Goal: Task Accomplishment & Management: Manage account settings

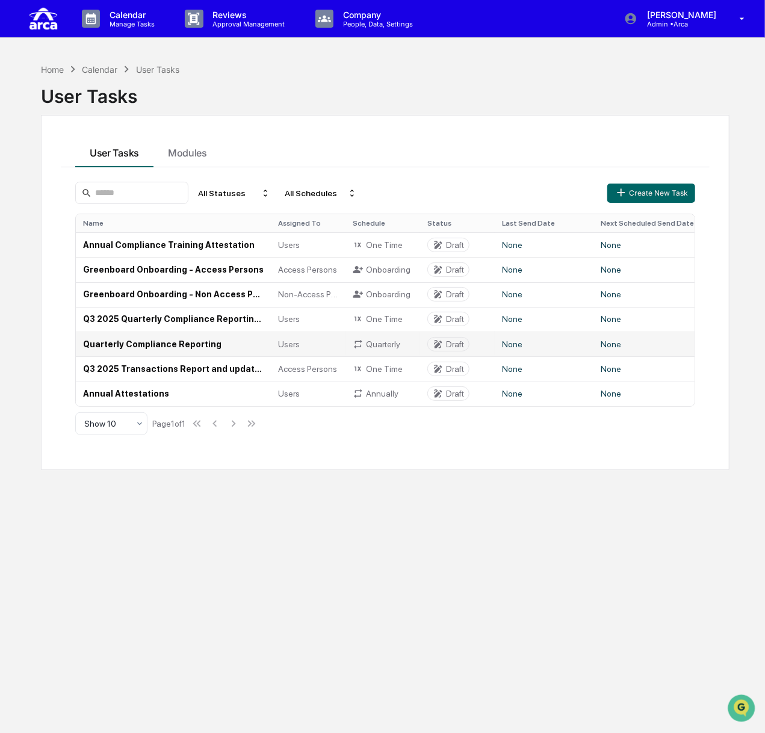
click at [123, 346] on td "Quarterly Compliance Reporting" at bounding box center [173, 343] width 195 height 25
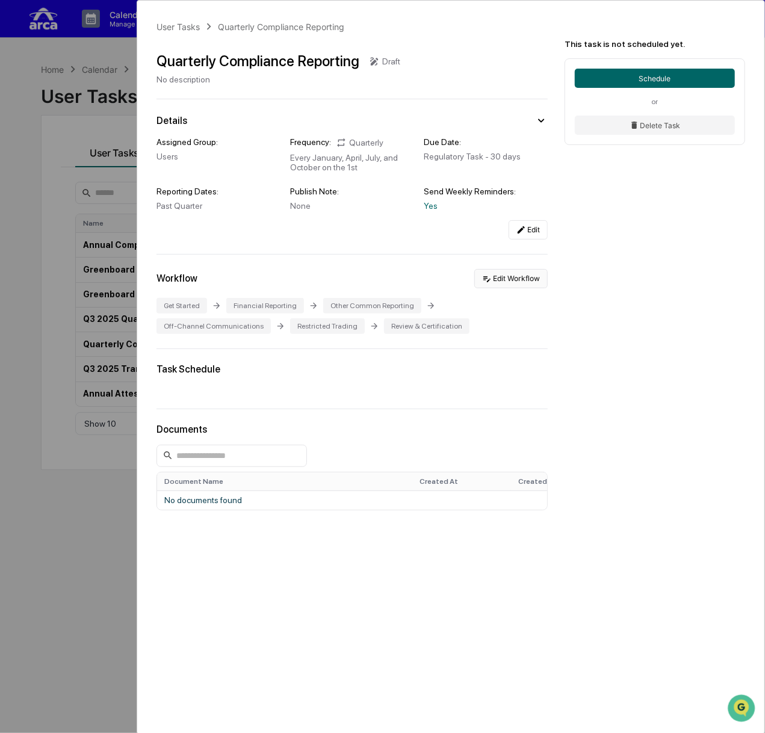
click at [517, 276] on button "Edit Workflow" at bounding box center [510, 278] width 73 height 19
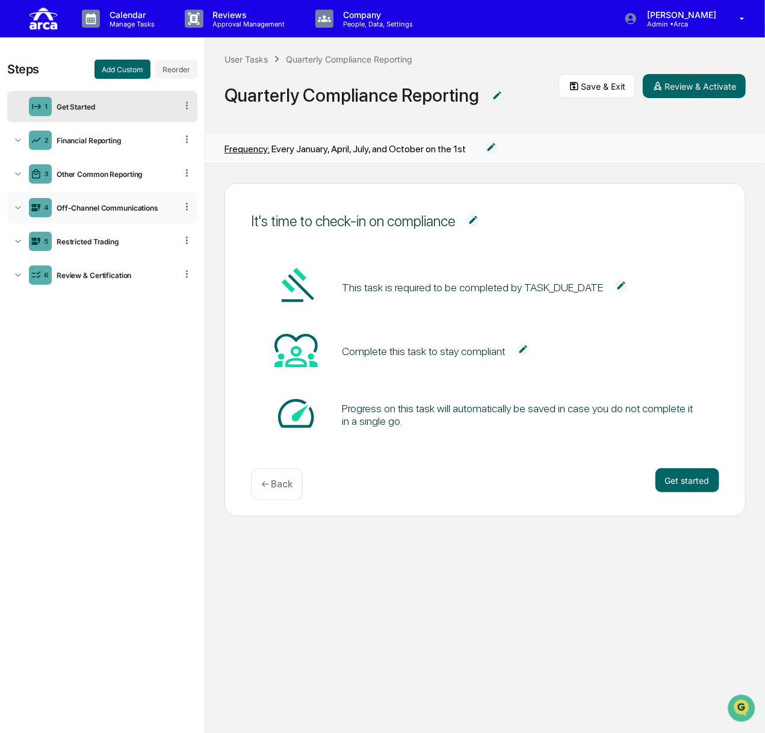
click at [97, 206] on div "Off-Channel Communications" at bounding box center [114, 207] width 125 height 9
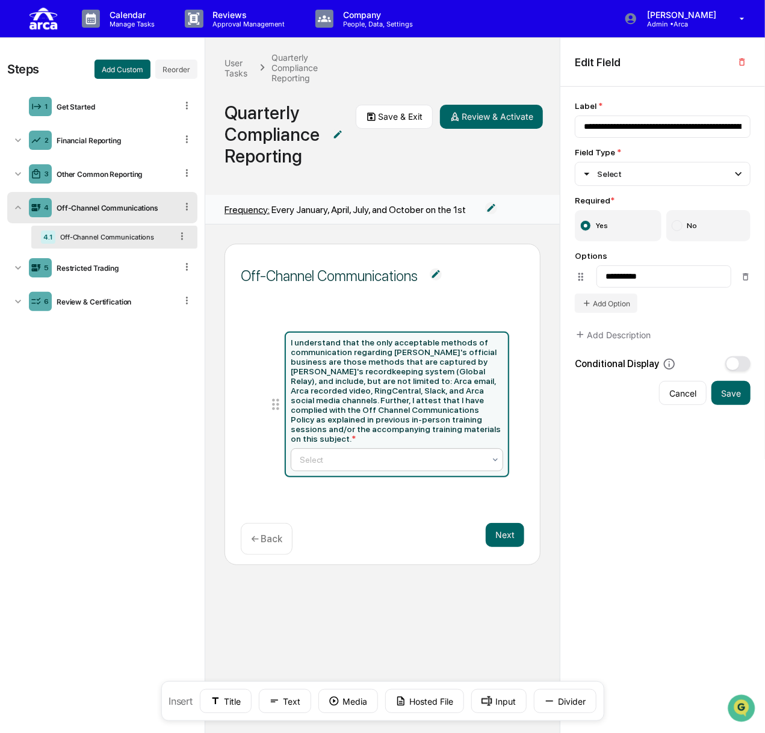
click at [336, 454] on div at bounding box center [392, 460] width 185 height 12
click at [85, 275] on div "5 Restricted Trading" at bounding box center [102, 267] width 190 height 31
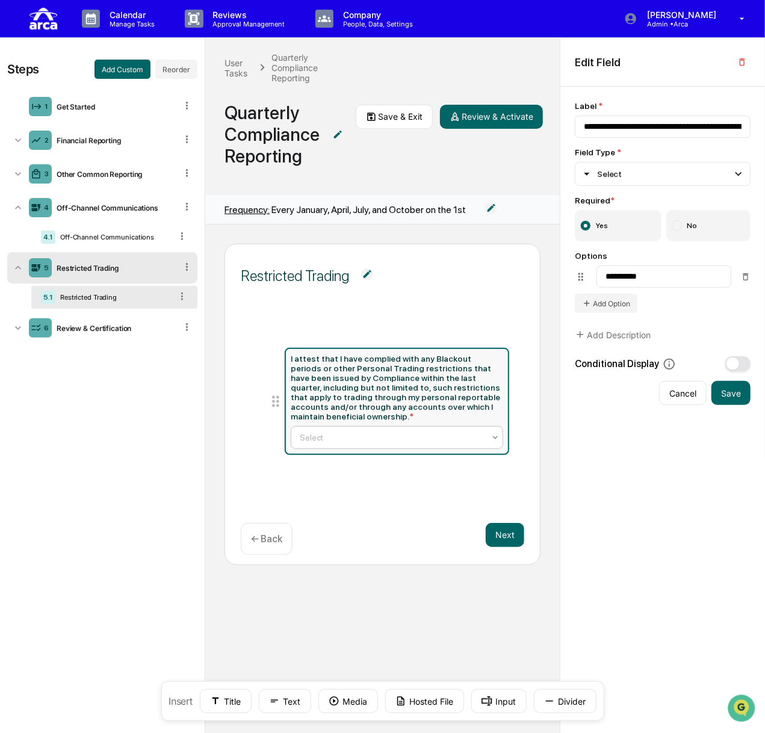
click at [362, 431] on div at bounding box center [392, 437] width 185 height 12
type input "**********"
click at [111, 168] on div "3 Other Common Reporting" at bounding box center [102, 173] width 190 height 31
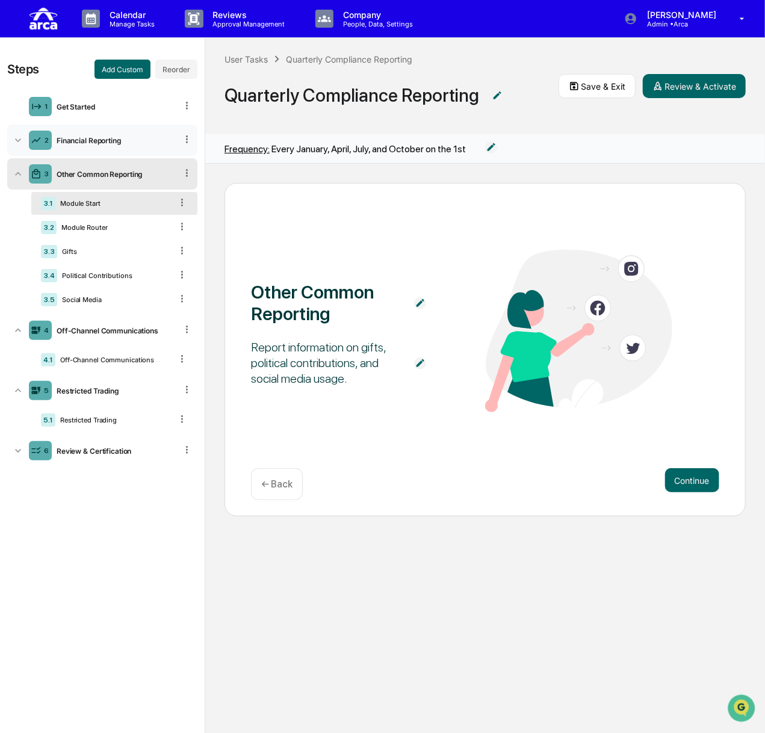
click at [82, 135] on div "2 Financial Reporting" at bounding box center [102, 140] width 190 height 31
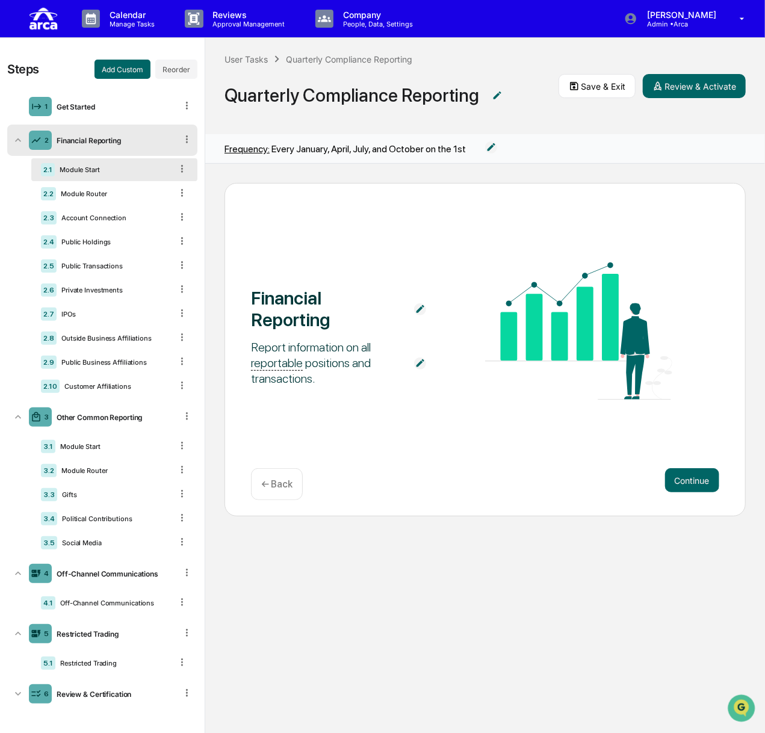
click at [82, 135] on div "2 Financial Reporting" at bounding box center [102, 140] width 190 height 31
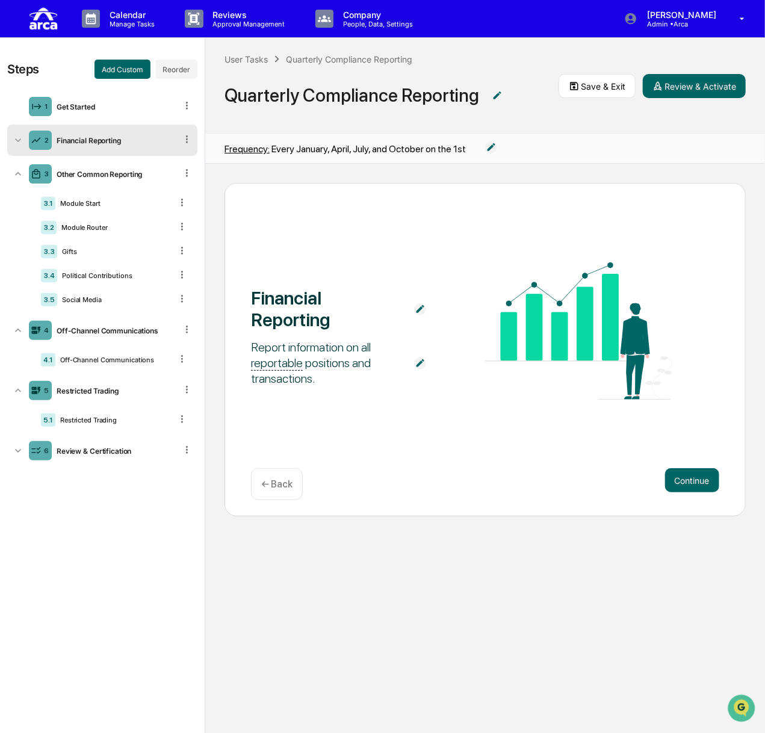
click at [89, 143] on div "Financial Reporting" at bounding box center [114, 140] width 125 height 9
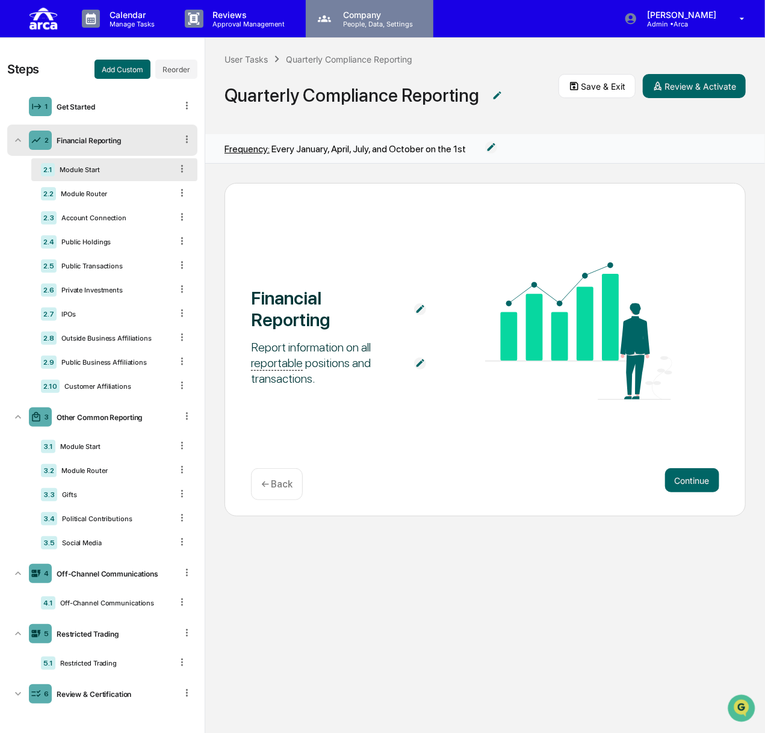
click at [376, 25] on p "People, Data, Settings" at bounding box center [375, 24] width 85 height 8
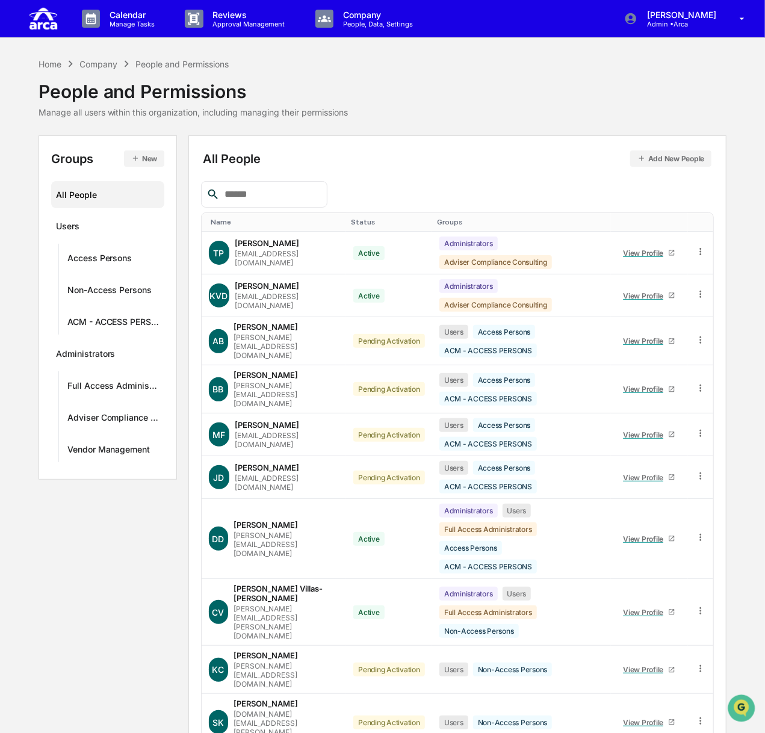
click at [251, 192] on input "text" at bounding box center [271, 194] width 102 height 16
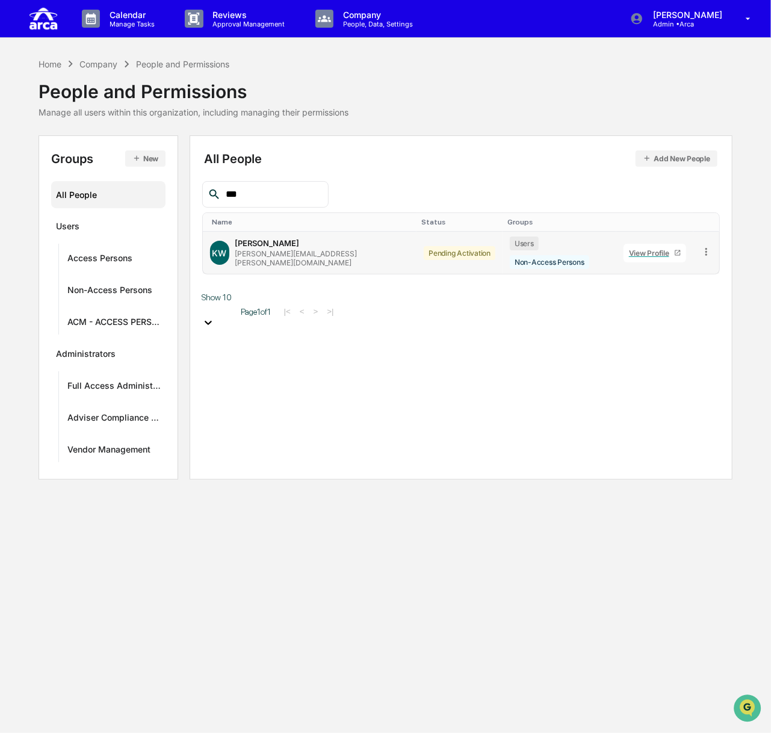
click at [260, 241] on div "[PERSON_NAME]" at bounding box center [267, 243] width 64 height 10
click at [529, 247] on td at bounding box center [706, 253] width 26 height 42
click at [529, 246] on icon at bounding box center [705, 251] width 11 height 11
click at [529, 266] on div "Groups & Permissions" at bounding box center [650, 271] width 103 height 14
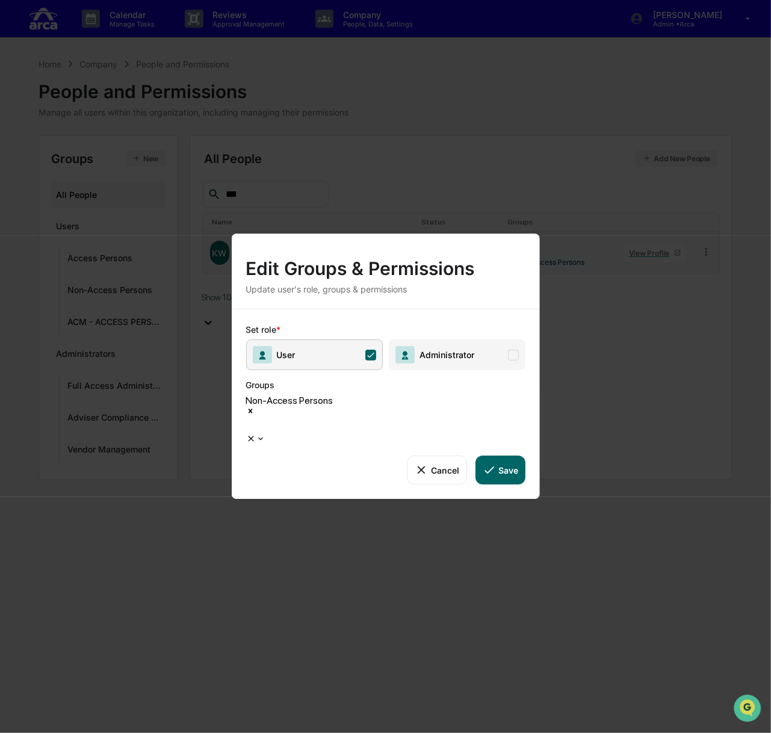
click at [248, 419] on div at bounding box center [248, 426] width 2 height 14
click at [381, 735] on div "Access Persons" at bounding box center [385, 740] width 771 height 11
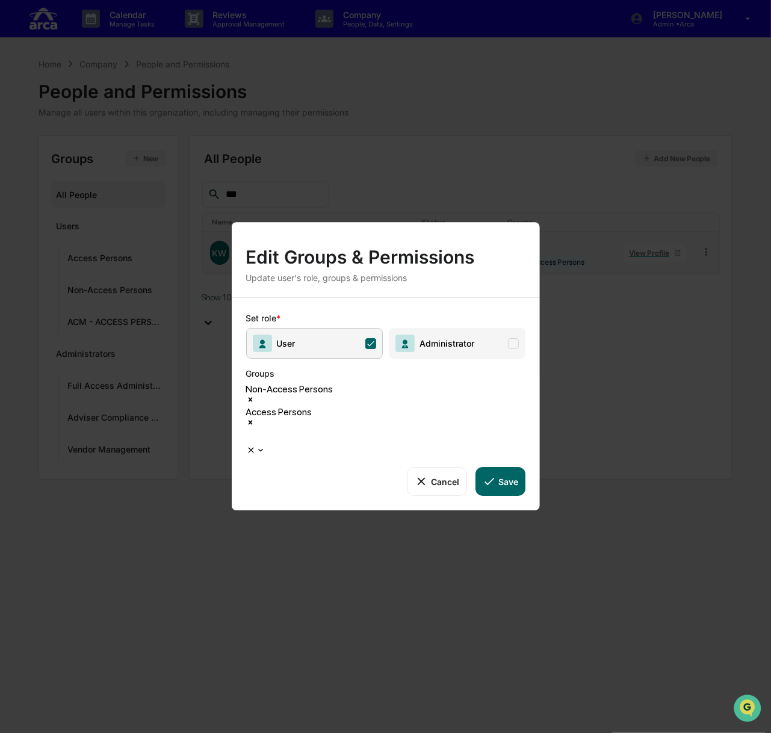
click at [252, 402] on icon "Remove Non-Access Persons" at bounding box center [250, 400] width 4 height 4
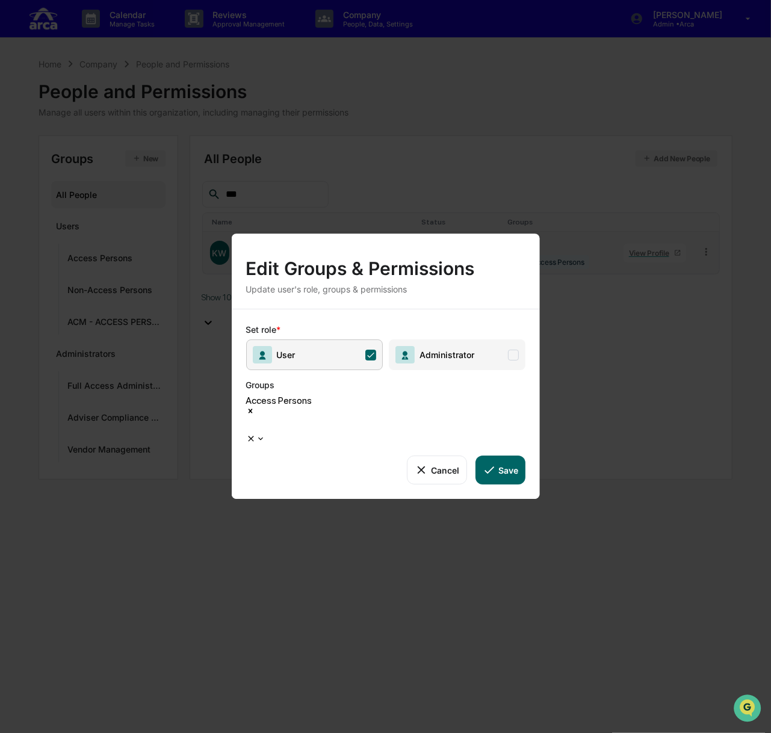
click at [505, 460] on button "Save" at bounding box center [500, 469] width 50 height 29
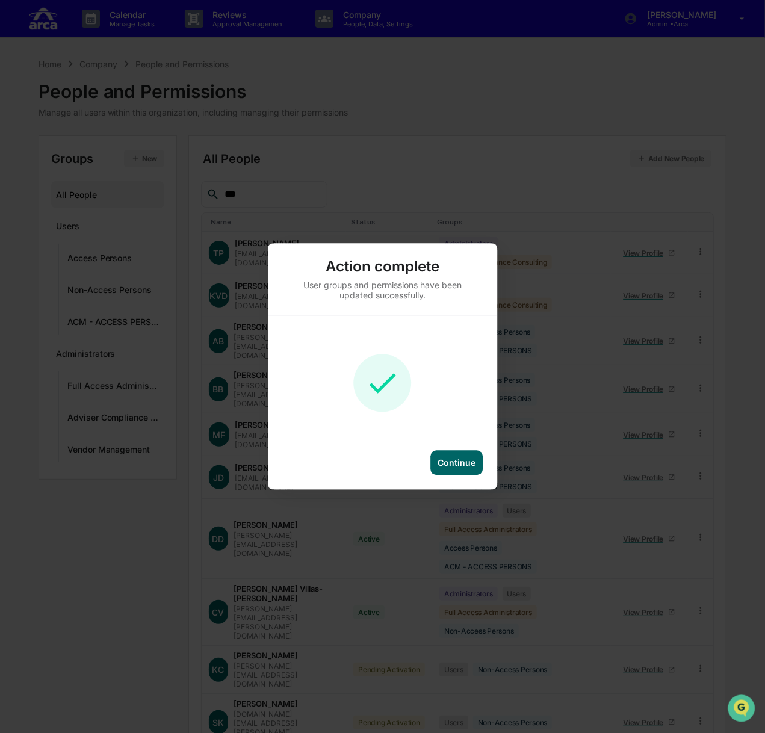
click at [462, 470] on div "Continue" at bounding box center [456, 463] width 52 height 25
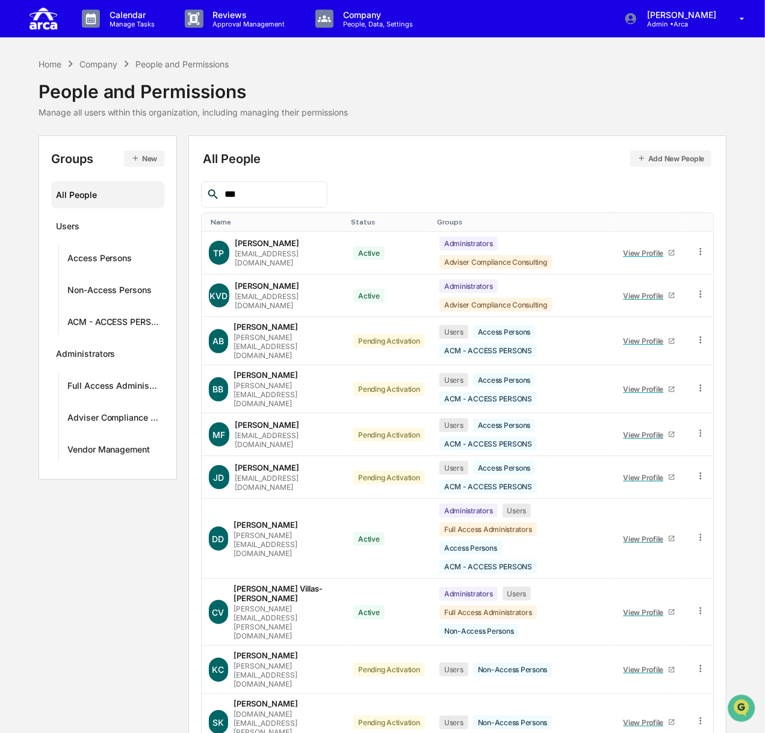
click at [298, 188] on input "***" at bounding box center [271, 194] width 102 height 16
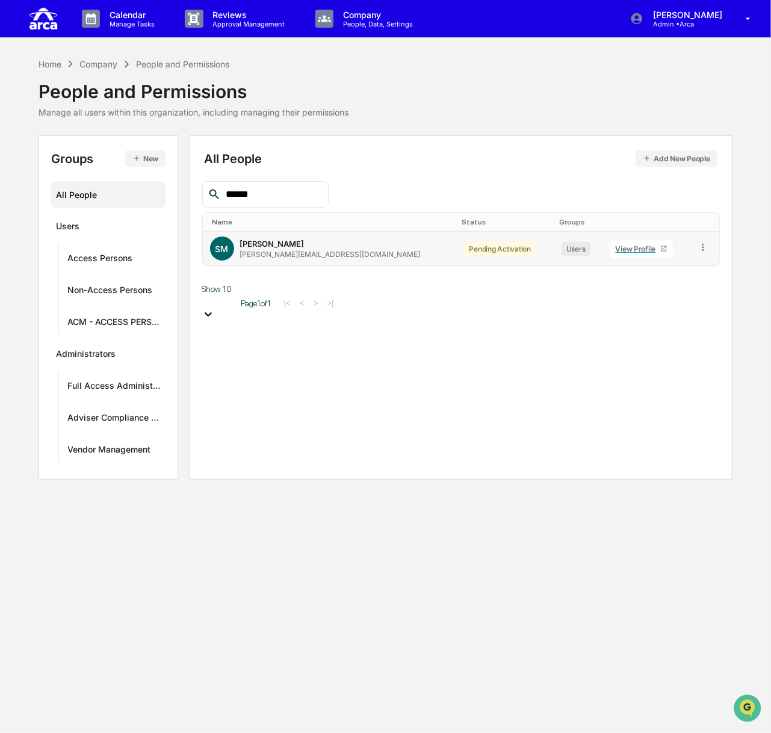
click at [529, 244] on icon at bounding box center [702, 247] width 11 height 11
click at [529, 262] on div "Groups & Permissions" at bounding box center [646, 267] width 103 height 14
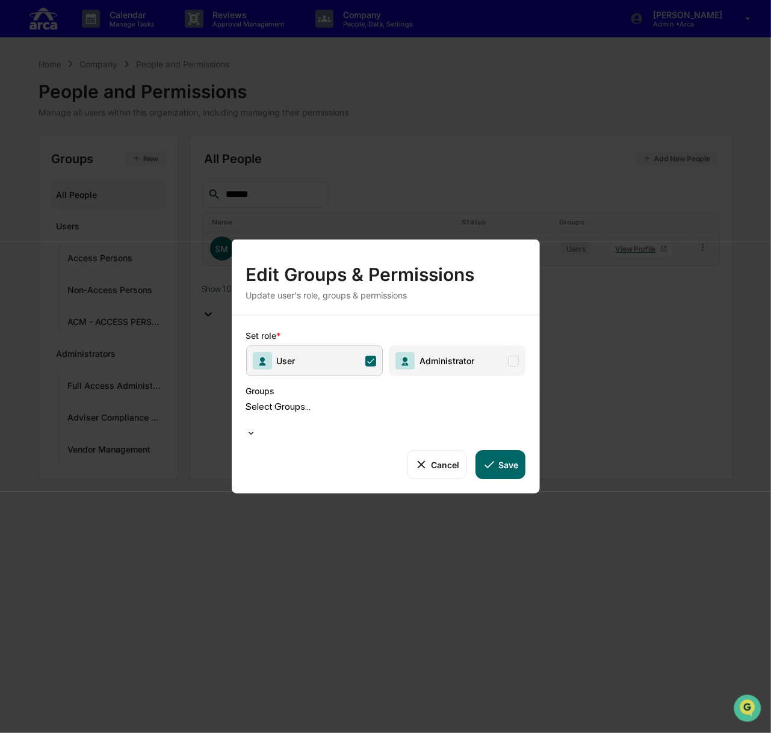
click at [248, 419] on div at bounding box center [248, 420] width 2 height 14
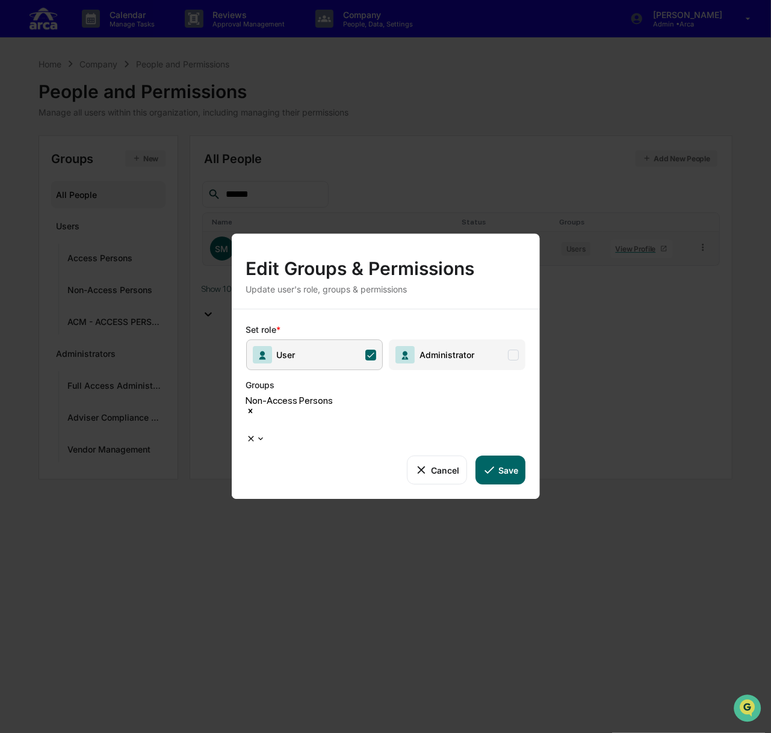
click at [496, 455] on button "Save" at bounding box center [500, 469] width 50 height 29
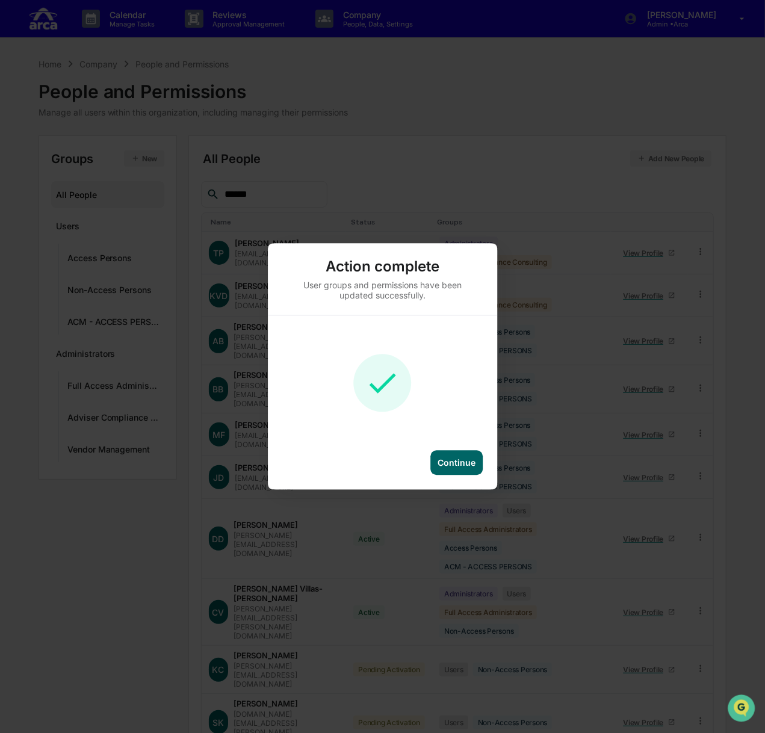
click at [464, 469] on div "Continue" at bounding box center [456, 463] width 52 height 25
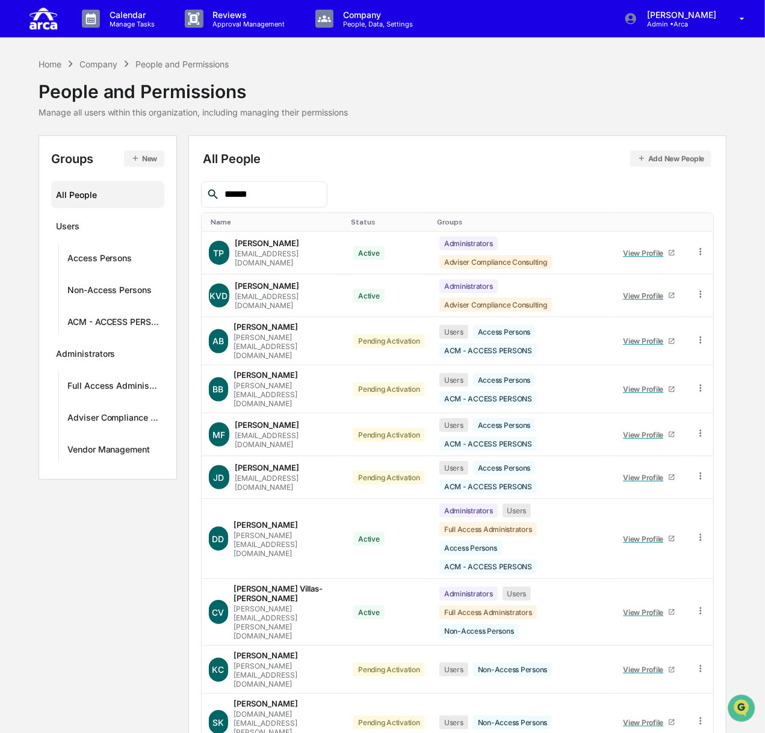
click at [279, 196] on input "******" at bounding box center [271, 194] width 102 height 16
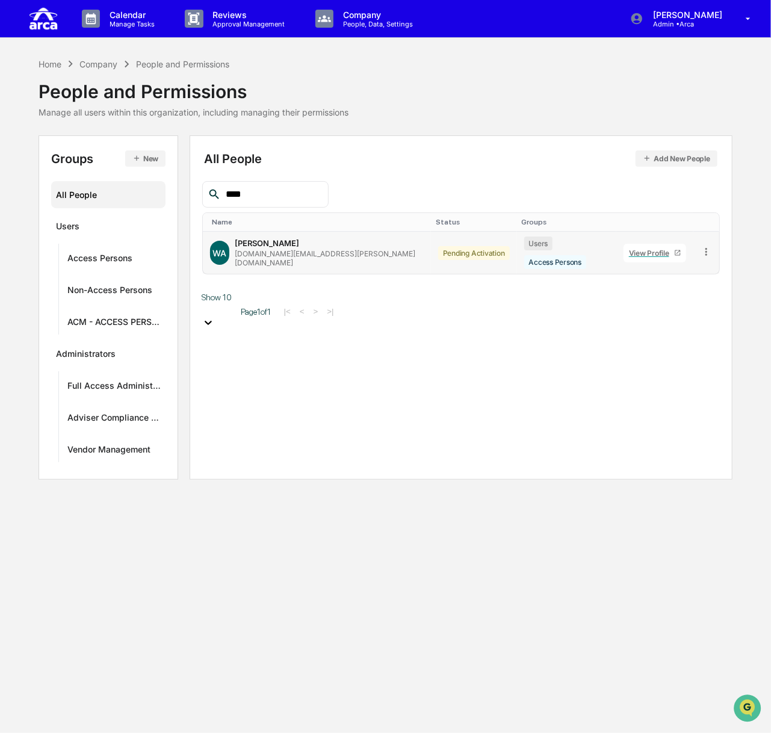
click at [529, 246] on icon at bounding box center [705, 251] width 11 height 11
click at [529, 270] on div "Groups & Permissions" at bounding box center [650, 271] width 103 height 14
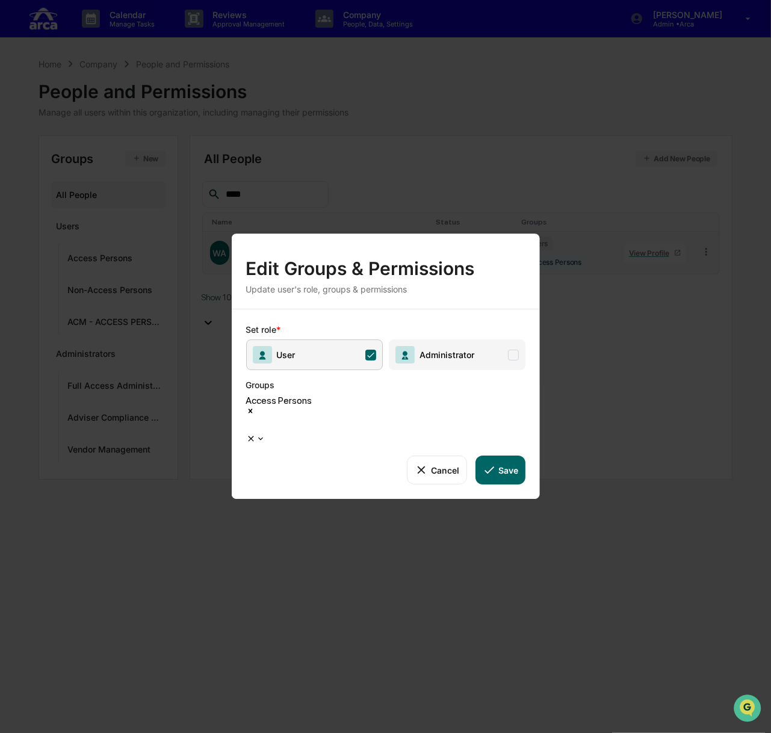
click at [509, 455] on button "Save" at bounding box center [500, 469] width 50 height 29
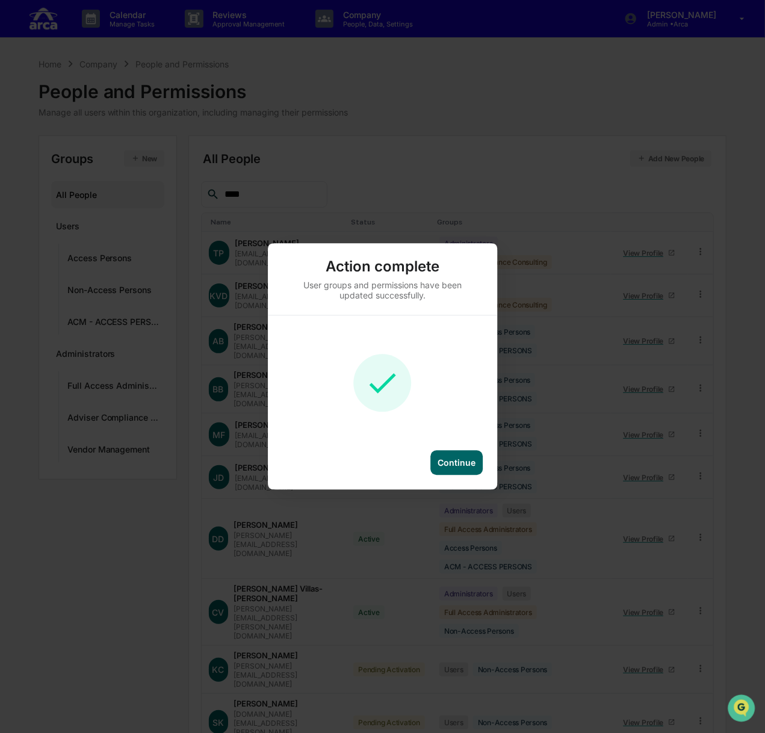
click at [475, 469] on div "Continue" at bounding box center [456, 463] width 52 height 25
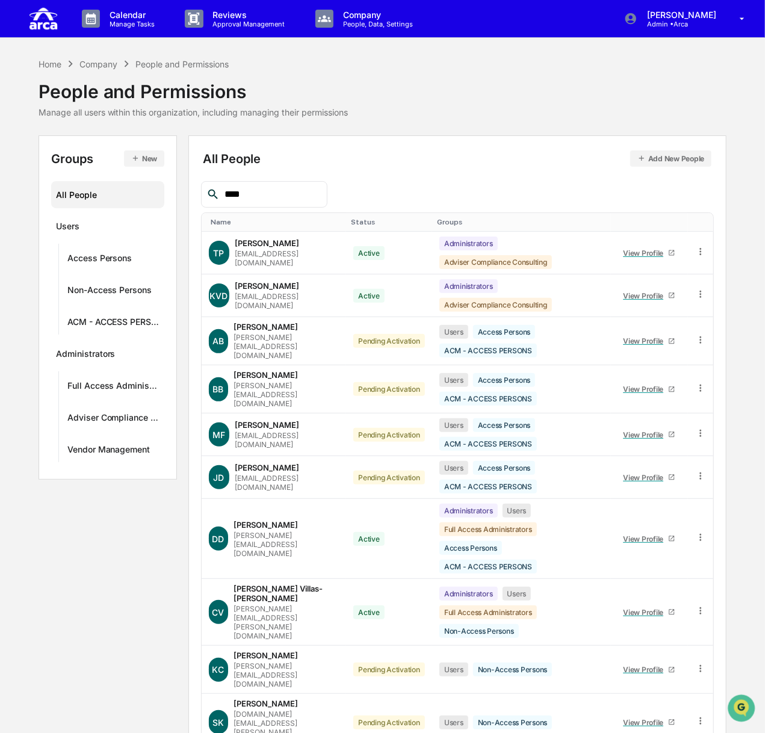
click at [301, 199] on input "****" at bounding box center [271, 194] width 102 height 16
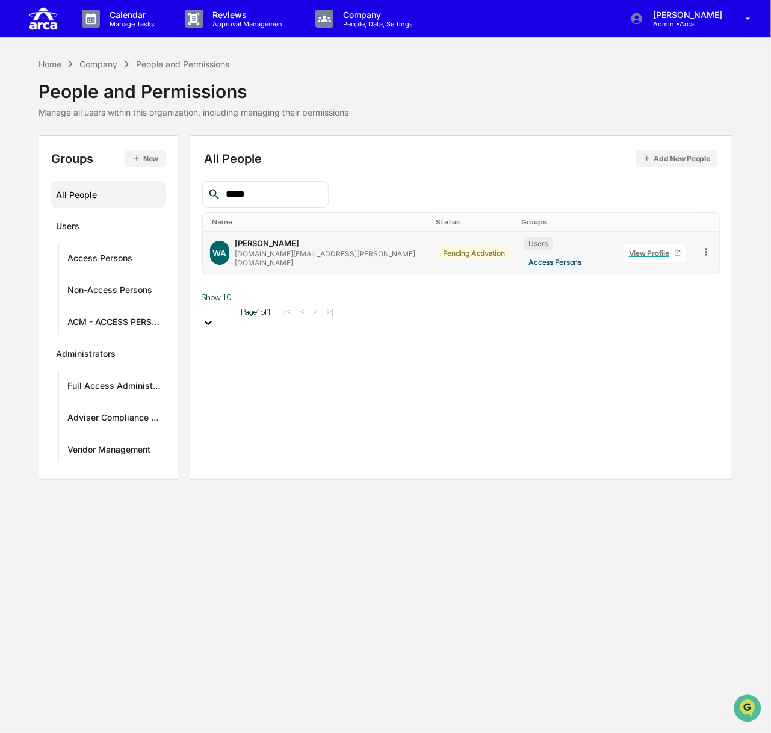
type input "****"
click at [529, 246] on icon at bounding box center [705, 251] width 11 height 11
click at [529, 269] on div "Groups & Permissions" at bounding box center [650, 271] width 103 height 14
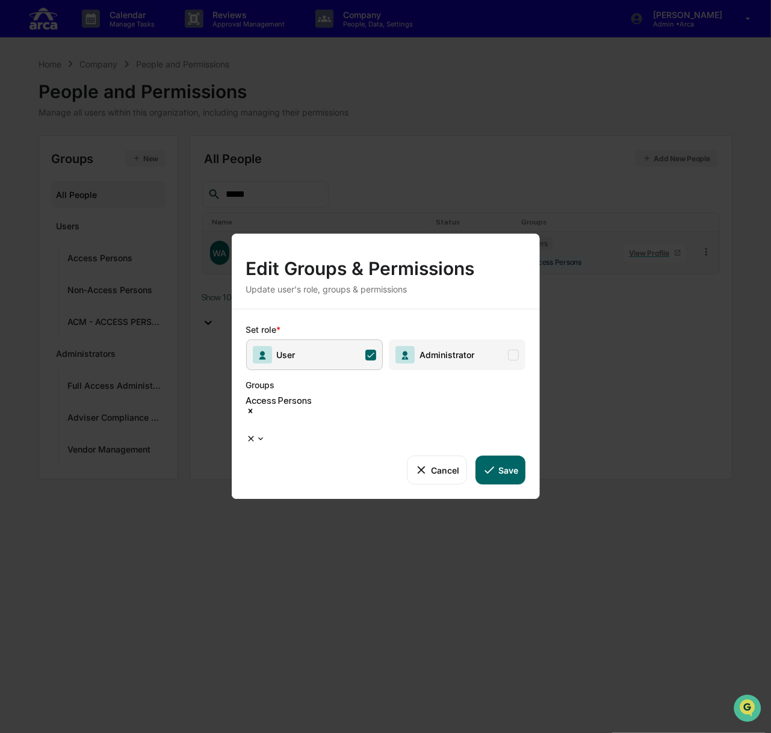
click at [326, 422] on div "Access Persons" at bounding box center [384, 414] width 279 height 39
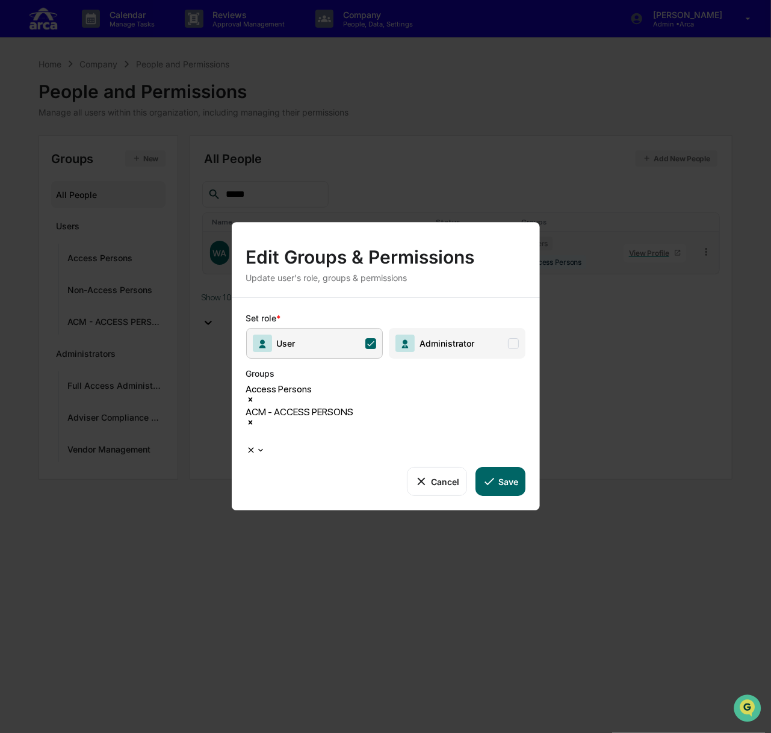
click at [502, 467] on button "Save" at bounding box center [500, 481] width 50 height 29
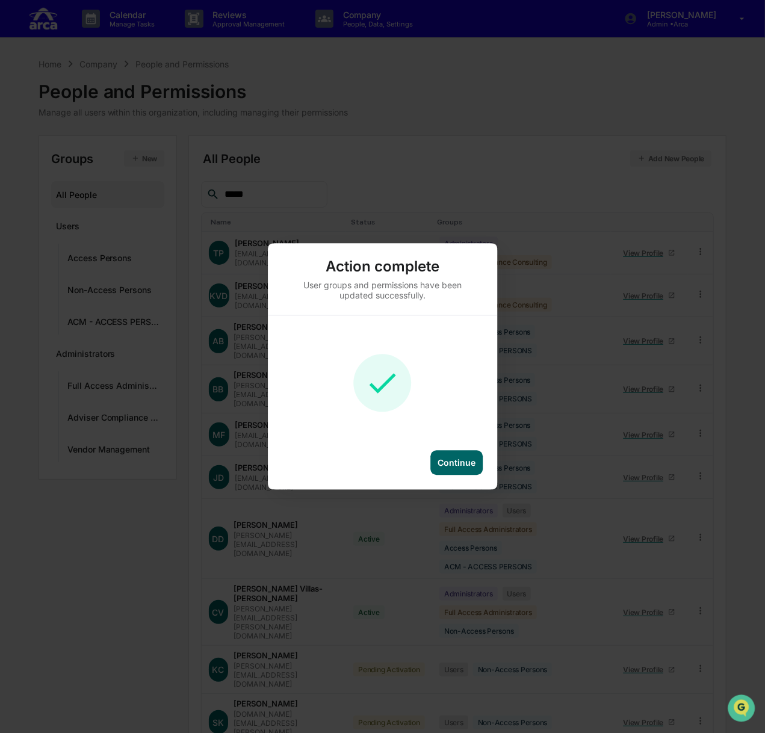
click at [462, 463] on div "Continue" at bounding box center [456, 463] width 38 height 10
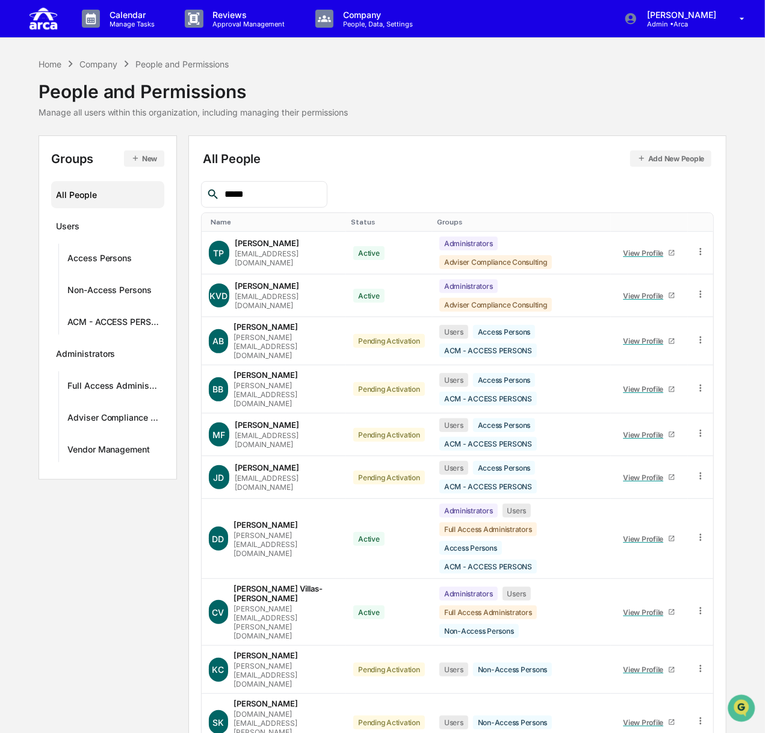
click at [260, 196] on input "****" at bounding box center [271, 194] width 102 height 16
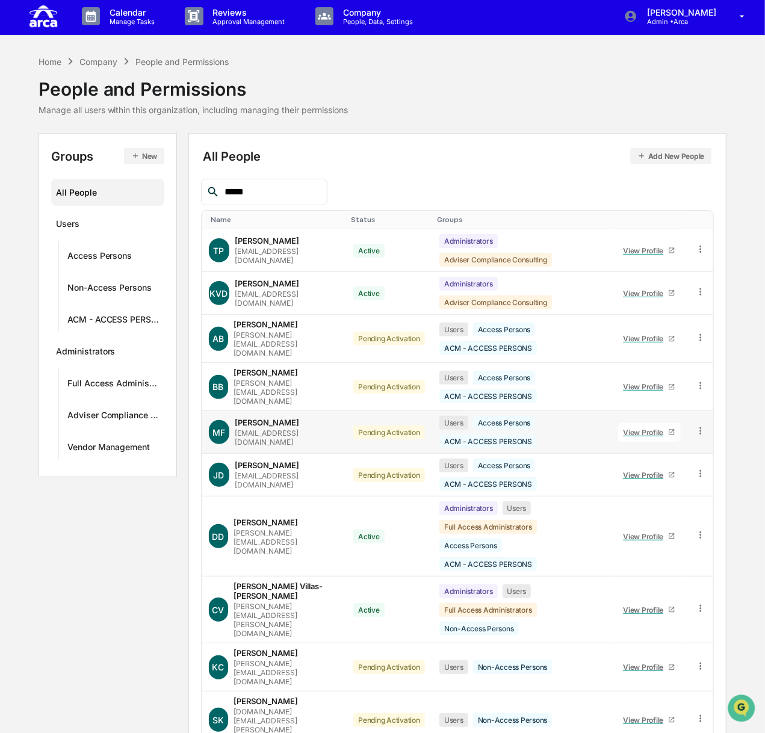
scroll to position [3, 0]
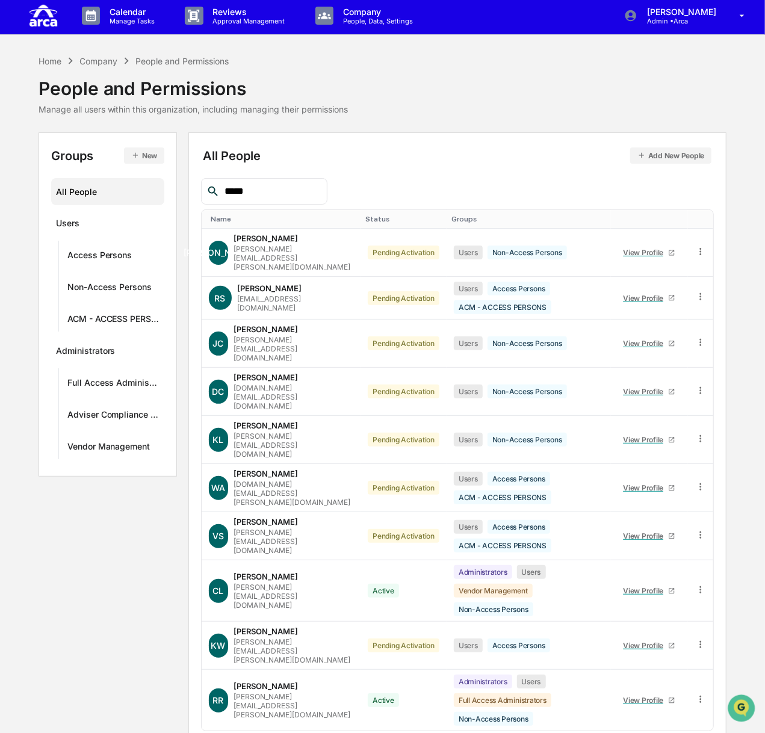
scroll to position [0, 0]
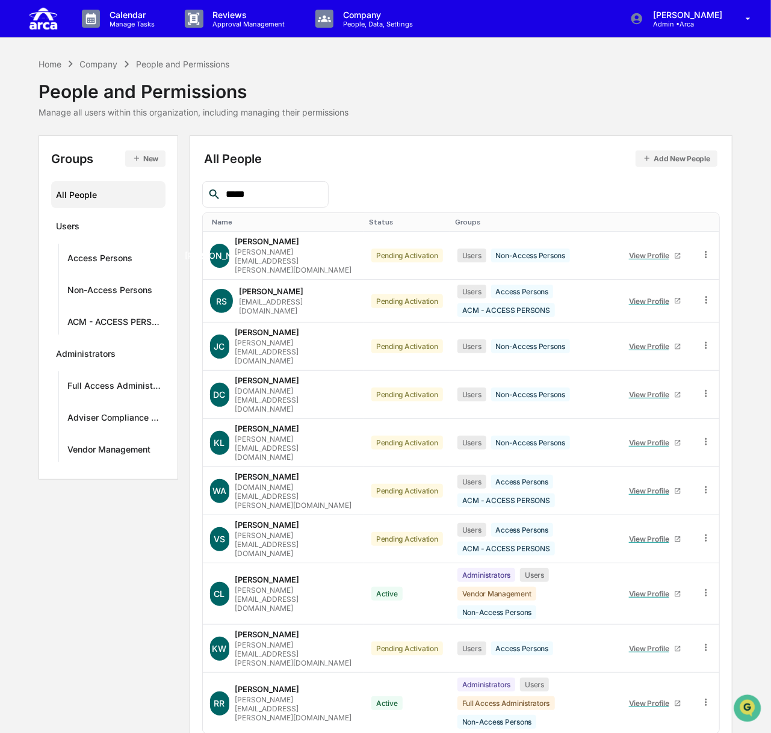
click at [395, 99] on div "Home Company People and Permissions People and Permissions Manage all users wit…" at bounding box center [385, 87] width 694 height 60
click at [81, 316] on div "ACM - ACCESS PERSONS" at bounding box center [103, 323] width 72 height 14
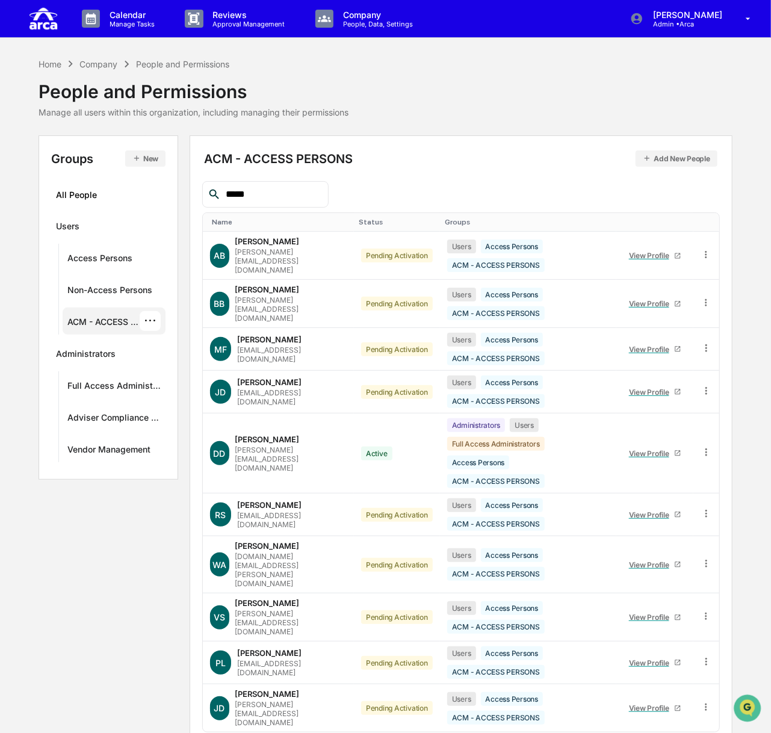
drag, startPoint x: 271, startPoint y: 198, endPoint x: 207, endPoint y: 200, distance: 63.8
click at [207, 200] on div "****" at bounding box center [265, 194] width 126 height 26
click at [131, 292] on div "Non-Access Persons" at bounding box center [103, 292] width 72 height 14
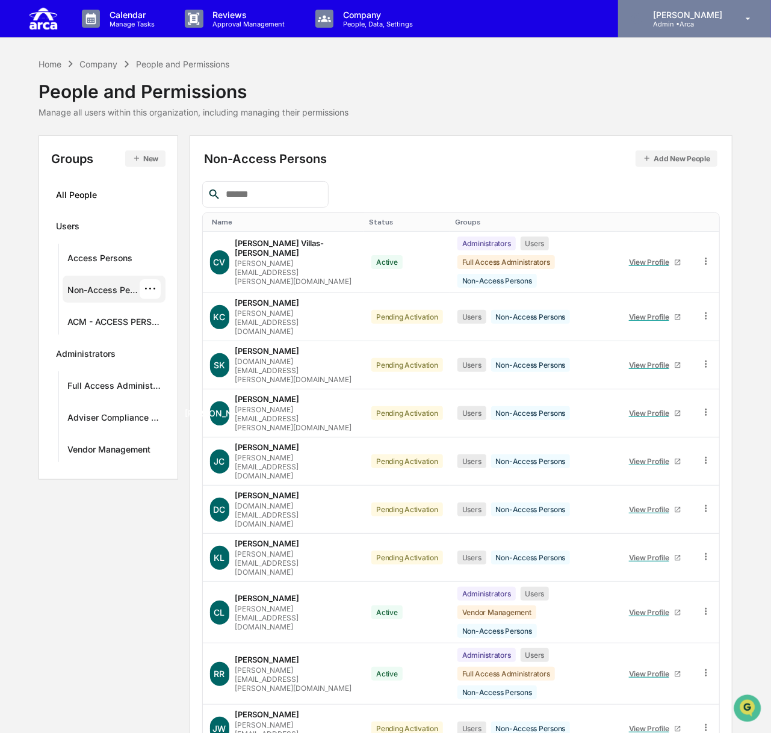
click at [529, 17] on p "[PERSON_NAME]" at bounding box center [685, 15] width 85 height 10
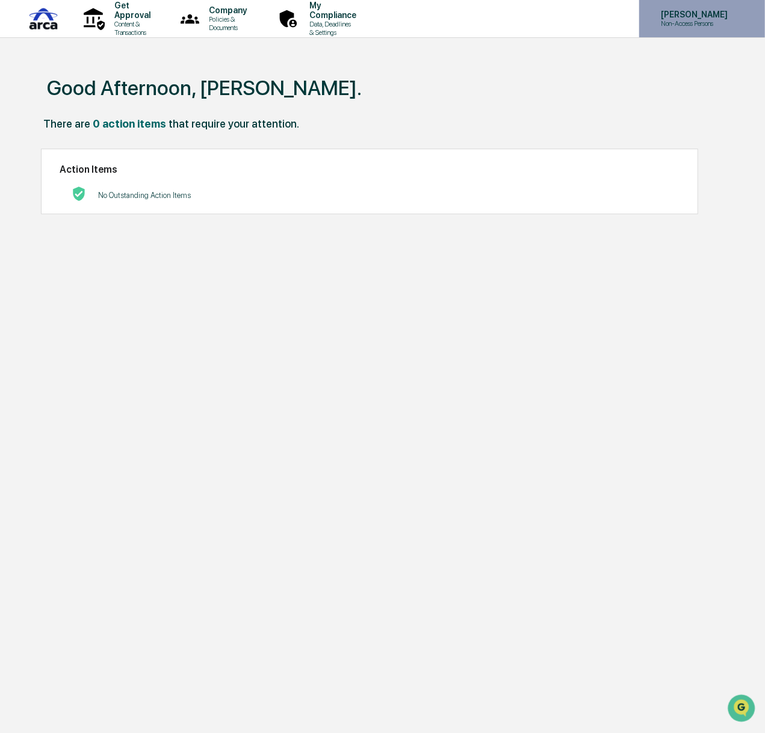
click at [529, 17] on p "[PERSON_NAME]" at bounding box center [692, 15] width 82 height 10
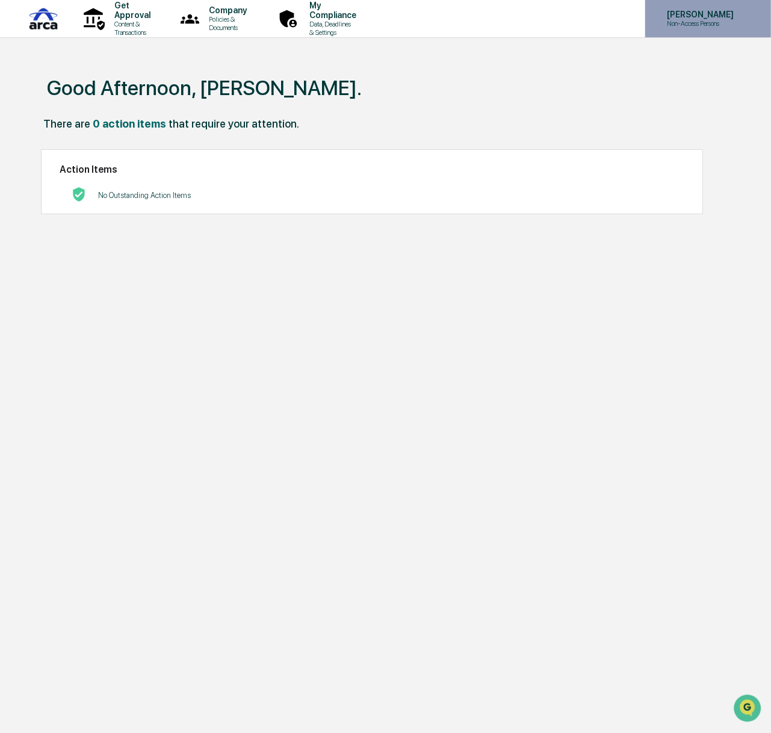
click at [529, 17] on div at bounding box center [385, 366] width 771 height 733
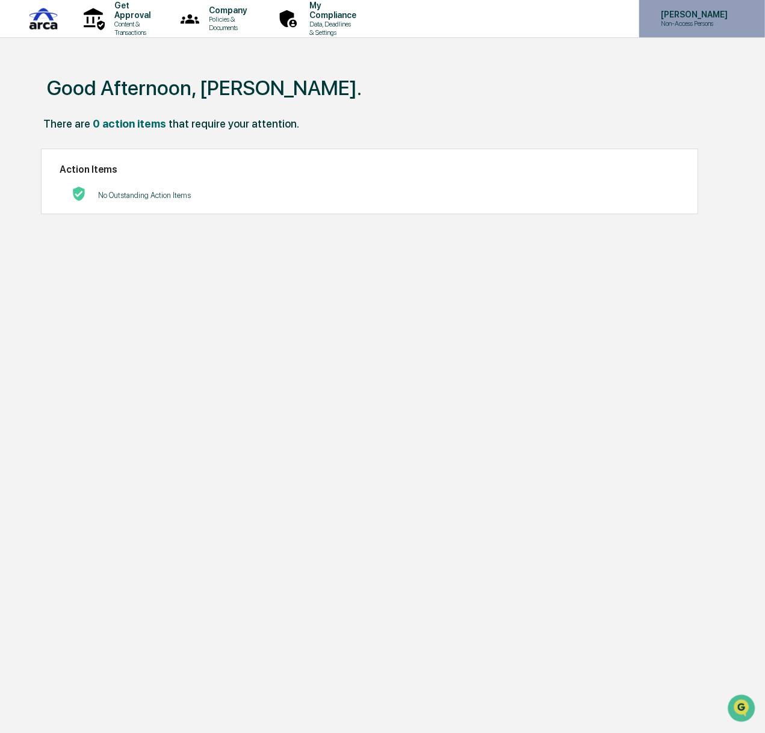
click at [529, 21] on p "Non-Access Persons" at bounding box center [692, 23] width 82 height 8
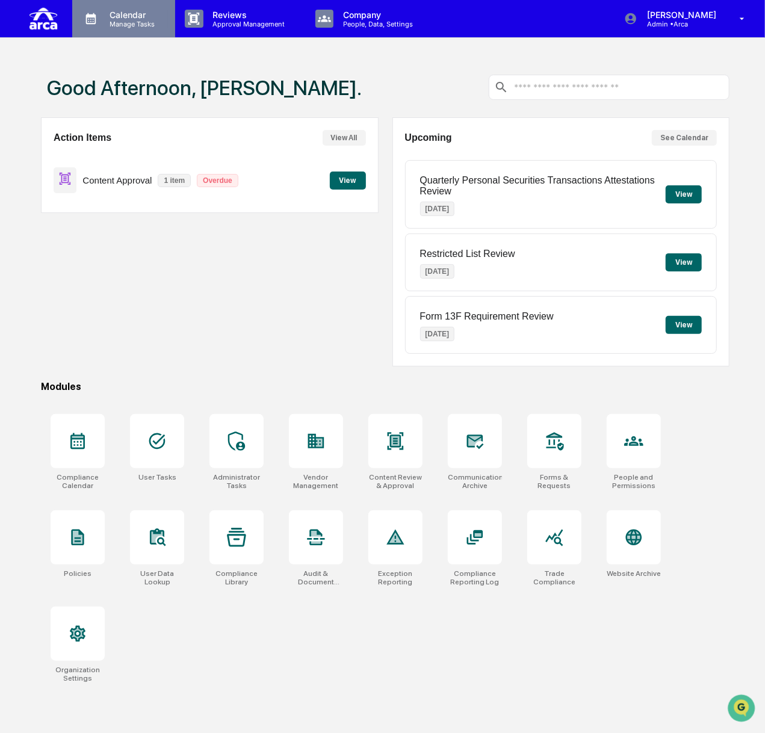
click at [149, 20] on p "Manage Tasks" at bounding box center [130, 24] width 61 height 8
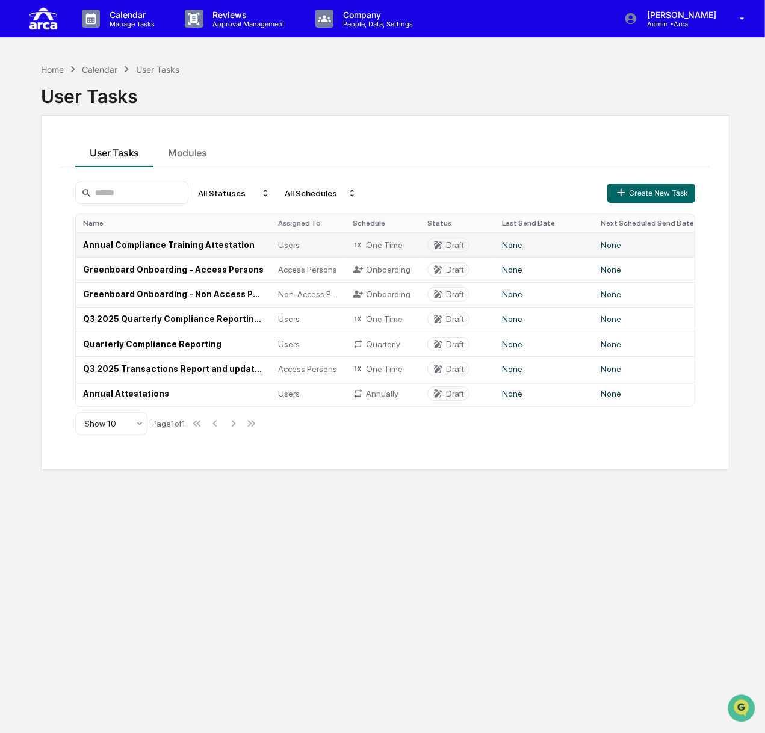
click at [176, 245] on td "Annual Compliance Training Attestation" at bounding box center [173, 244] width 195 height 25
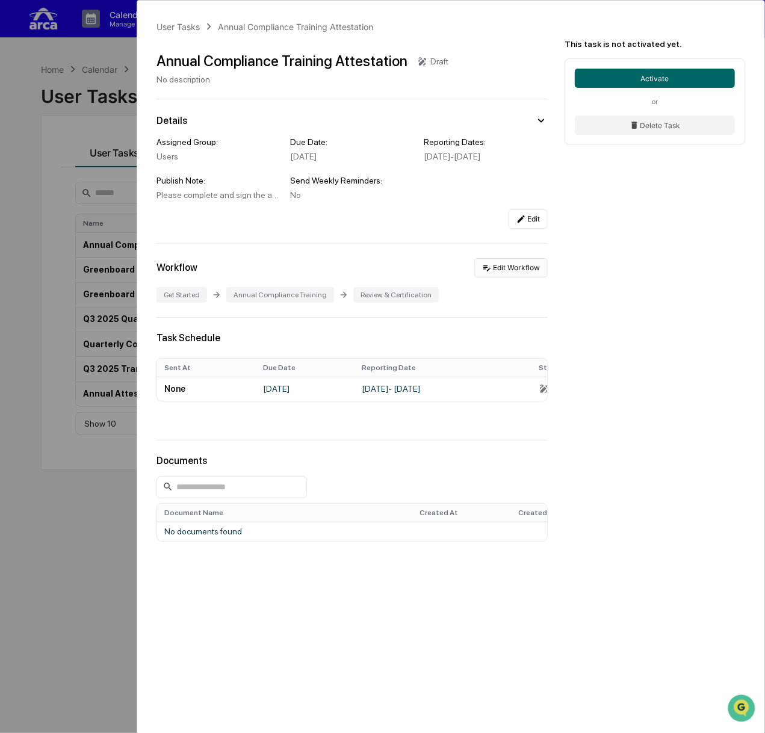
click at [525, 277] on button "Edit Workflow" at bounding box center [510, 267] width 73 height 19
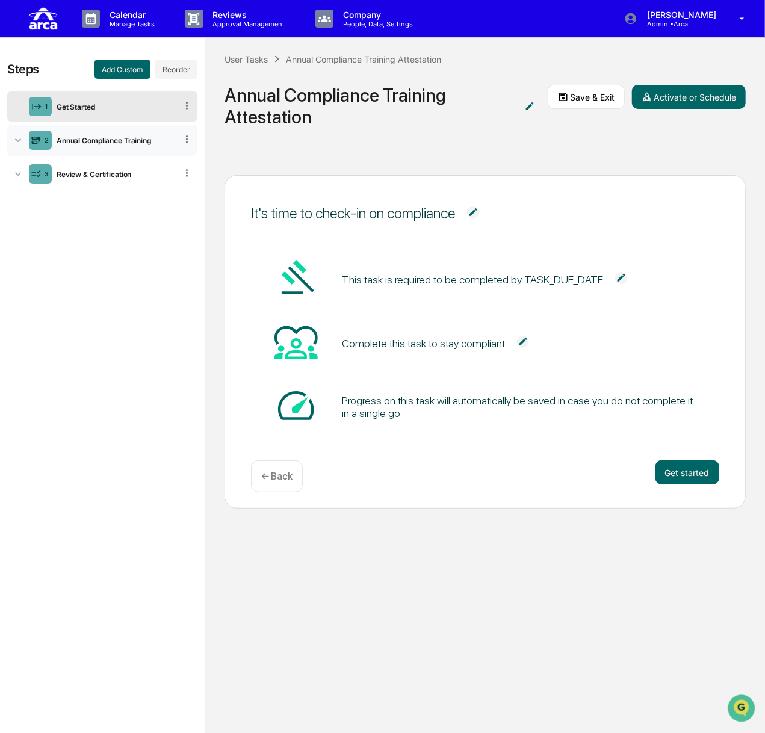
click at [91, 144] on div "2 Annual Compliance Training" at bounding box center [102, 140] width 190 height 31
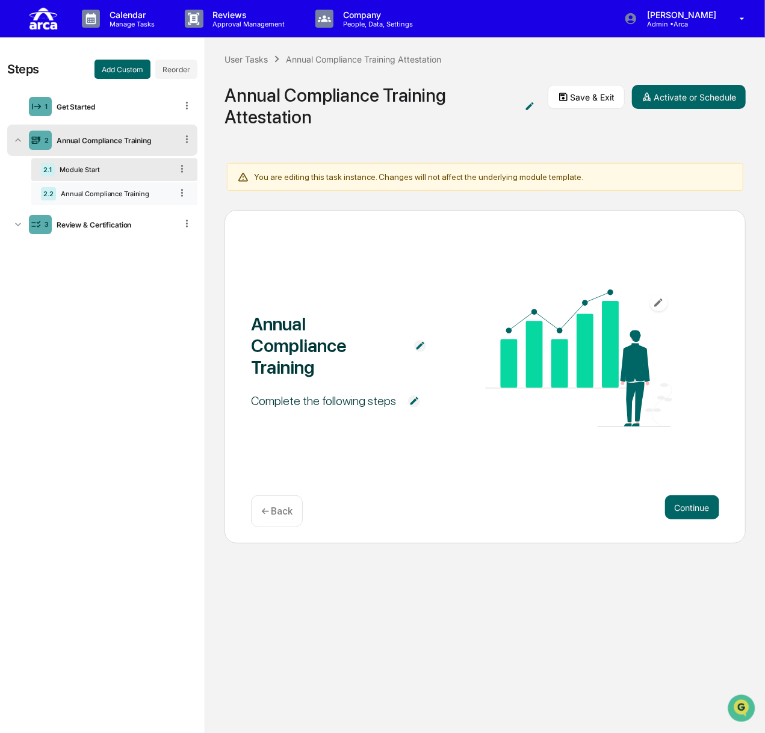
click at [97, 198] on div "2.2 Annual Compliance Training" at bounding box center [114, 193] width 166 height 23
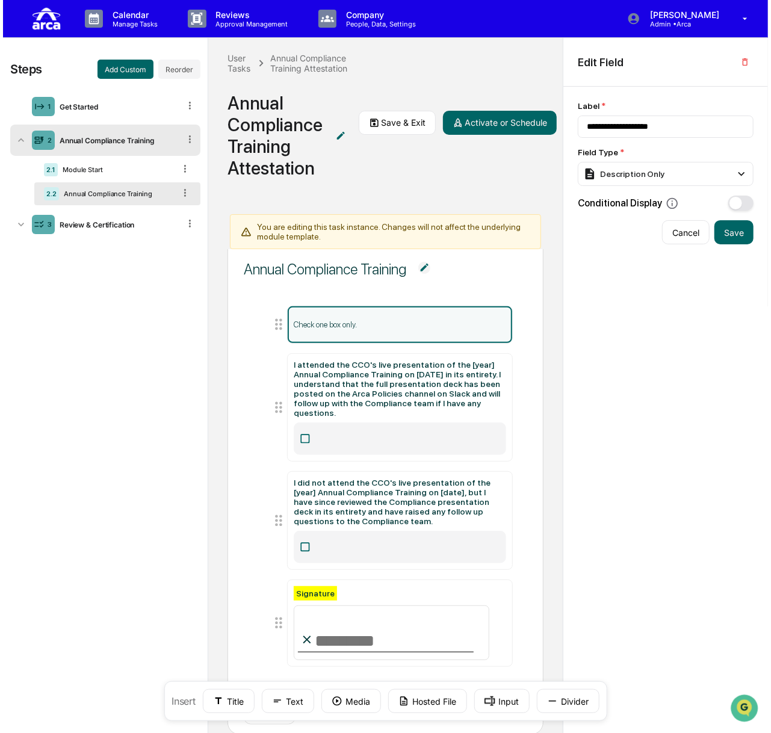
scroll to position [57, 0]
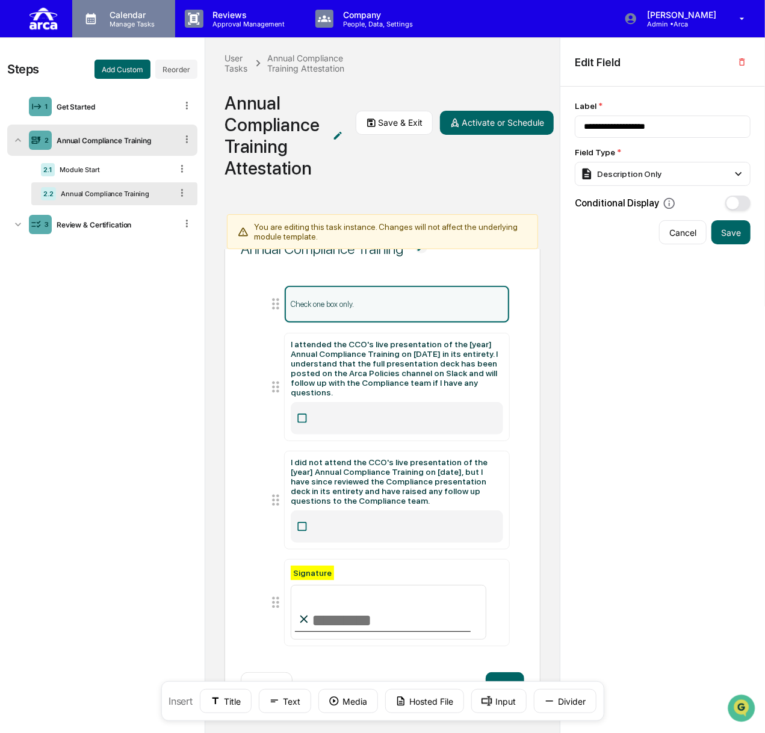
click at [168, 11] on div "Calendar Manage Tasks" at bounding box center [123, 18] width 103 height 37
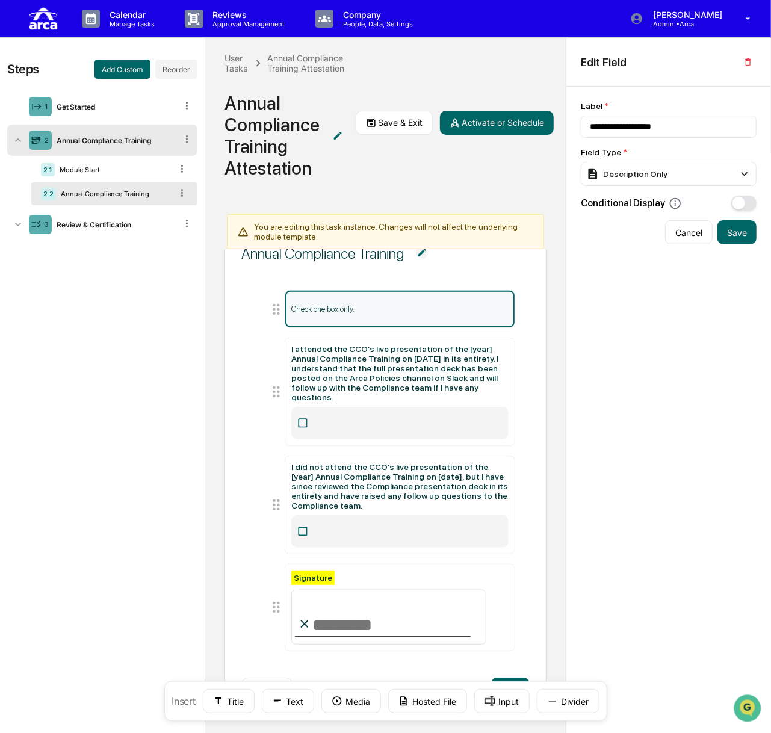
click at [378, 178] on div at bounding box center [385, 366] width 771 height 733
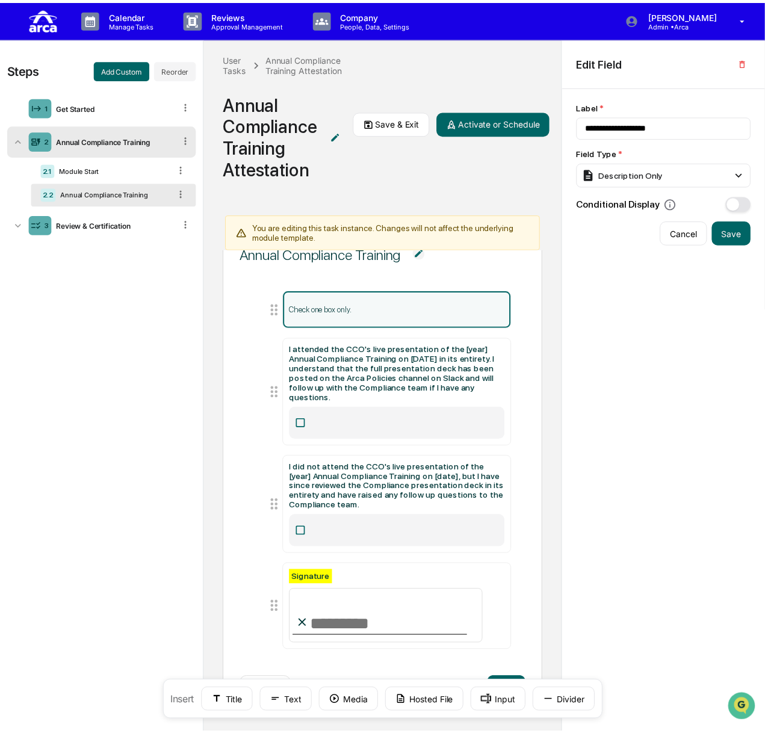
scroll to position [57, 0]
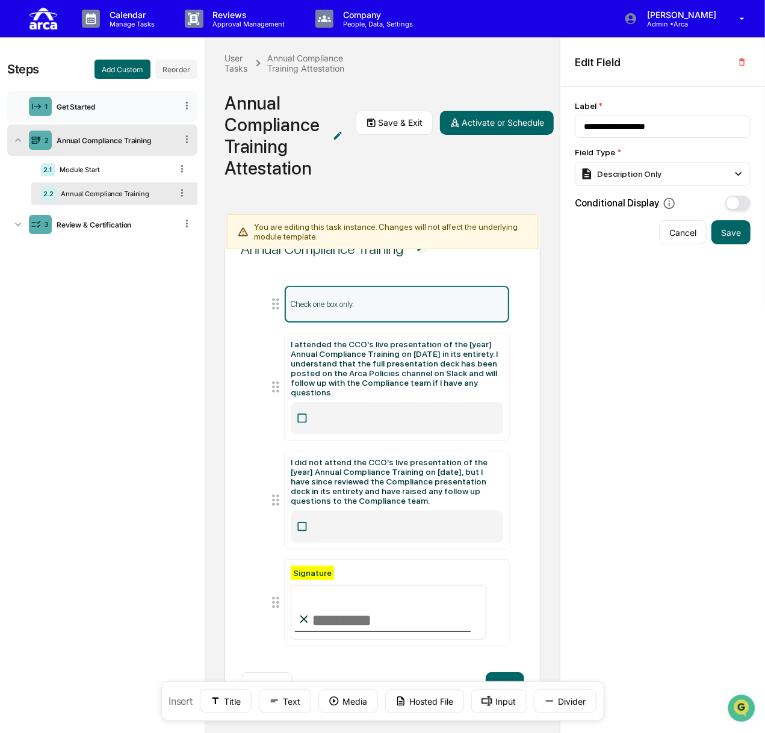
click at [84, 105] on div "Get Started" at bounding box center [114, 106] width 125 height 9
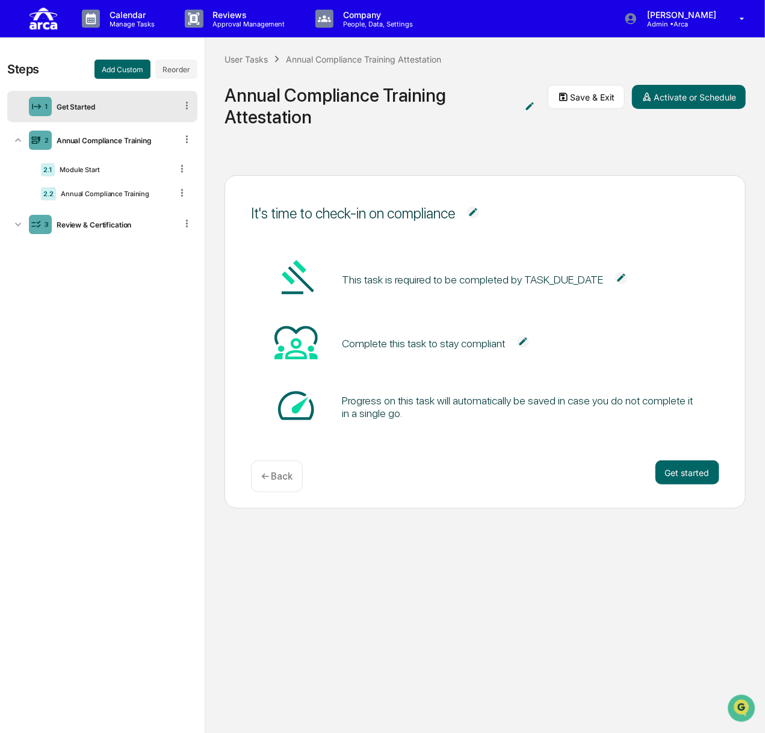
click at [283, 469] on div "← Back" at bounding box center [277, 476] width 52 height 32
click at [118, 14] on p "Calendar" at bounding box center [130, 15] width 61 height 10
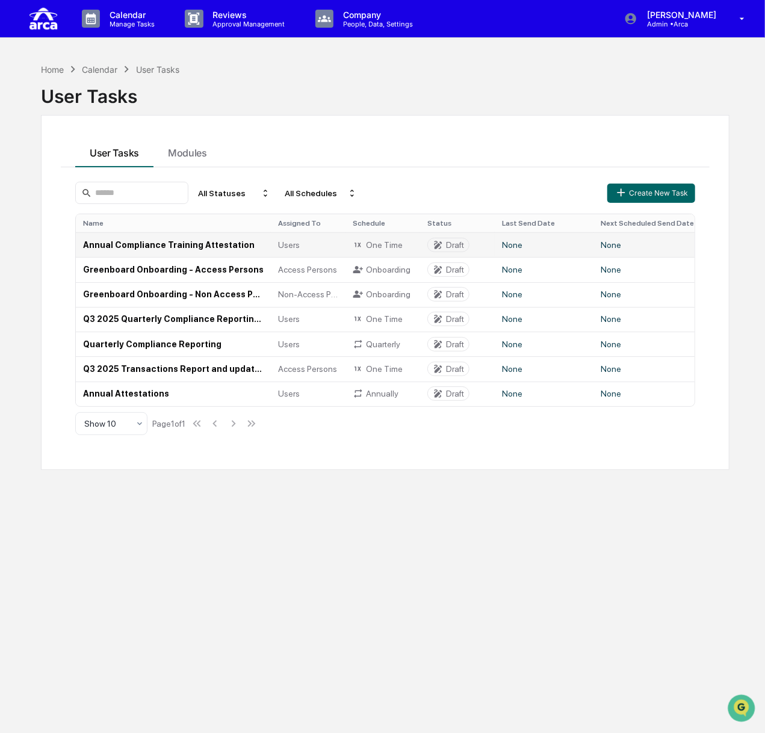
click at [196, 251] on td "Annual Compliance Training Attestation" at bounding box center [173, 244] width 195 height 25
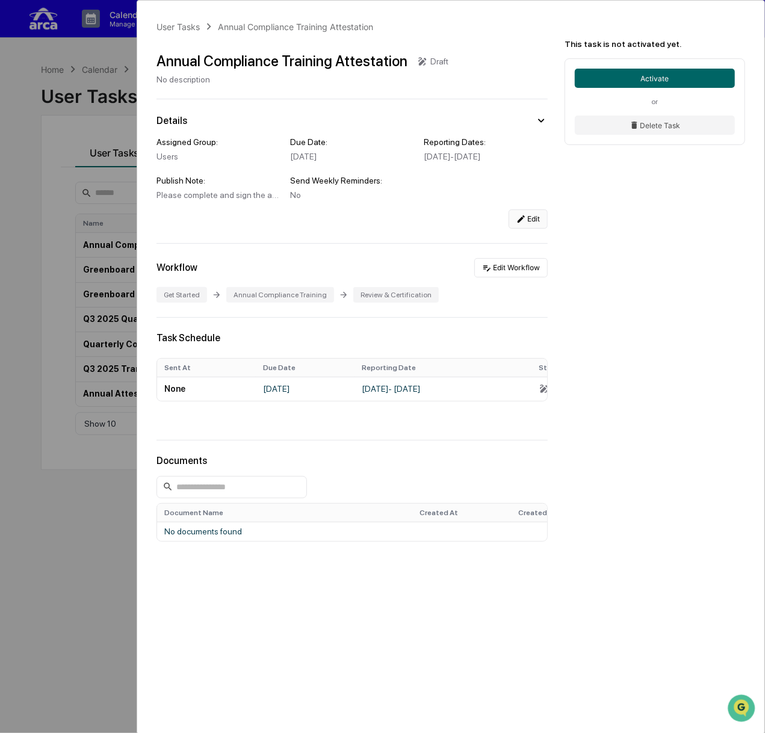
click at [526, 227] on button "Edit" at bounding box center [527, 218] width 39 height 19
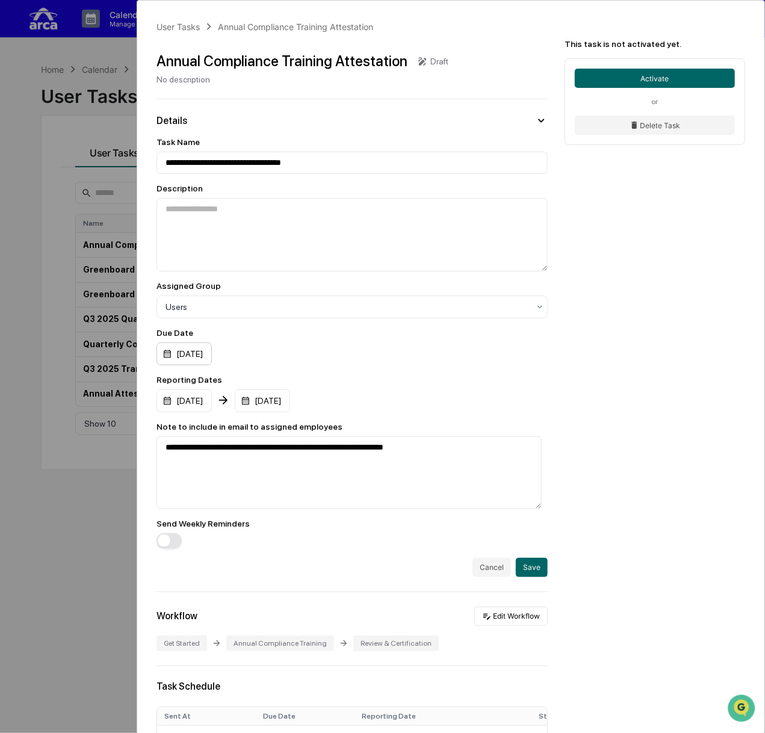
click at [190, 352] on div "[DATE]" at bounding box center [183, 353] width 55 height 23
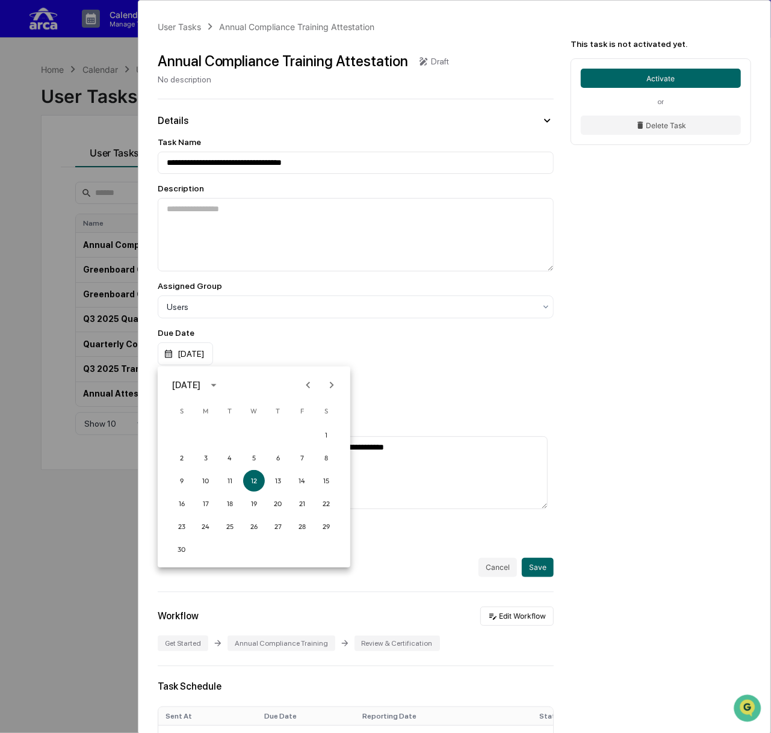
click at [427, 343] on div at bounding box center [385, 366] width 771 height 733
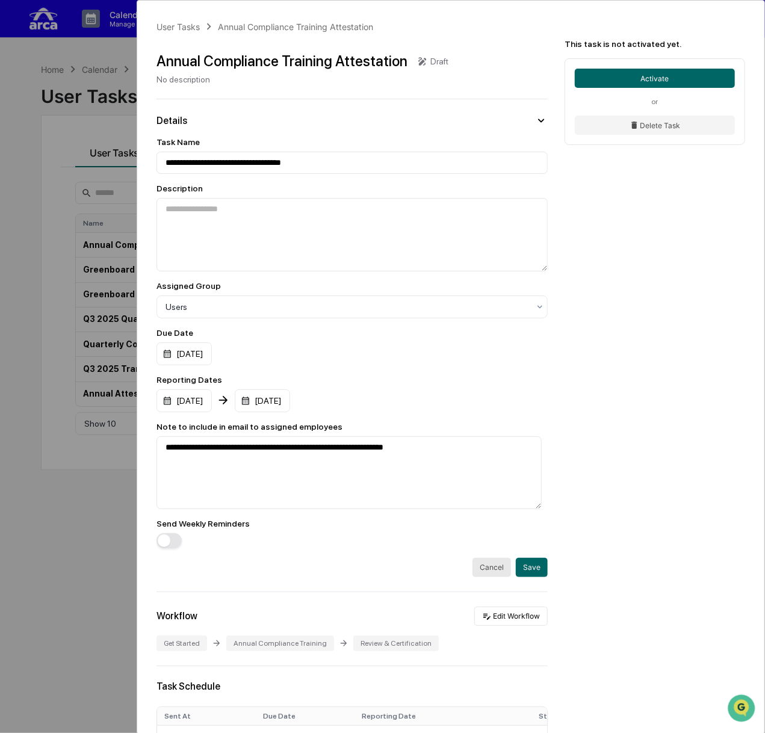
click at [490, 566] on button "Cancel" at bounding box center [491, 567] width 38 height 19
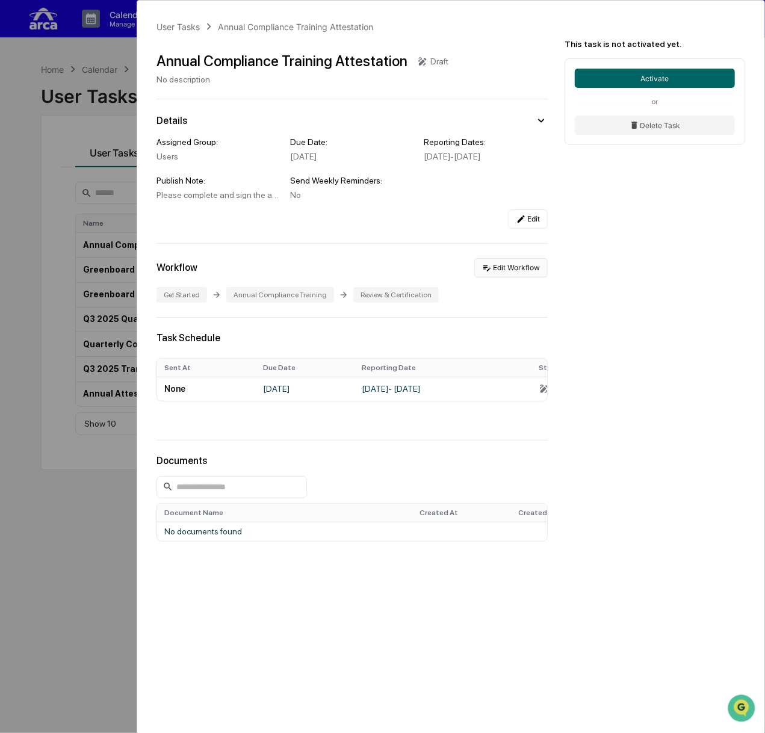
click at [498, 272] on button "Edit Workflow" at bounding box center [510, 267] width 73 height 19
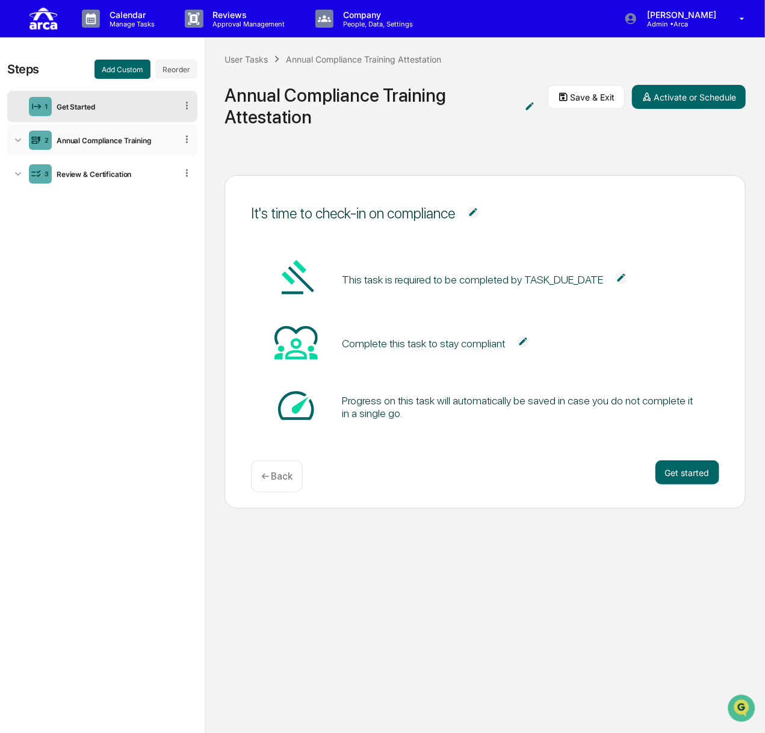
click at [118, 140] on div "Annual Compliance Training" at bounding box center [114, 140] width 125 height 9
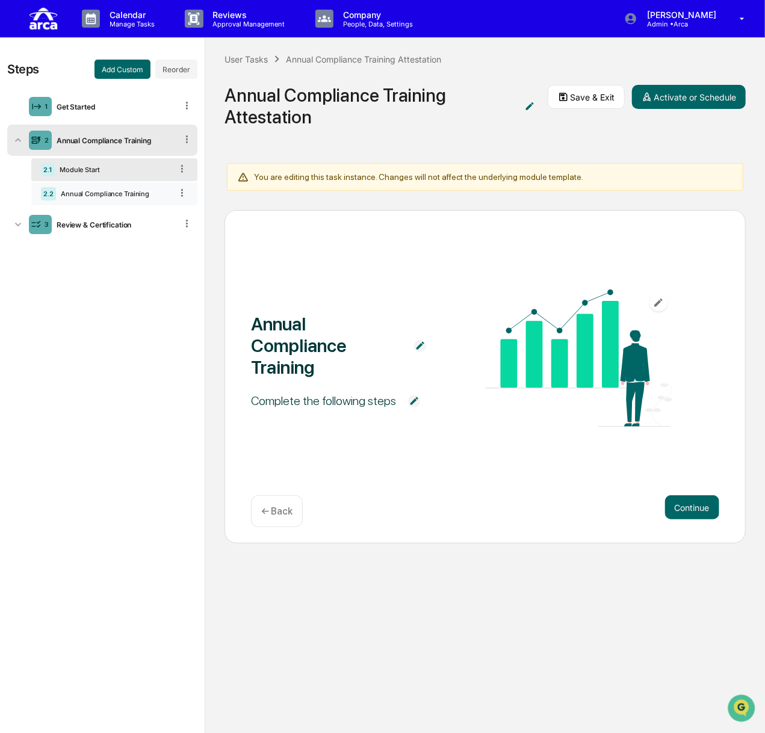
click at [103, 191] on div "Annual Compliance Training" at bounding box center [113, 193] width 115 height 8
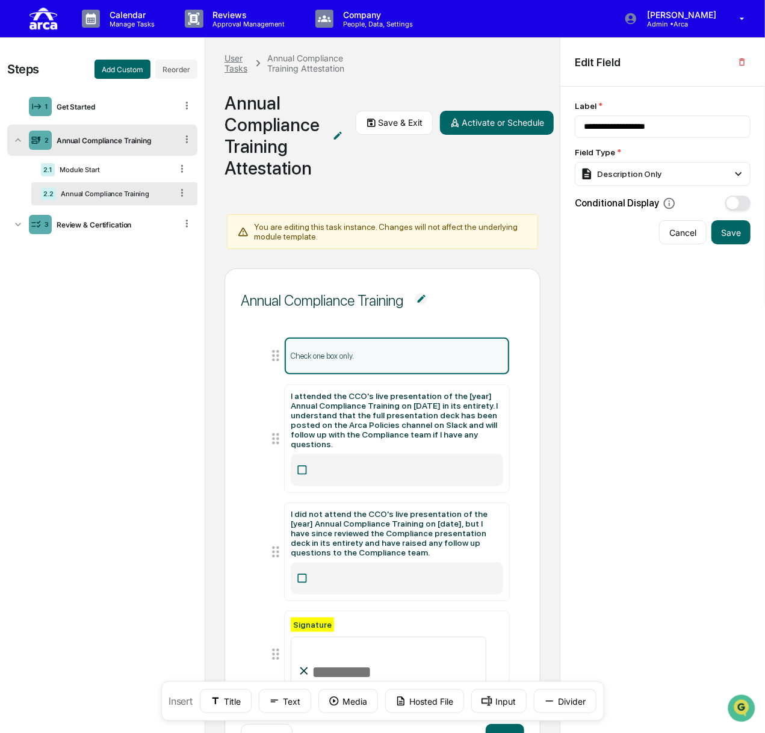
click at [227, 67] on div "User Tasks" at bounding box center [236, 63] width 25 height 20
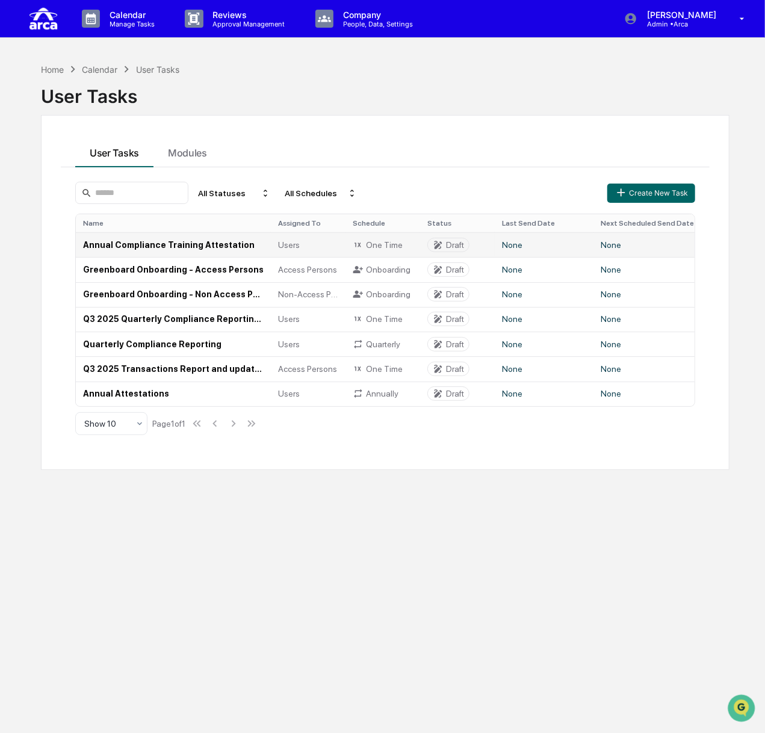
click at [154, 239] on td "Annual Compliance Training Attestation" at bounding box center [173, 244] width 195 height 25
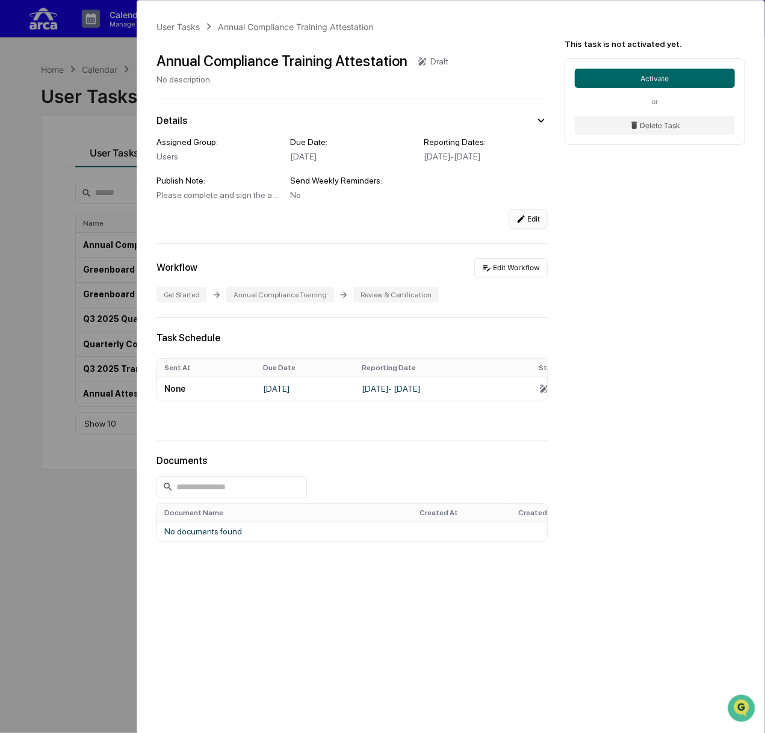
click at [529, 229] on button "Edit" at bounding box center [527, 218] width 39 height 19
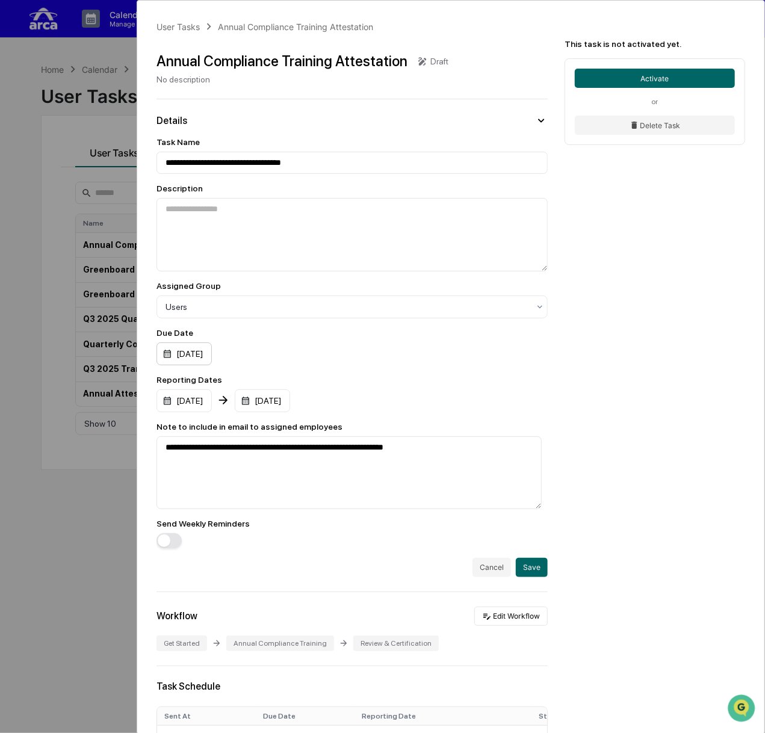
click at [186, 357] on div "[DATE]" at bounding box center [183, 353] width 55 height 23
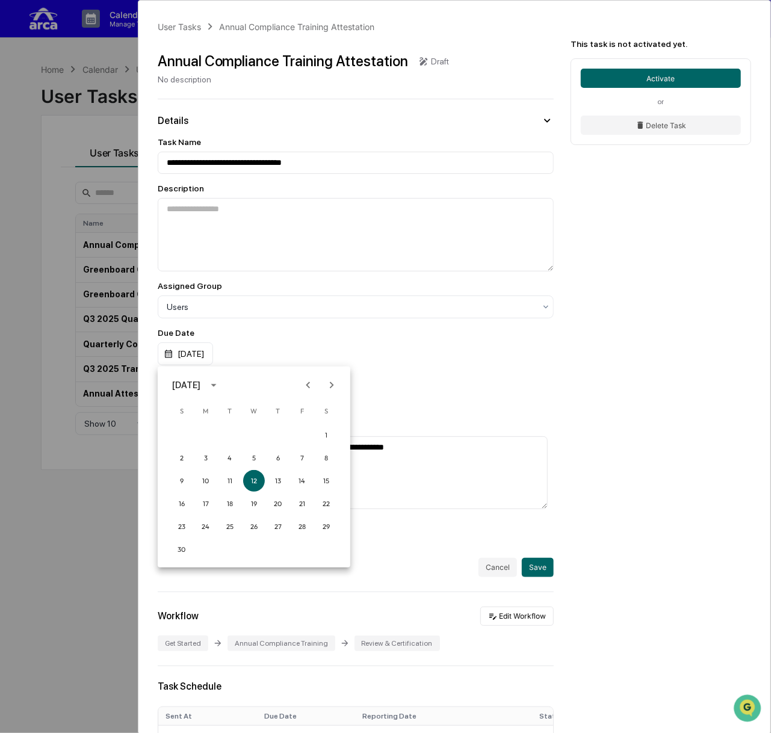
click at [442, 363] on div at bounding box center [385, 366] width 771 height 733
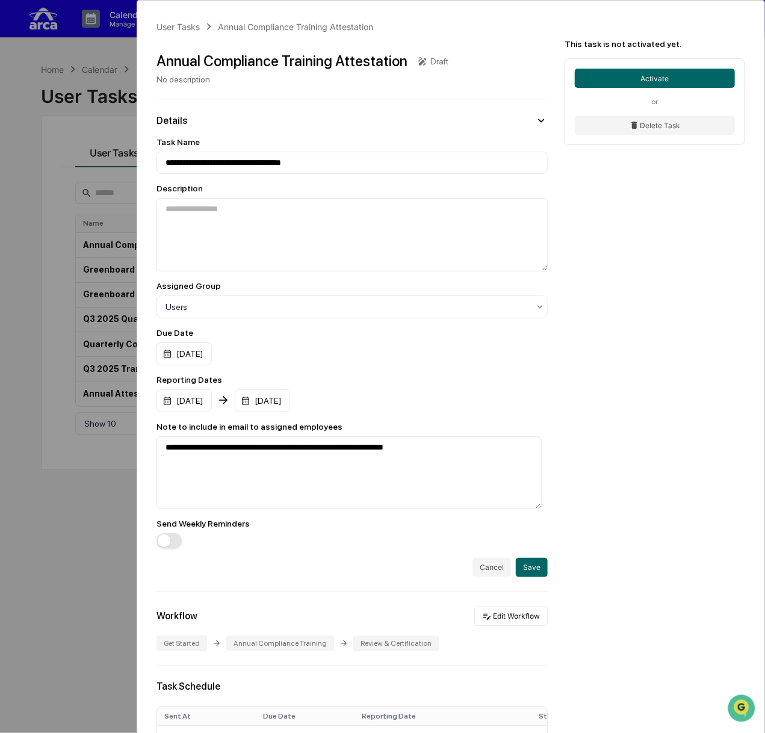
click at [169, 20] on div "User Tasks Annual Compliance Training Attestation" at bounding box center [264, 26] width 217 height 13
click at [167, 28] on div "User Tasks" at bounding box center [177, 27] width 43 height 10
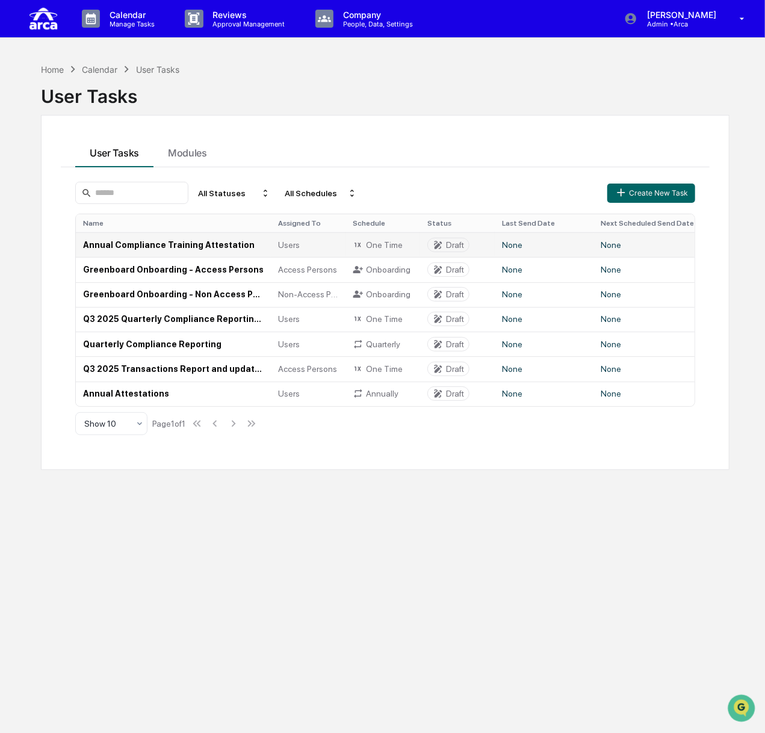
click at [217, 243] on td "Annual Compliance Training Attestation" at bounding box center [173, 244] width 195 height 25
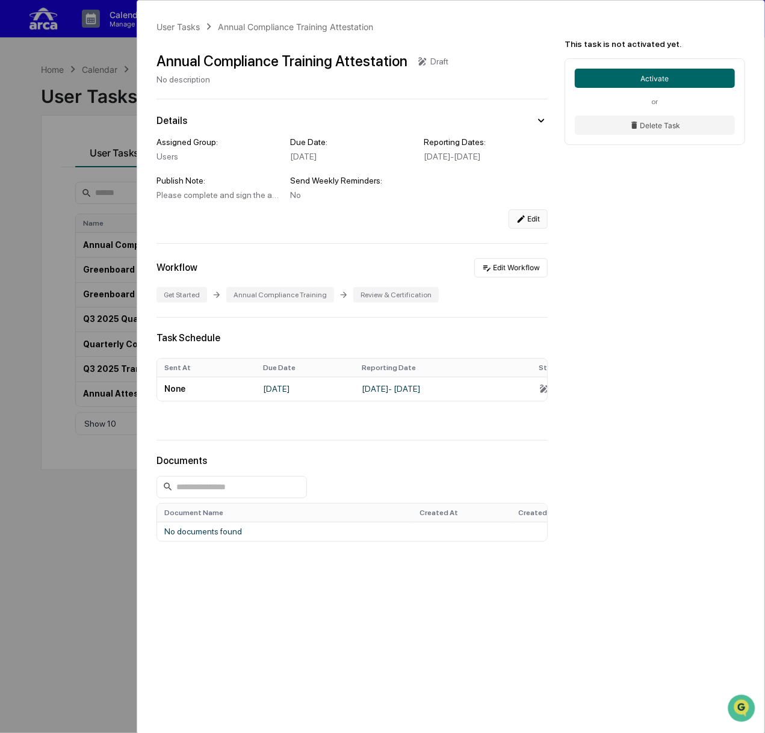
click at [529, 228] on button "Edit" at bounding box center [527, 218] width 39 height 19
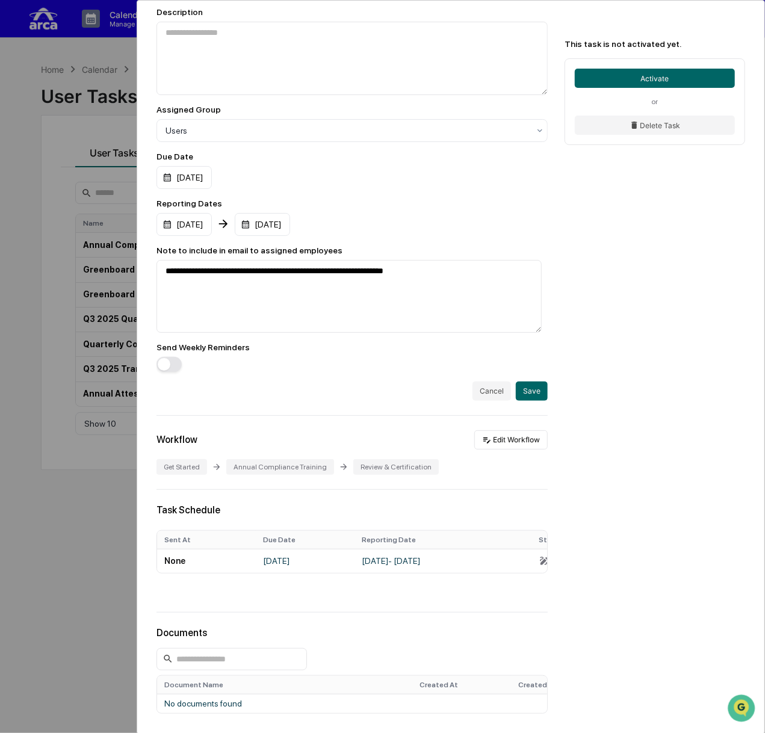
scroll to position [43, 0]
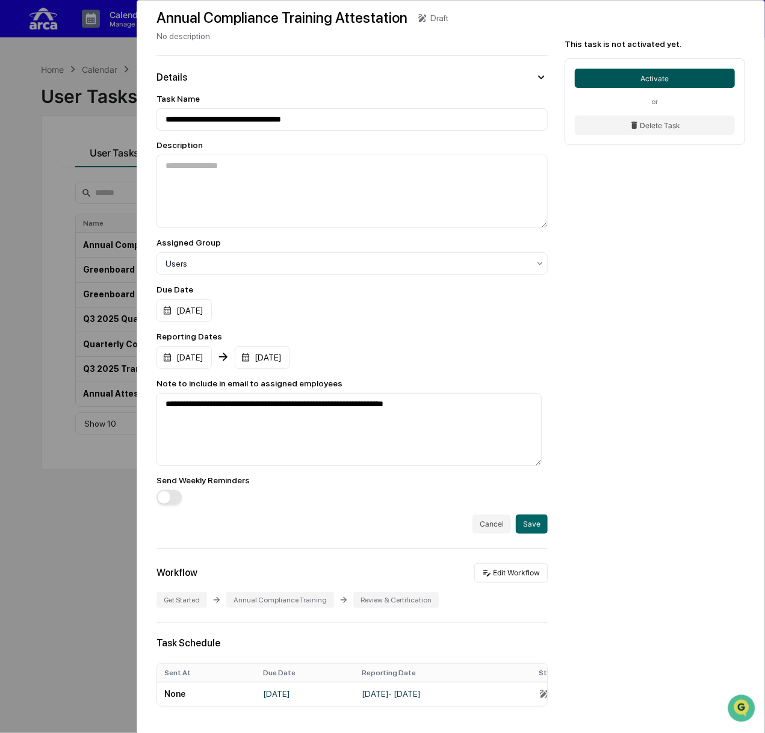
click at [529, 79] on button "Activate" at bounding box center [654, 78] width 160 height 19
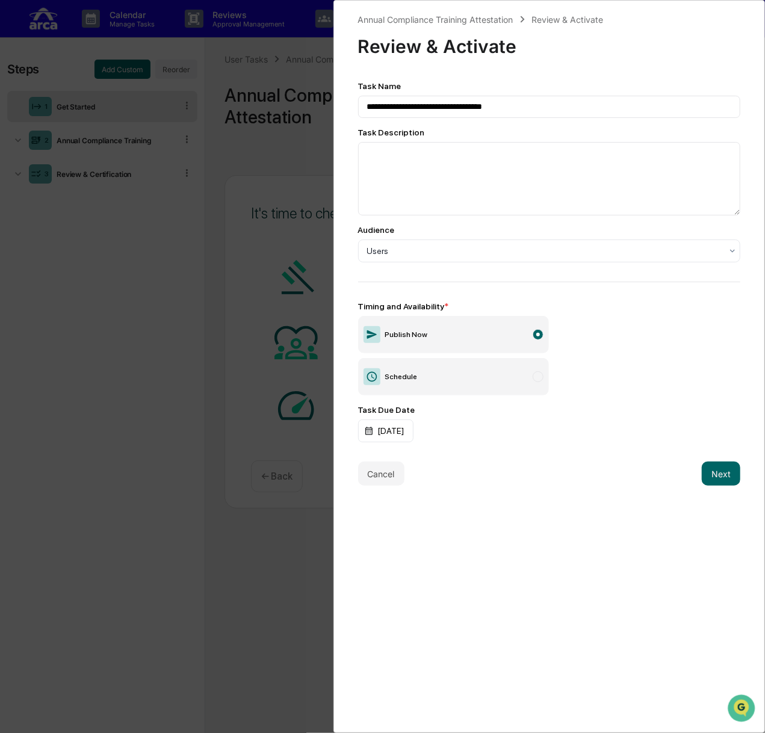
click at [484, 381] on label "Schedule" at bounding box center [453, 376] width 191 height 37
click at [381, 524] on button "Cancel" at bounding box center [381, 520] width 46 height 24
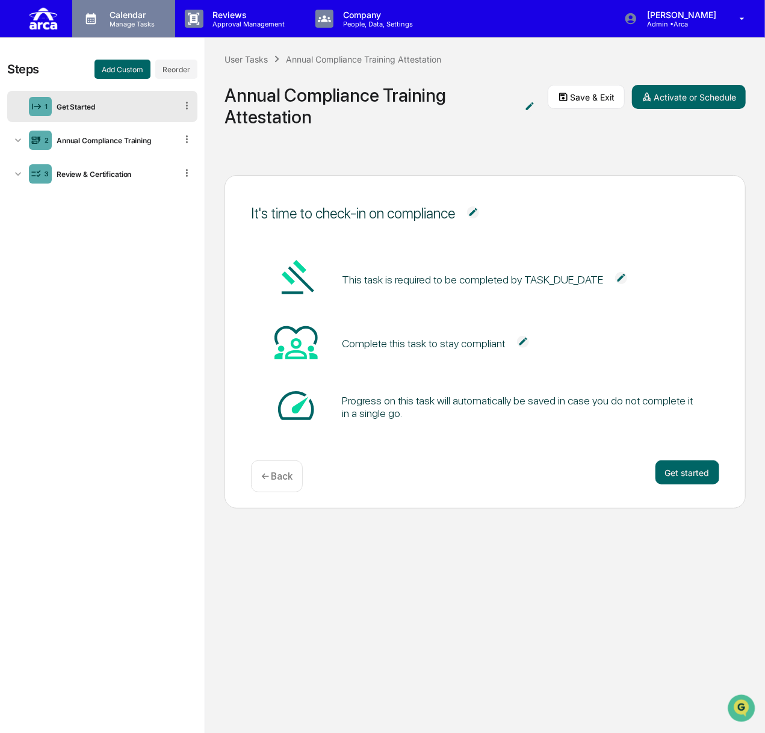
click at [149, 32] on div "Calendar Manage Tasks" at bounding box center [123, 18] width 103 height 37
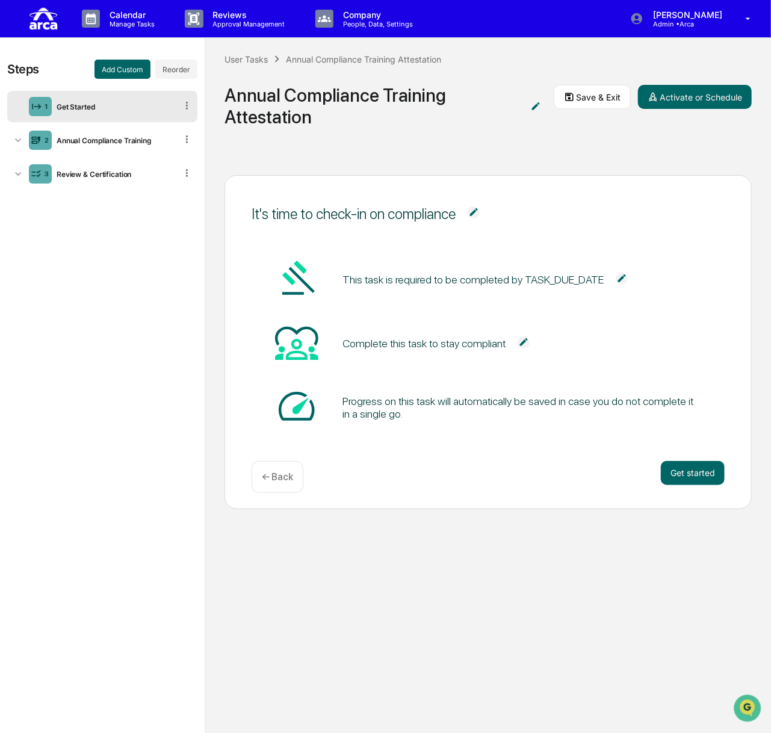
click at [101, 293] on div at bounding box center [385, 366] width 771 height 733
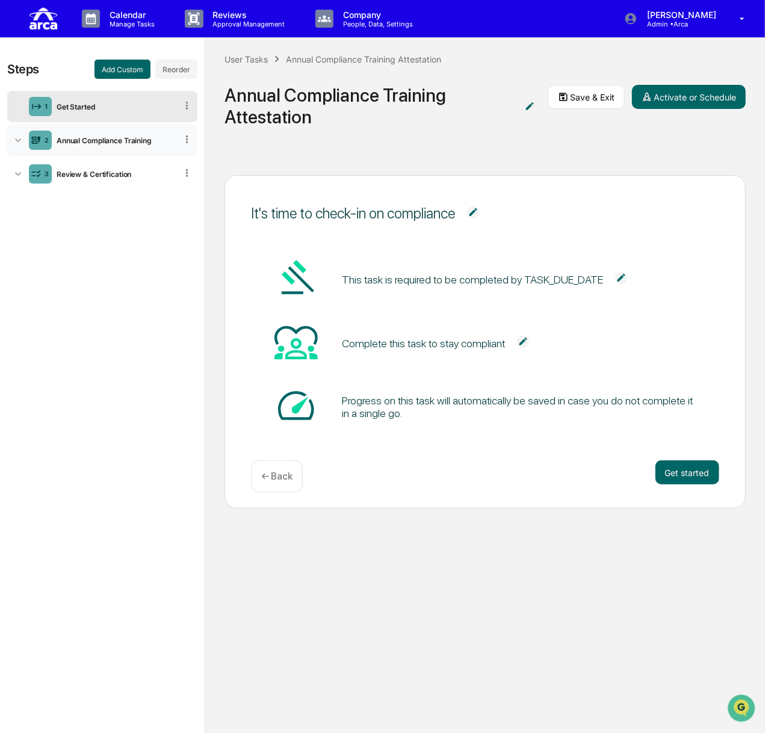
click at [109, 137] on div "Annual Compliance Training" at bounding box center [114, 140] width 125 height 9
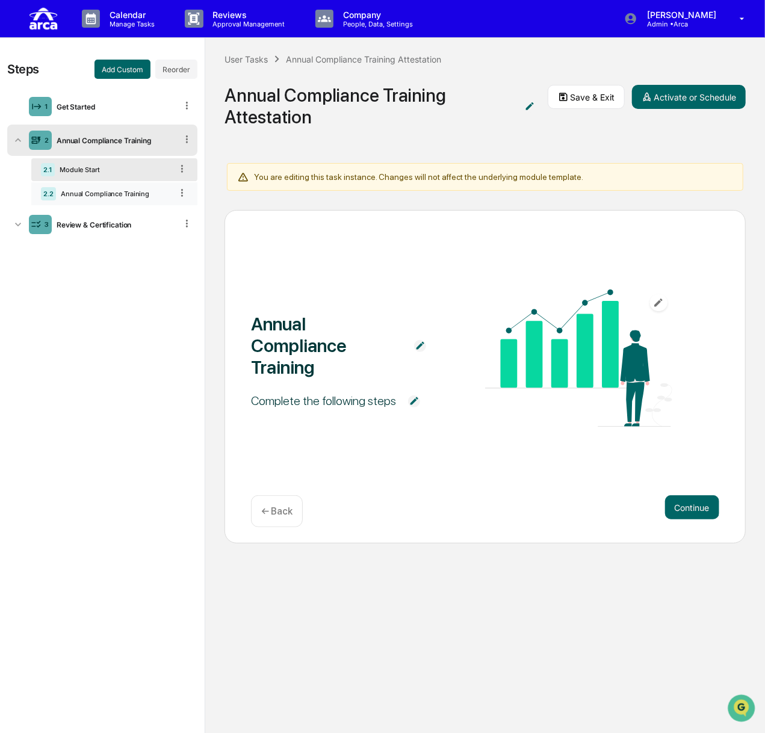
click at [63, 186] on div "2.2 Annual Compliance Training" at bounding box center [114, 193] width 166 height 23
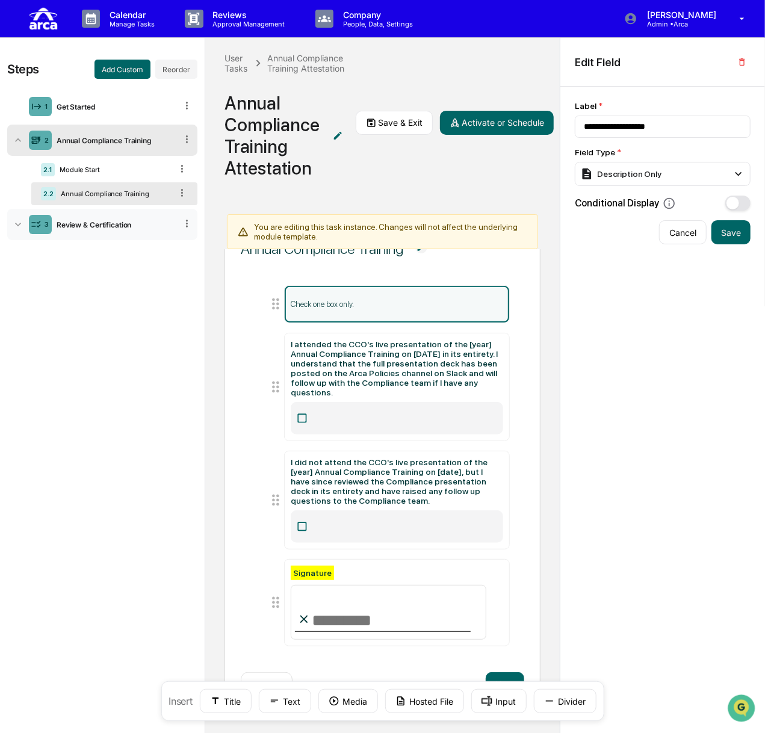
click at [93, 227] on div "Review & Certification" at bounding box center [114, 224] width 125 height 9
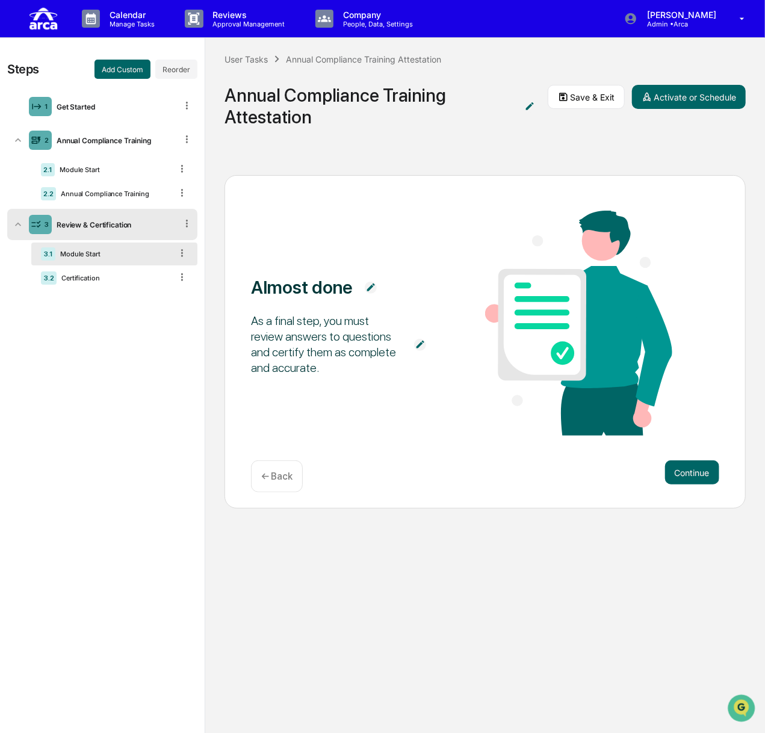
click at [256, 52] on div "User Tasks Annual Compliance Training Attestation" at bounding box center [332, 58] width 217 height 13
click at [233, 59] on div "User Tasks" at bounding box center [245, 59] width 43 height 10
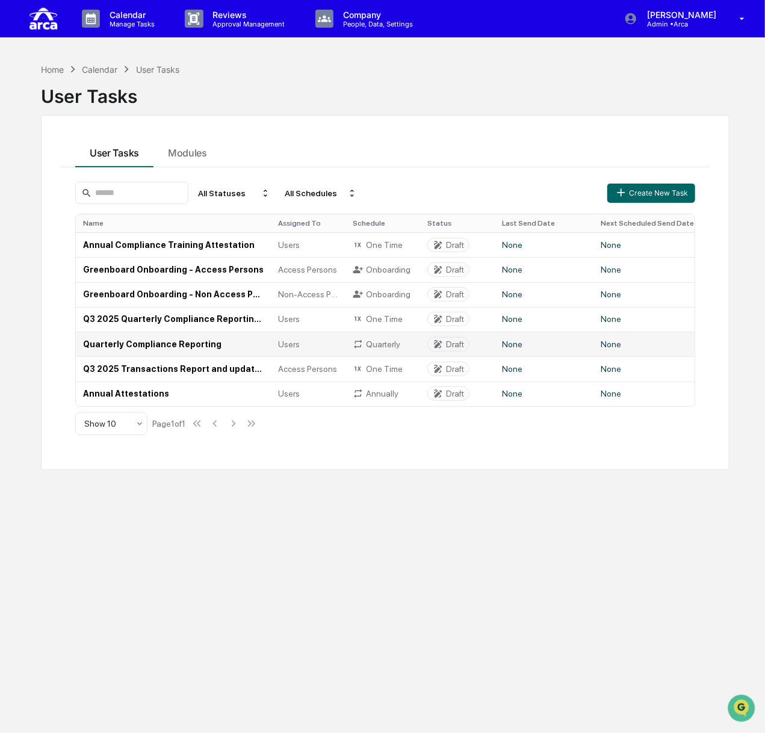
click at [159, 340] on td "Quarterly Compliance Reporting" at bounding box center [173, 343] width 195 height 25
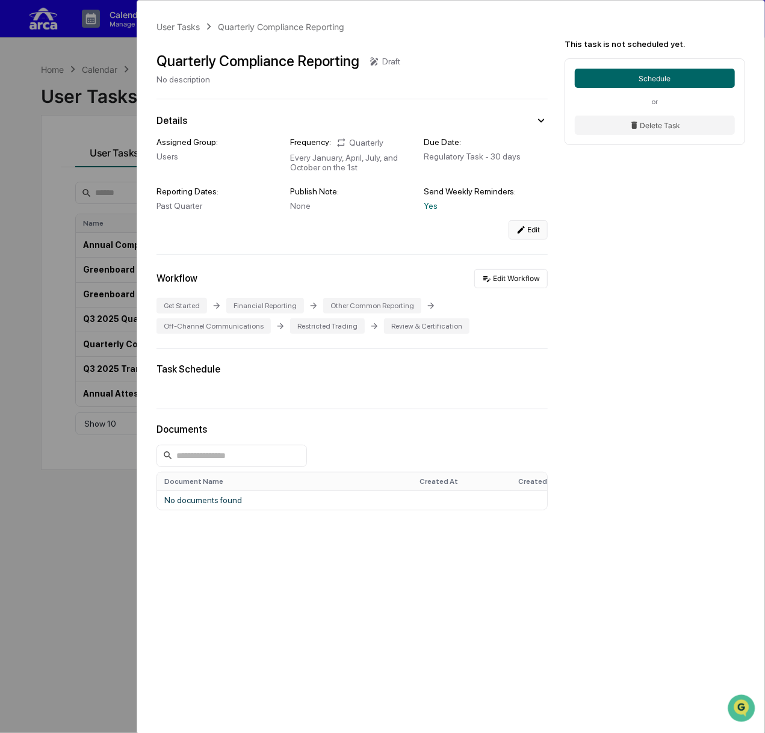
click at [529, 230] on button "Edit" at bounding box center [527, 229] width 39 height 19
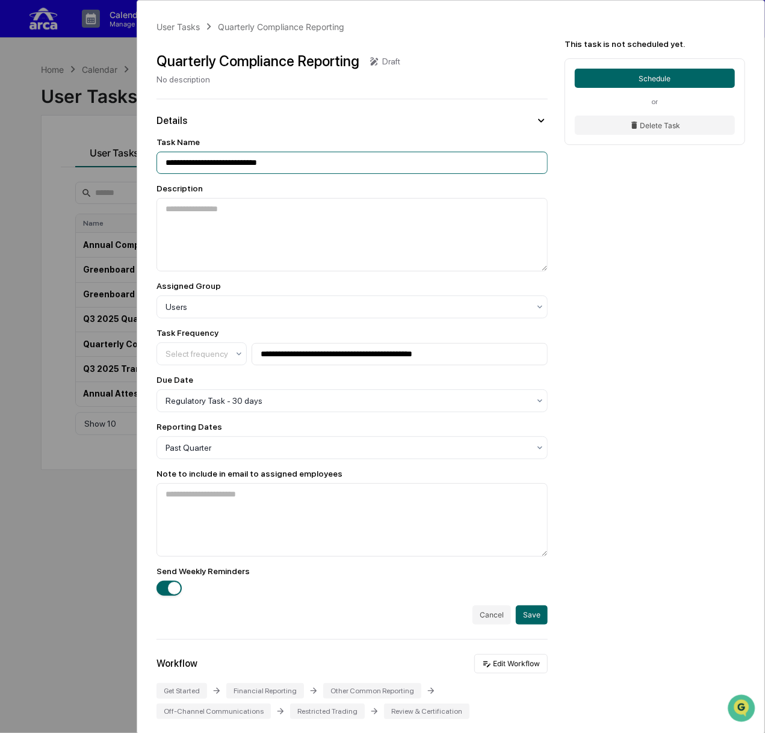
click at [331, 164] on input "**********" at bounding box center [351, 163] width 391 height 22
type input "**********"
click at [529, 614] on button "Save" at bounding box center [532, 614] width 32 height 19
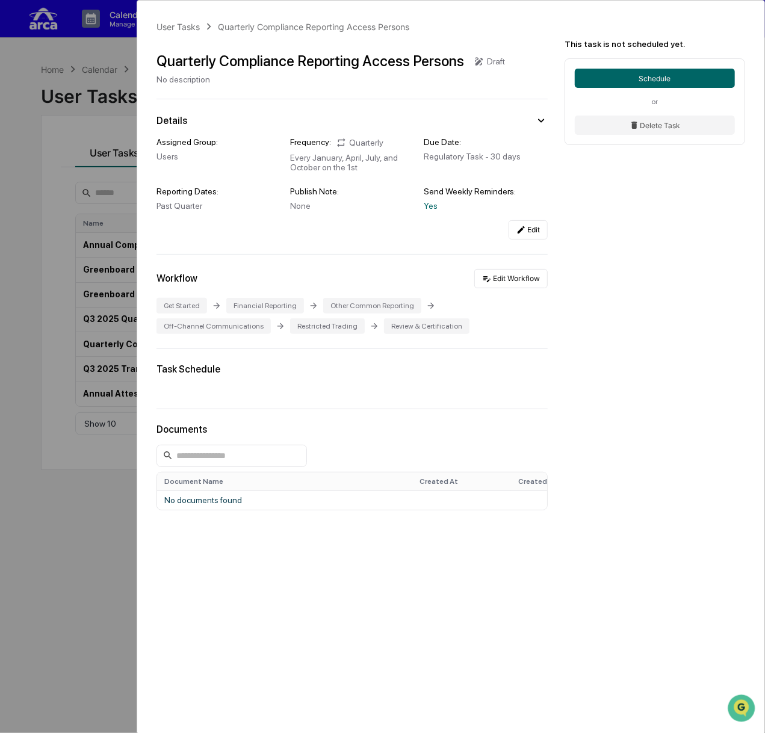
click at [80, 379] on div "User Tasks Quarterly Compliance Reporting Access Persons Quarterly Compliance R…" at bounding box center [382, 366] width 765 height 733
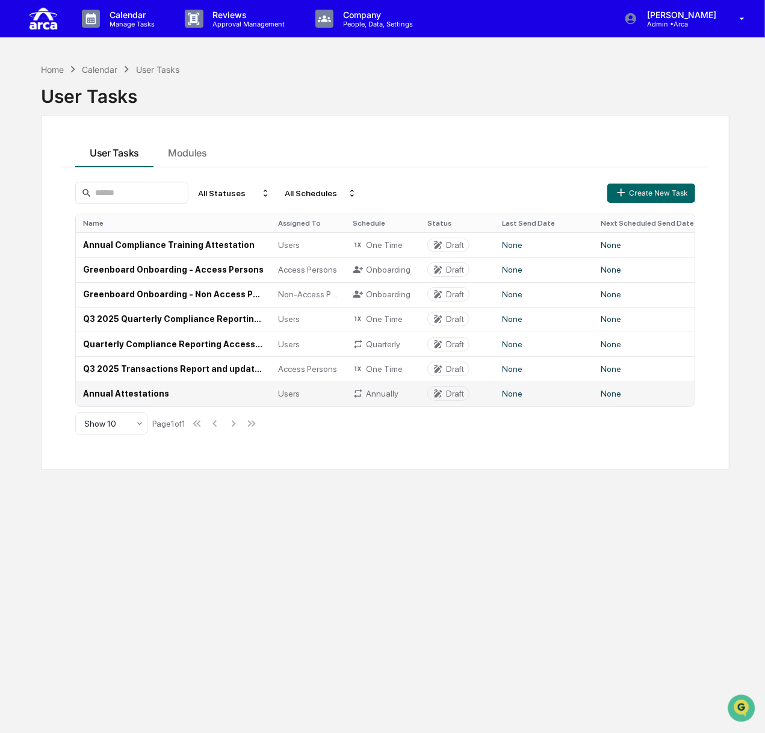
click at [126, 395] on td "Annual Attestations" at bounding box center [173, 393] width 195 height 25
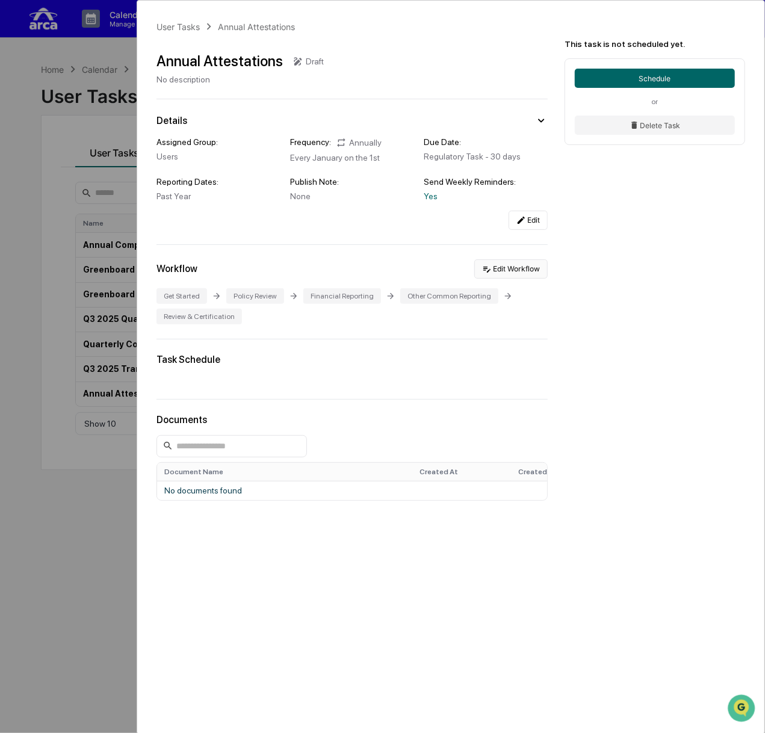
click at [529, 266] on button "Edit Workflow" at bounding box center [510, 268] width 73 height 19
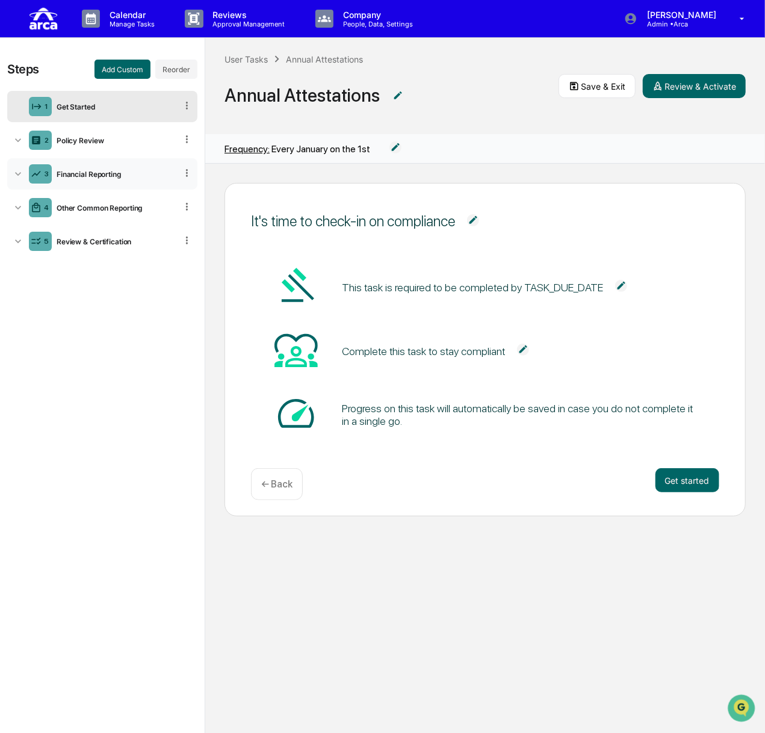
click at [81, 171] on div "Financial Reporting" at bounding box center [114, 174] width 125 height 9
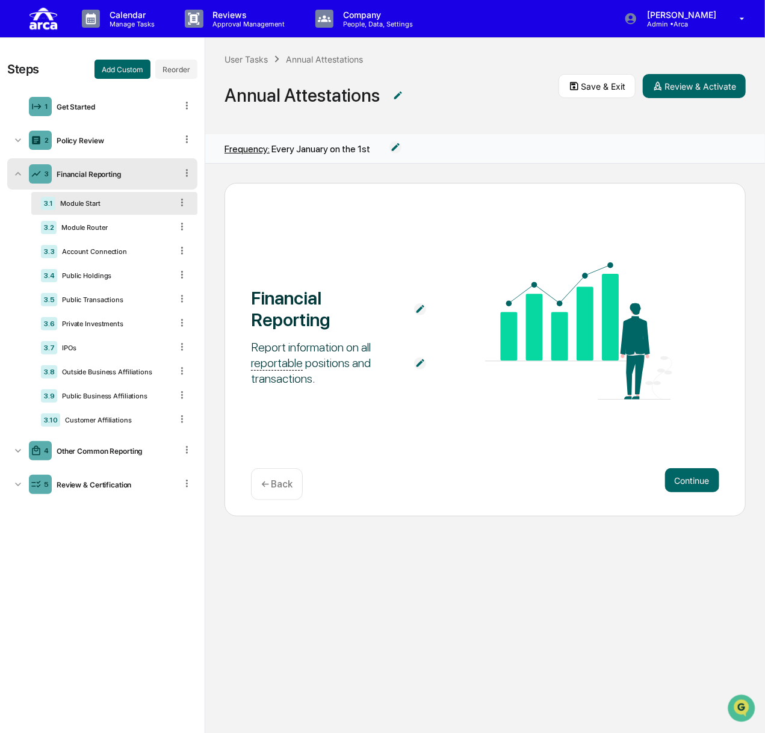
click at [81, 171] on div "Financial Reporting" at bounding box center [114, 174] width 125 height 9
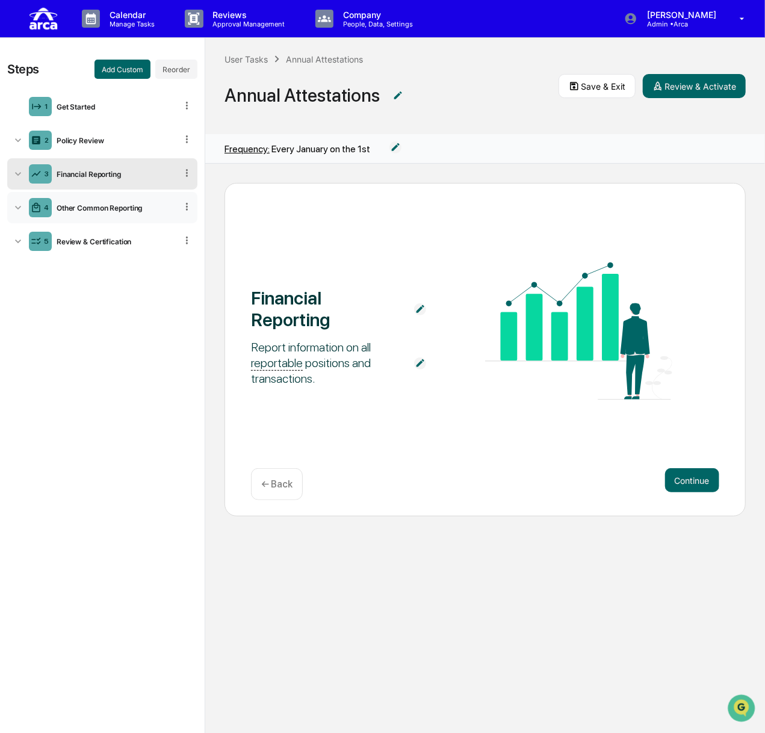
click at [95, 204] on div "Other Common Reporting" at bounding box center [114, 207] width 125 height 9
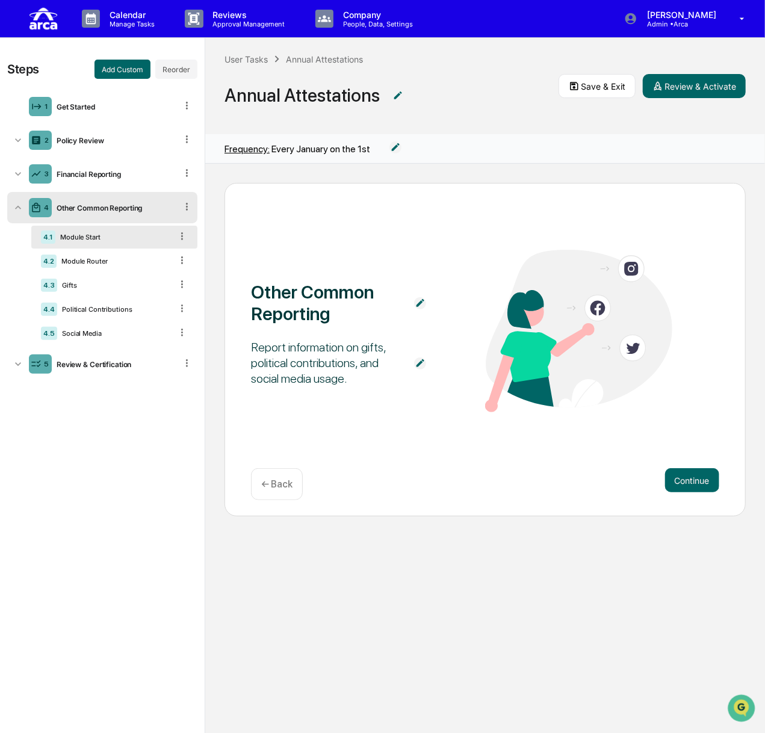
click at [95, 204] on div "Other Common Reporting" at bounding box center [114, 207] width 125 height 9
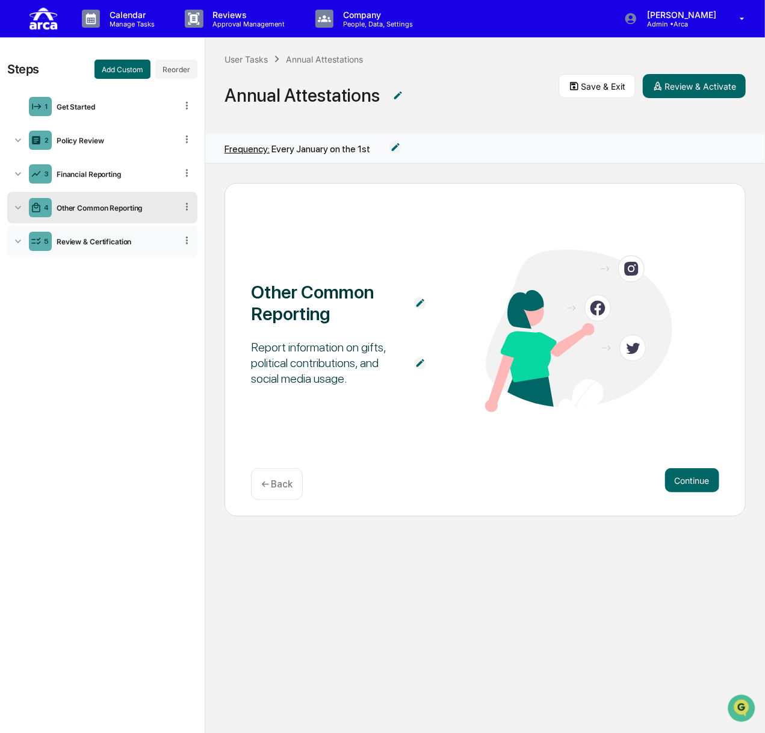
click at [97, 243] on div "Review & Certification" at bounding box center [114, 241] width 125 height 9
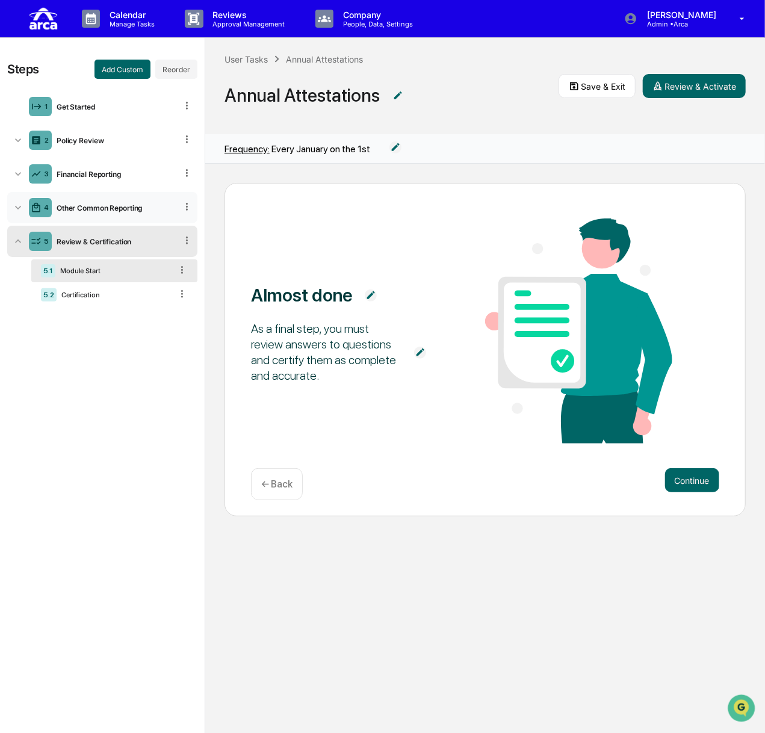
click at [105, 202] on div "4 Other Common Reporting" at bounding box center [102, 207] width 190 height 31
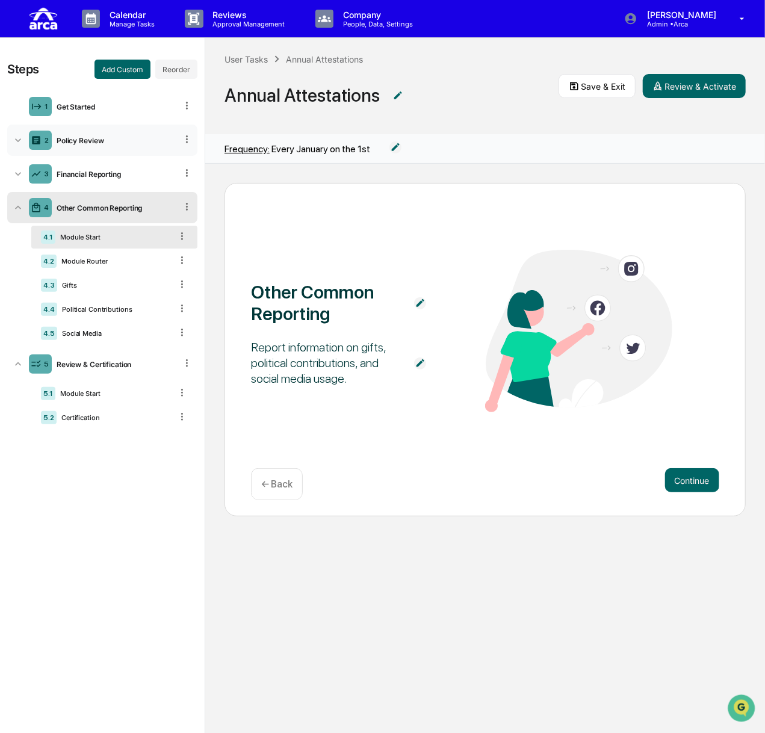
click at [88, 127] on div "2 Policy Review" at bounding box center [102, 140] width 190 height 31
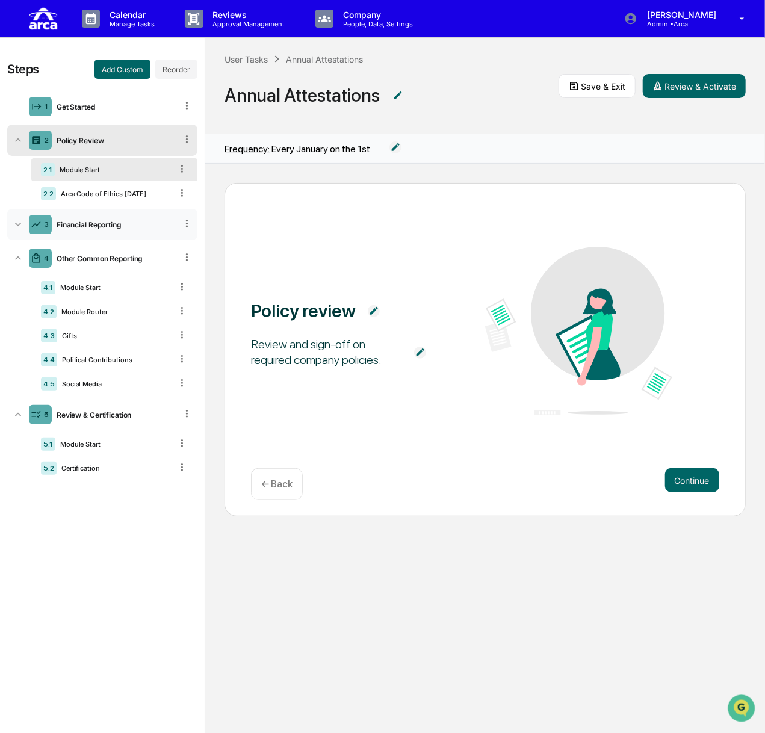
click at [115, 220] on div "Financial Reporting" at bounding box center [114, 224] width 125 height 9
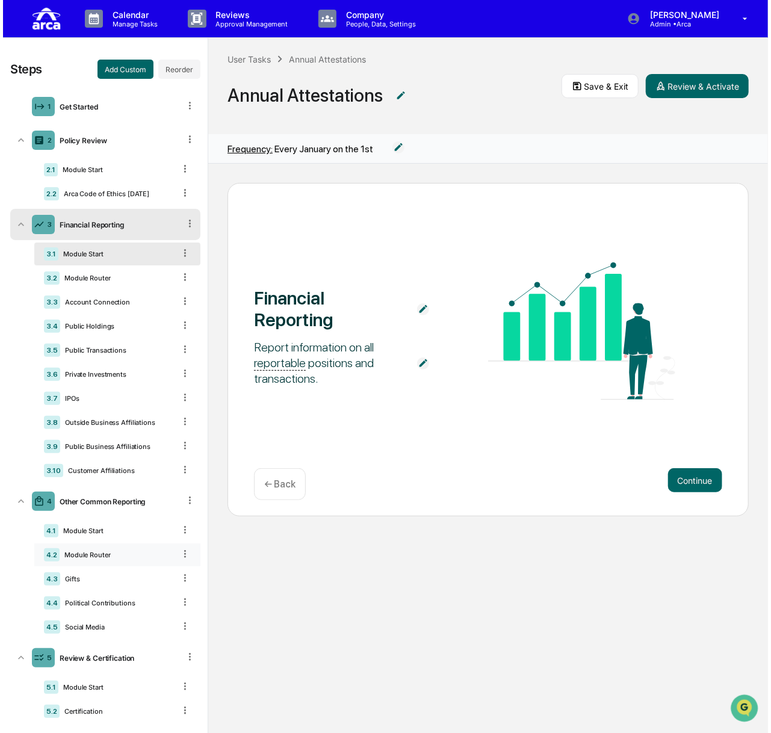
scroll to position [14, 0]
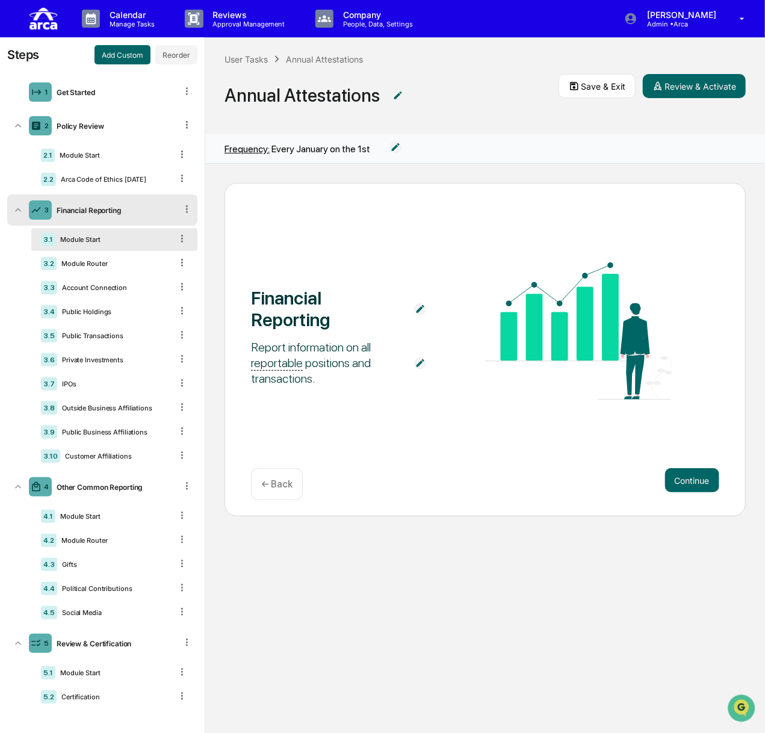
click at [397, 94] on img at bounding box center [398, 96] width 12 height 12
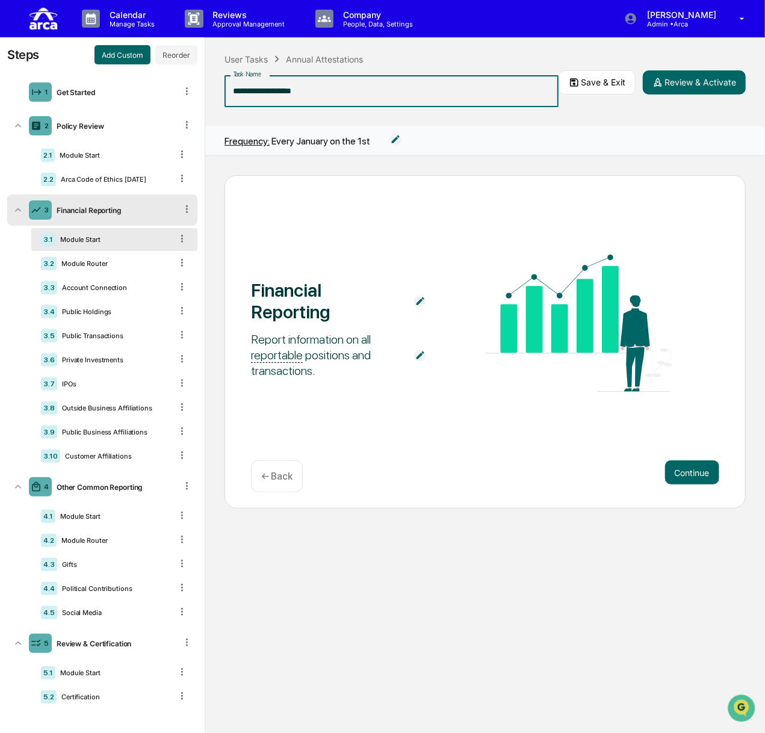
click at [397, 94] on input "**********" at bounding box center [391, 91] width 334 height 32
type input "**********"
click at [487, 119] on div "**********" at bounding box center [484, 82] width 559 height 88
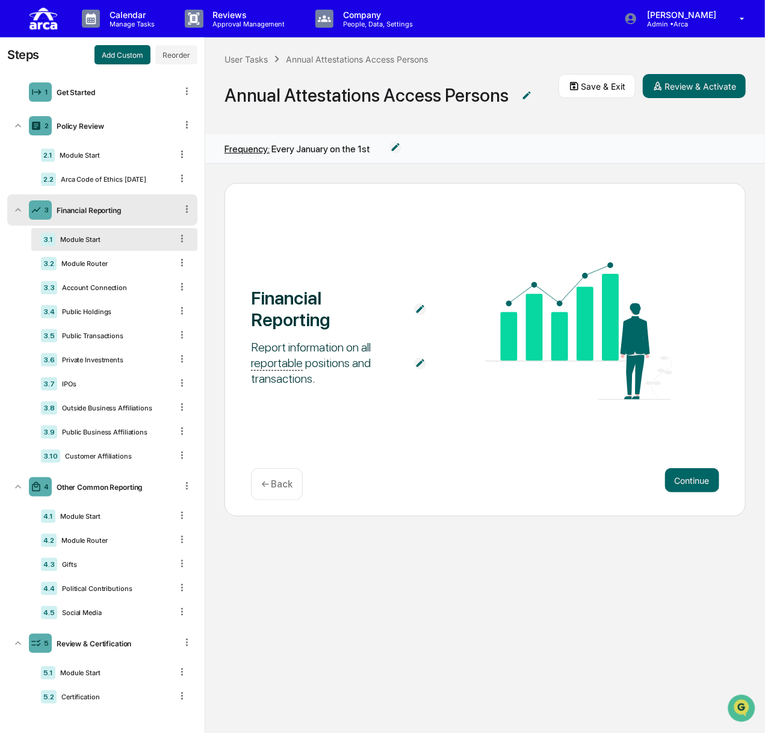
click at [521, 94] on img at bounding box center [526, 96] width 12 height 12
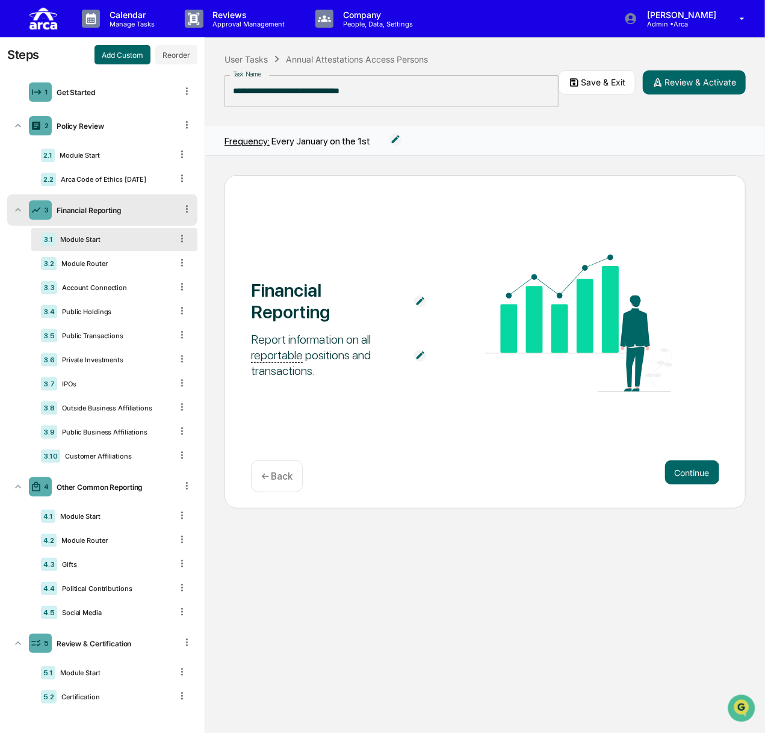
click at [298, 88] on input "**********" at bounding box center [391, 91] width 334 height 32
type input "**********"
click at [420, 109] on div "**********" at bounding box center [391, 89] width 334 height 46
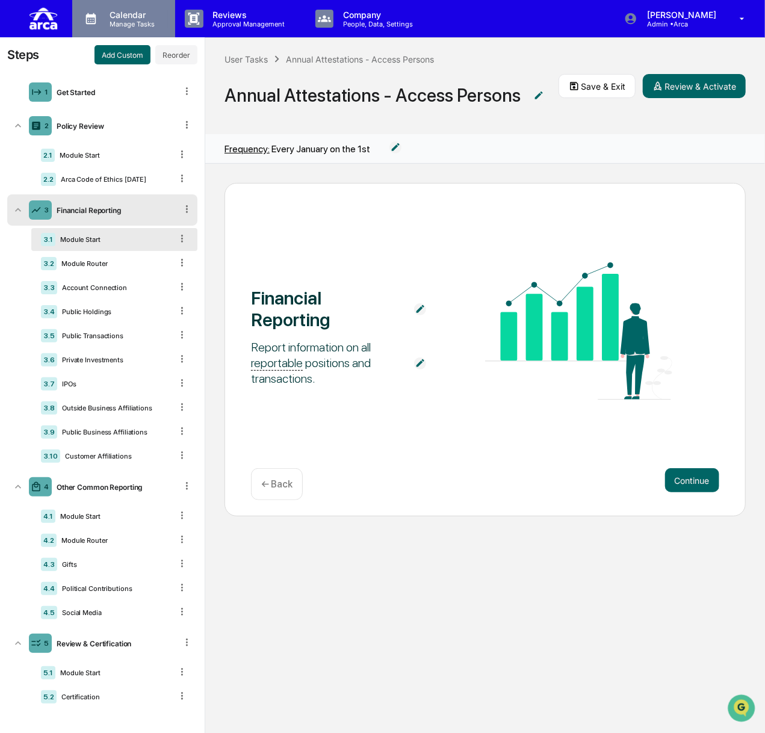
click at [129, 22] on p "Manage Tasks" at bounding box center [130, 24] width 61 height 8
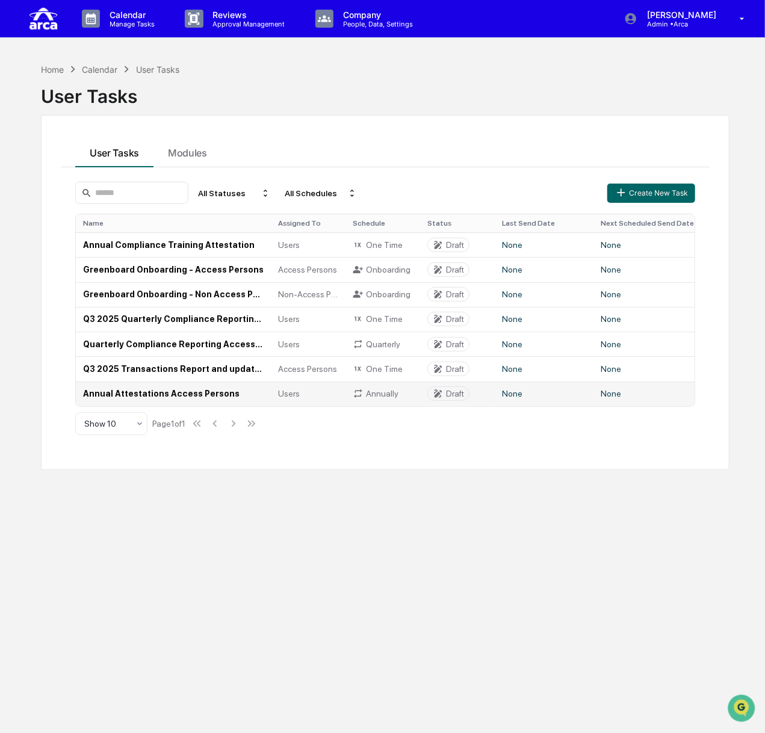
click at [177, 395] on td "Annual Attestations Access Persons" at bounding box center [173, 393] width 195 height 25
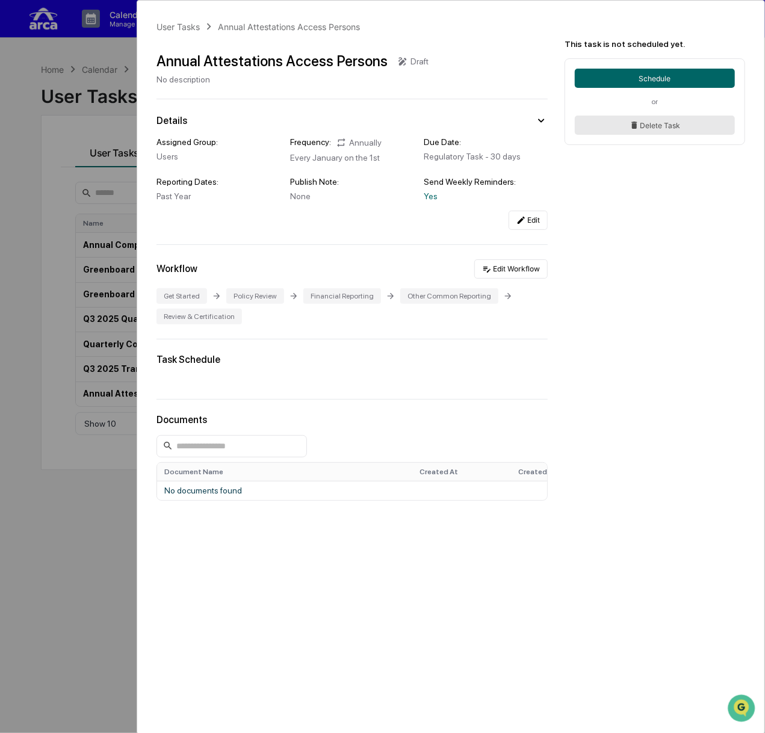
click at [529, 125] on button "Delete Task" at bounding box center [654, 124] width 160 height 19
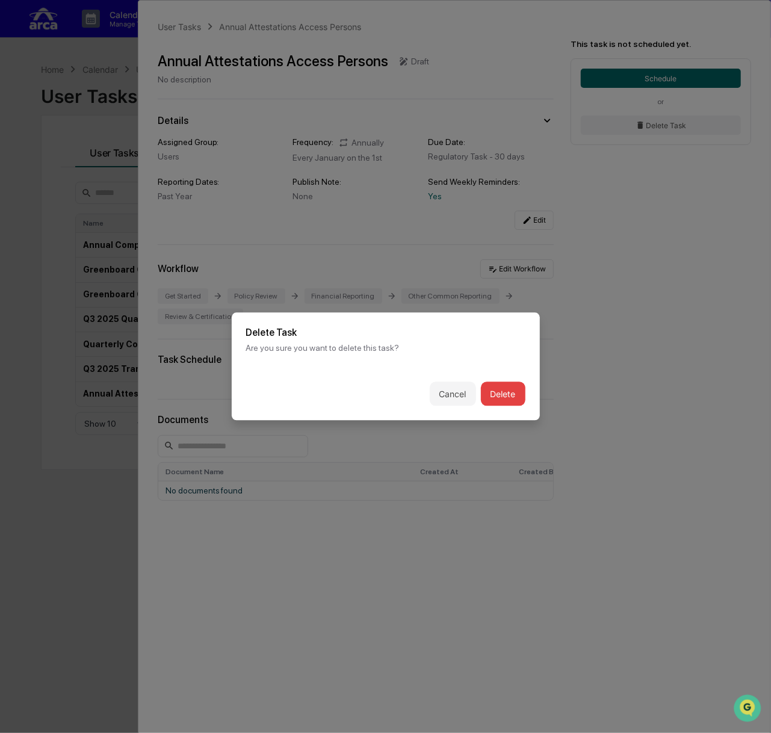
click at [496, 401] on button "Delete" at bounding box center [503, 394] width 45 height 24
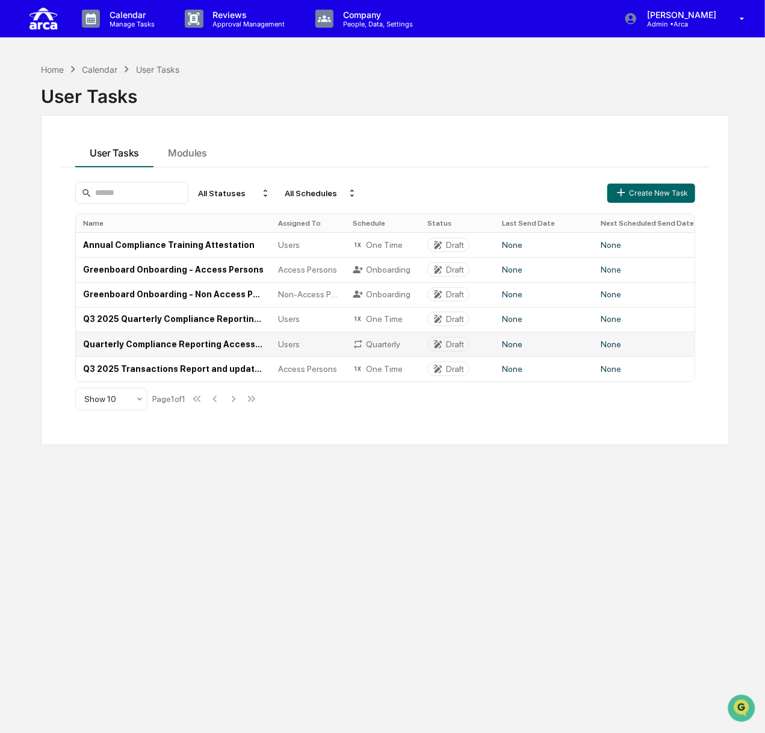
click at [239, 343] on td "Quarterly Compliance Reporting Access Persons" at bounding box center [173, 343] width 195 height 25
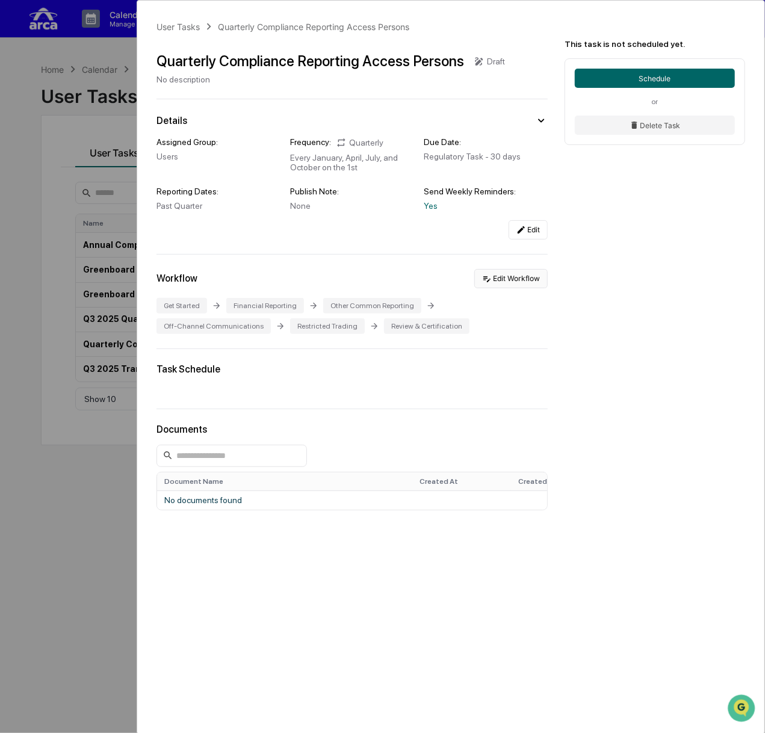
click at [520, 276] on button "Edit Workflow" at bounding box center [510, 278] width 73 height 19
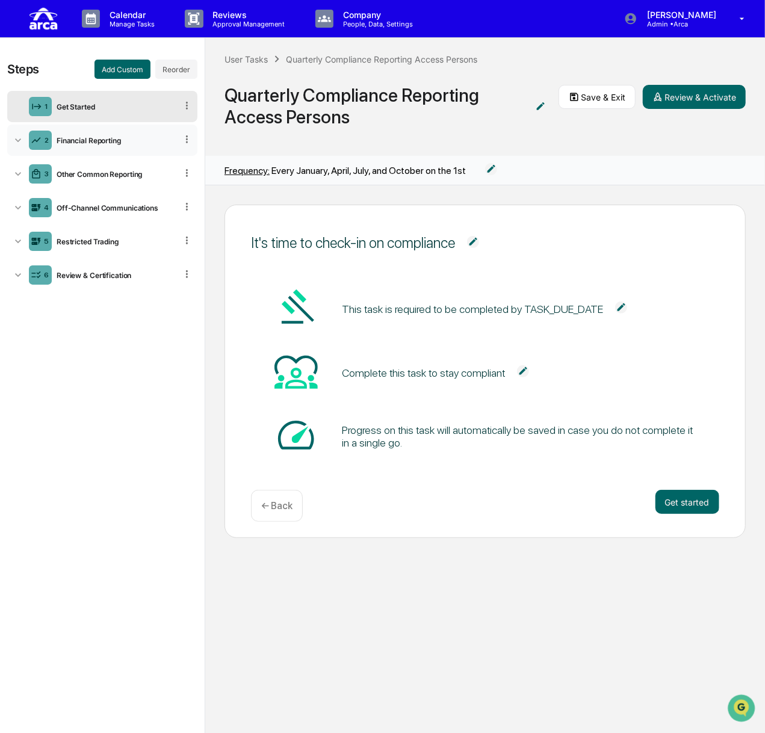
click at [55, 139] on div "Financial Reporting" at bounding box center [114, 140] width 125 height 9
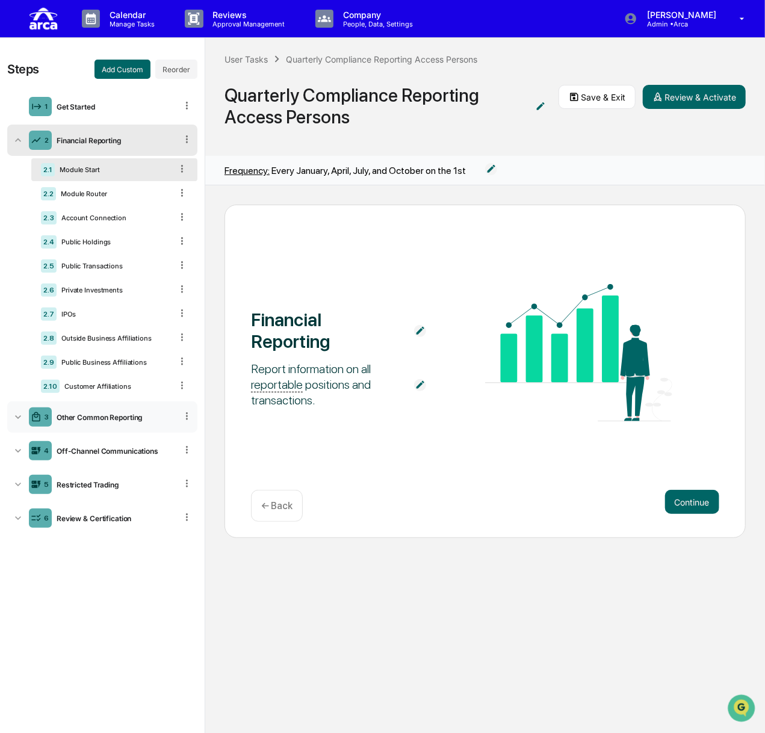
click at [71, 410] on div "3 Other Common Reporting" at bounding box center [102, 416] width 190 height 31
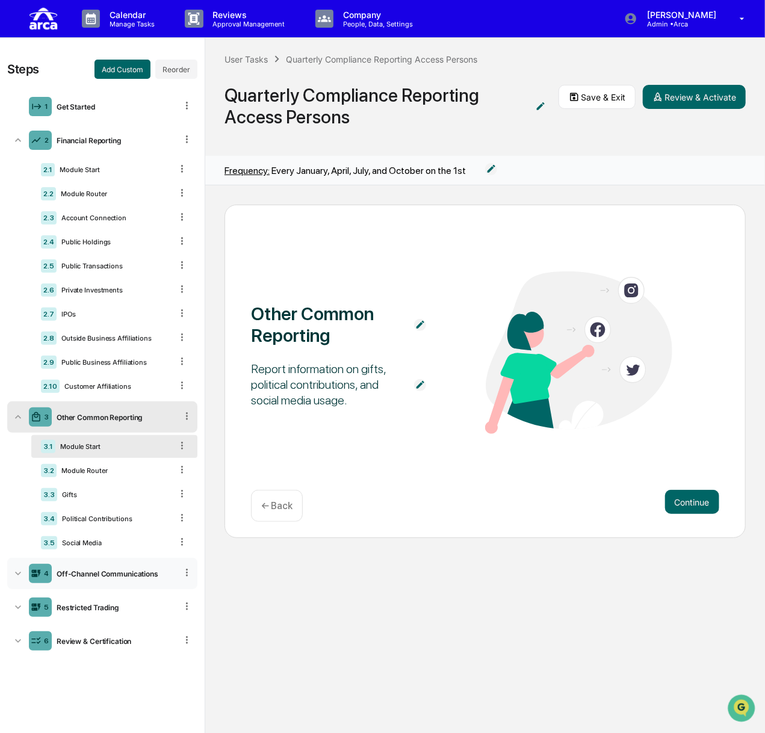
click at [118, 571] on div "Off-Channel Communications" at bounding box center [114, 573] width 125 height 9
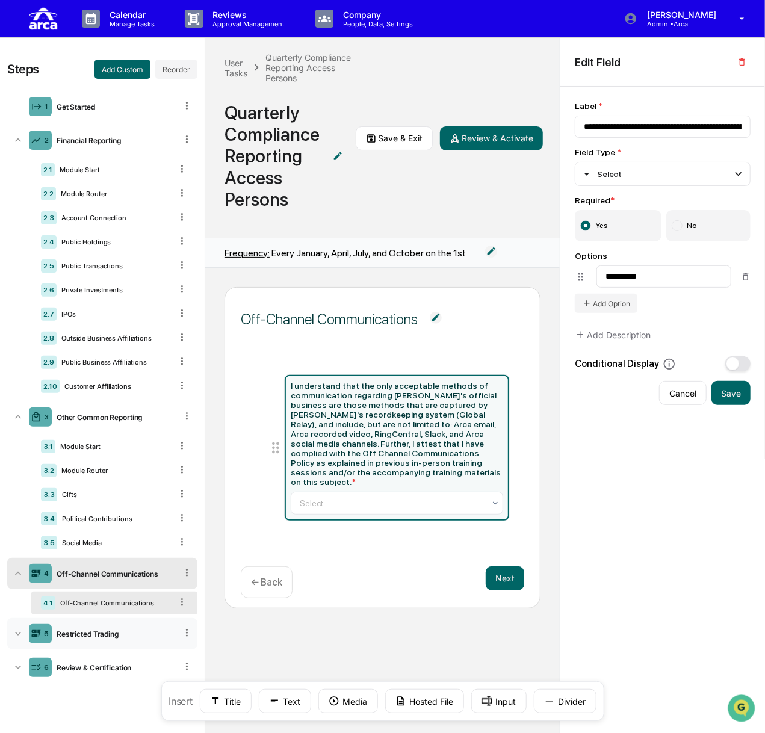
click at [94, 638] on div "5 Restricted Trading" at bounding box center [102, 633] width 190 height 31
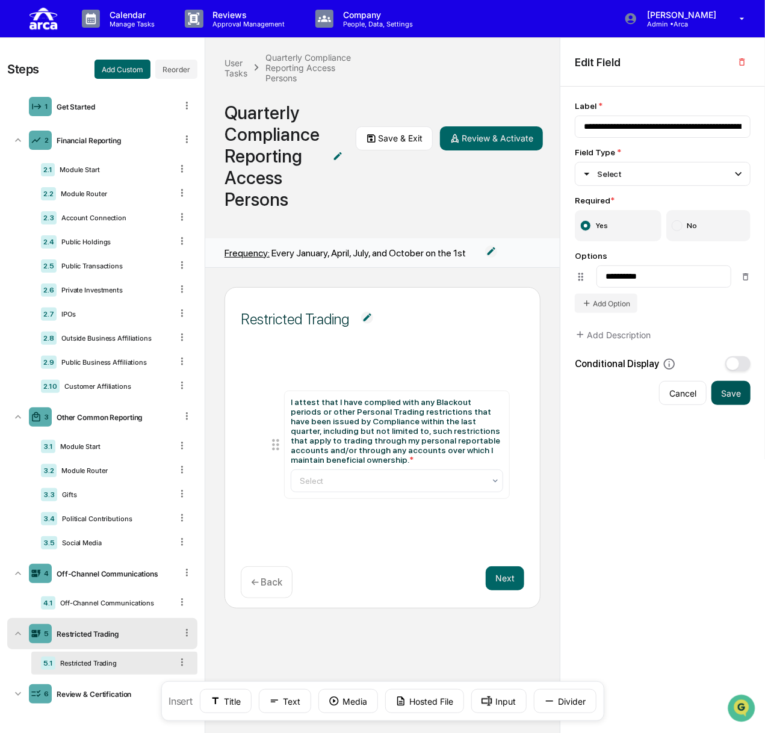
click at [529, 398] on button "Save" at bounding box center [730, 393] width 39 height 24
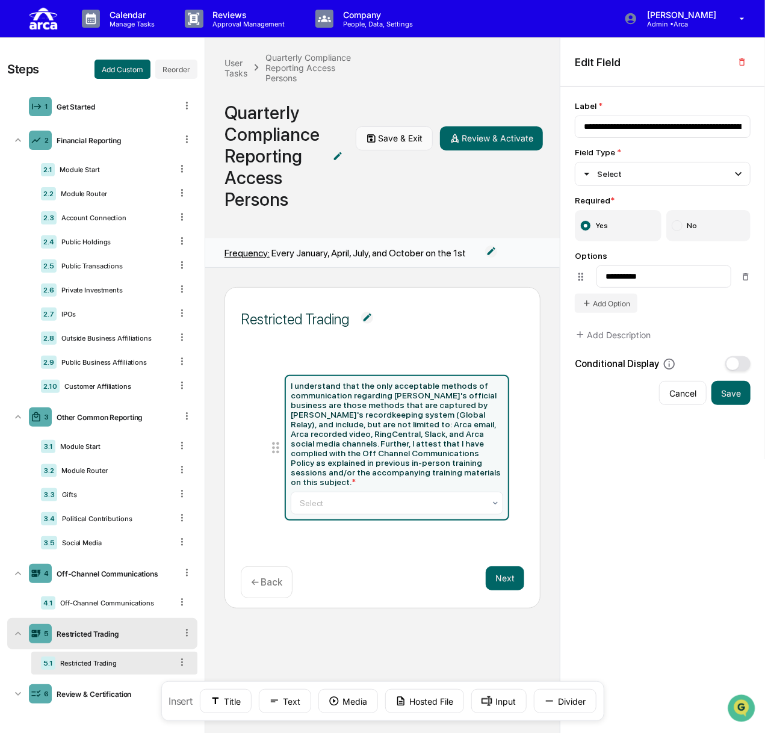
click at [392, 136] on button "Save & Exit" at bounding box center [394, 138] width 77 height 24
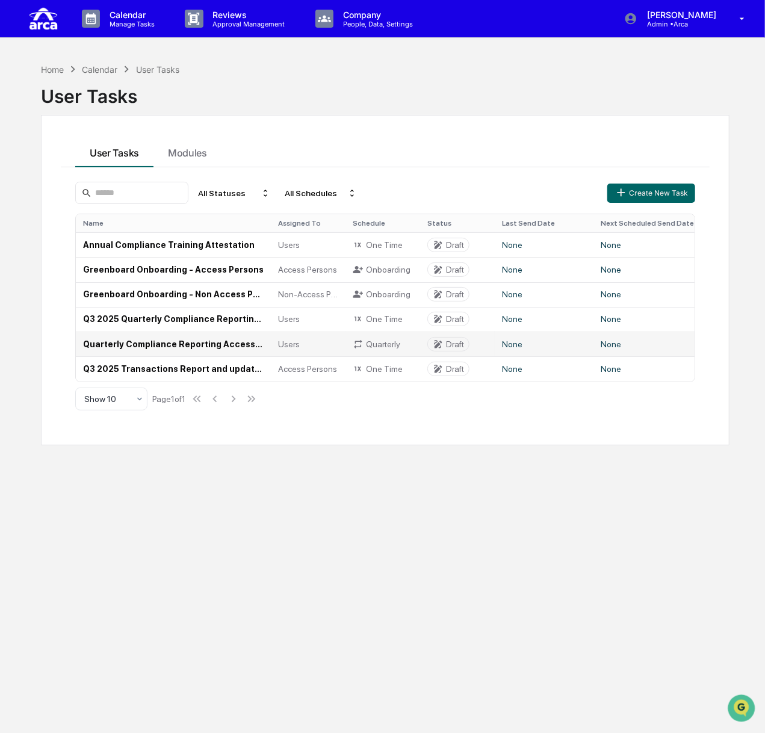
click at [155, 343] on td "Quarterly Compliance Reporting Access Persons" at bounding box center [173, 343] width 195 height 25
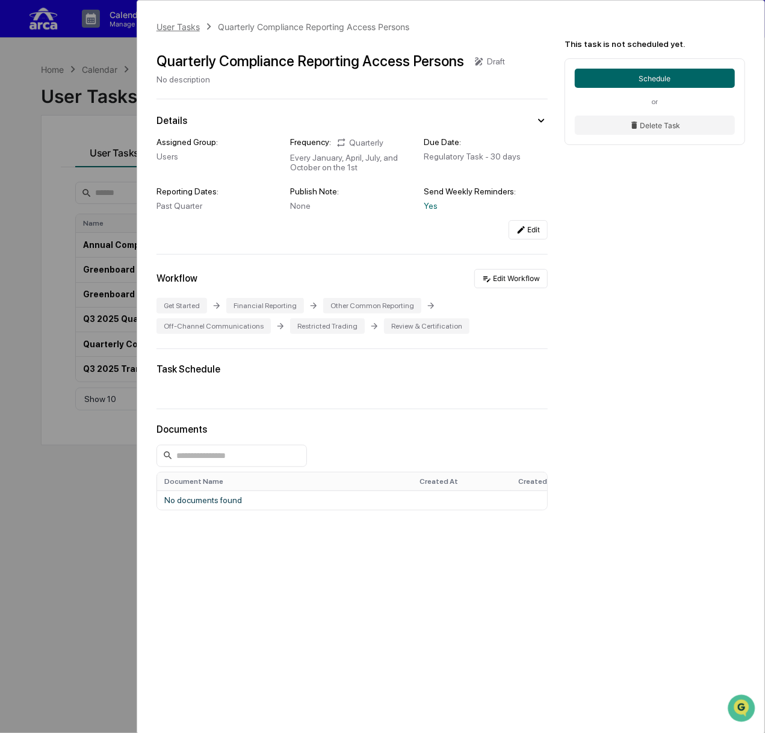
click at [188, 28] on div "User Tasks" at bounding box center [177, 27] width 43 height 10
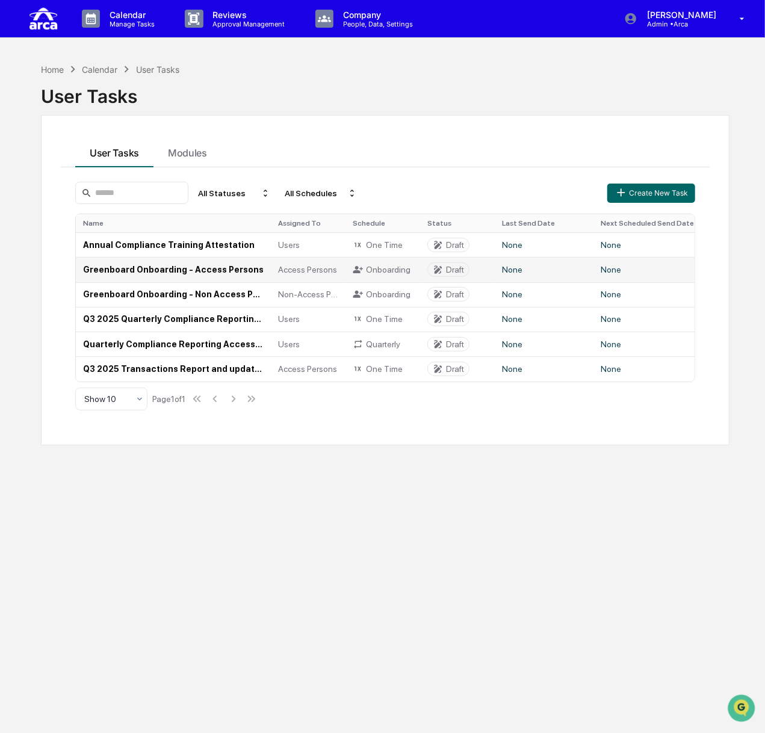
click at [153, 265] on td "Greenboard Onboarding - Access Persons" at bounding box center [173, 269] width 195 height 25
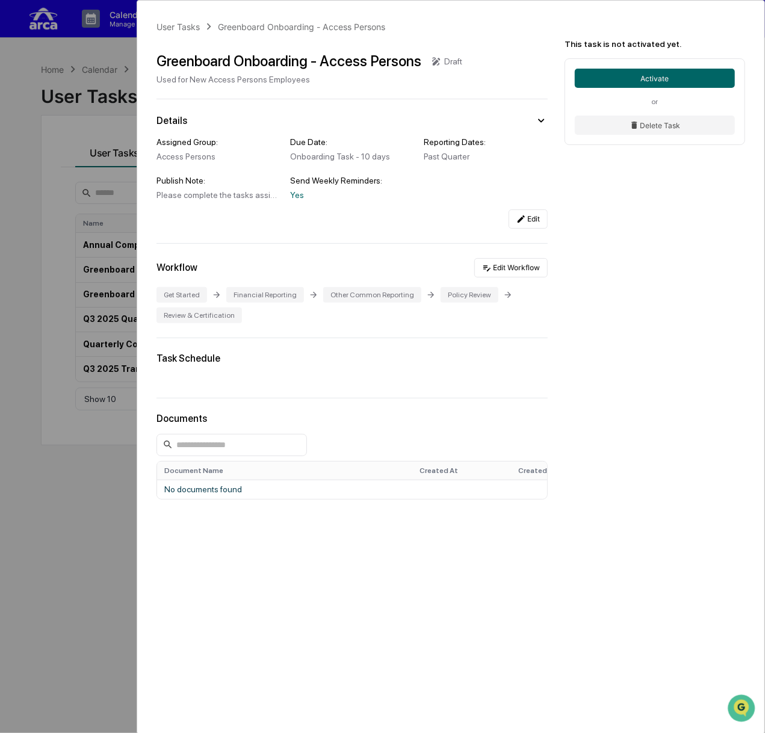
click at [23, 140] on div "User Tasks Greenboard Onboarding - Access Persons Greenboard Onboarding - Acces…" at bounding box center [382, 366] width 765 height 733
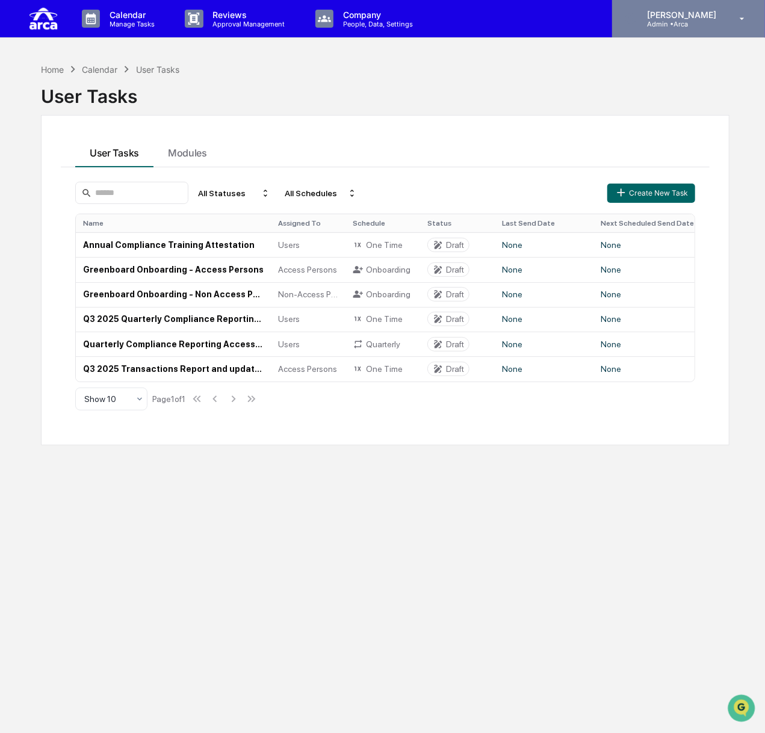
click at [529, 20] on p "Admin • Arca" at bounding box center [679, 24] width 85 height 8
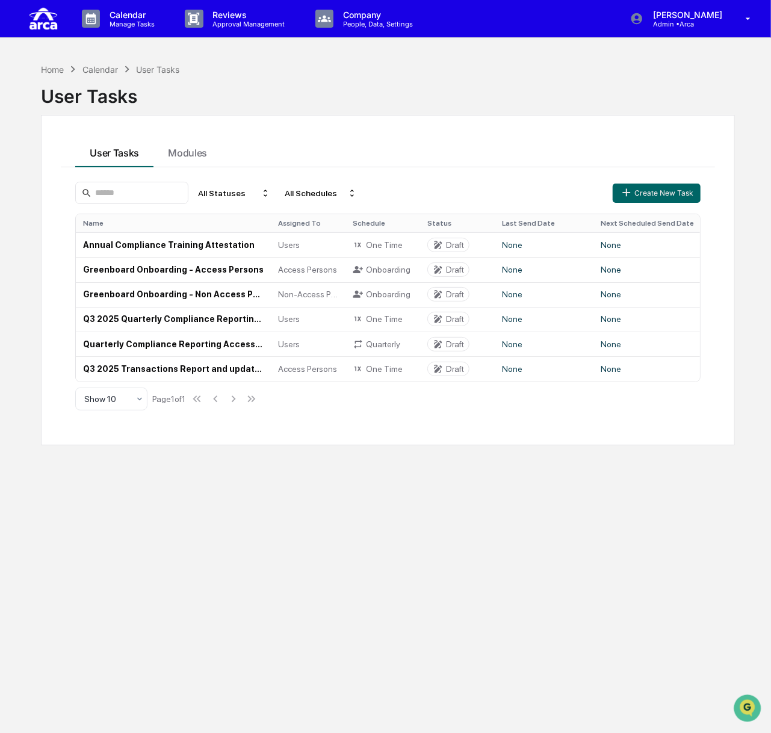
click at [260, 17] on div at bounding box center [385, 366] width 771 height 733
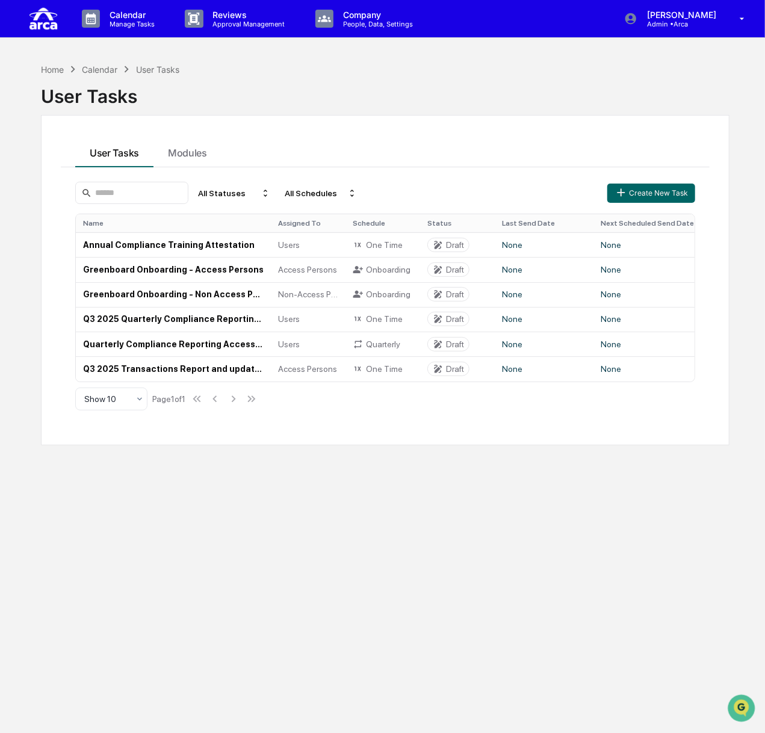
click at [251, 21] on p "Approval Management" at bounding box center [247, 24] width 88 height 8
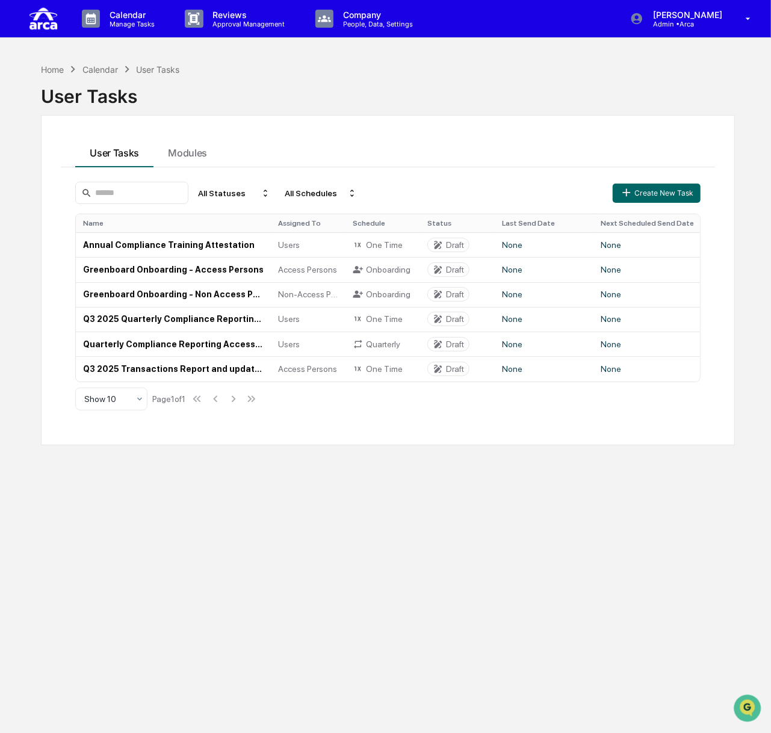
click at [358, 13] on div at bounding box center [385, 366] width 771 height 733
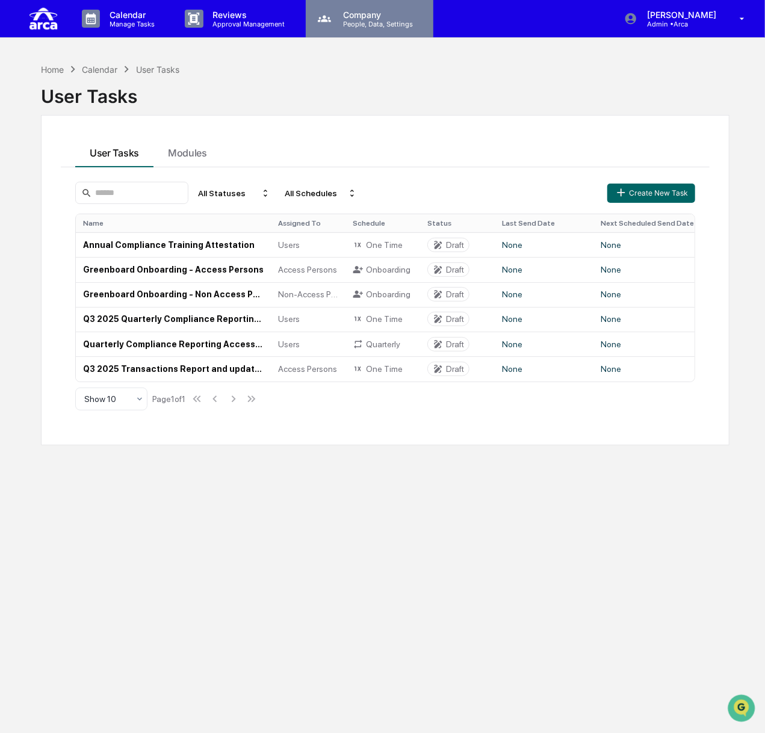
click at [356, 20] on p "People, Data, Settings" at bounding box center [375, 24] width 85 height 8
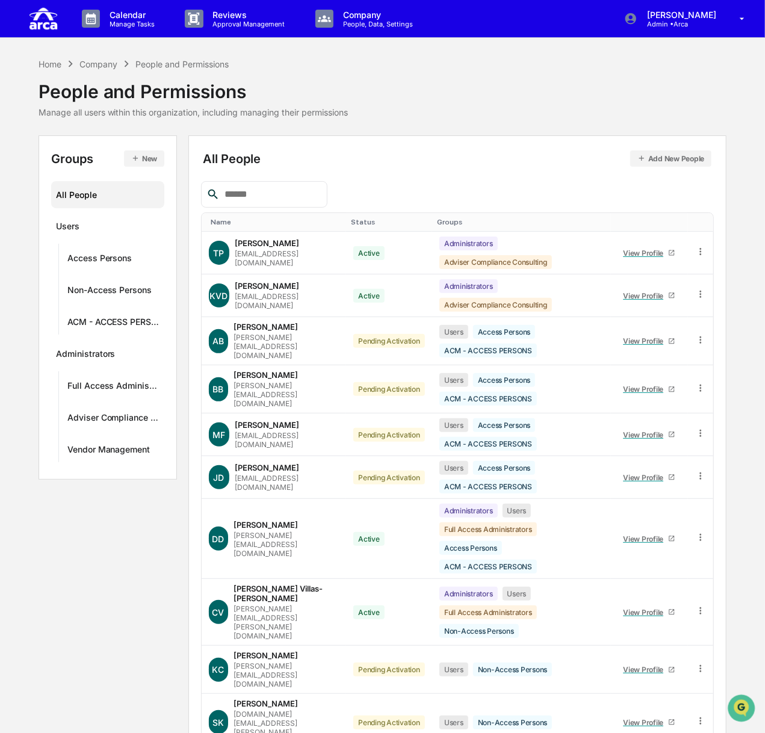
click at [283, 193] on input "text" at bounding box center [271, 194] width 102 height 16
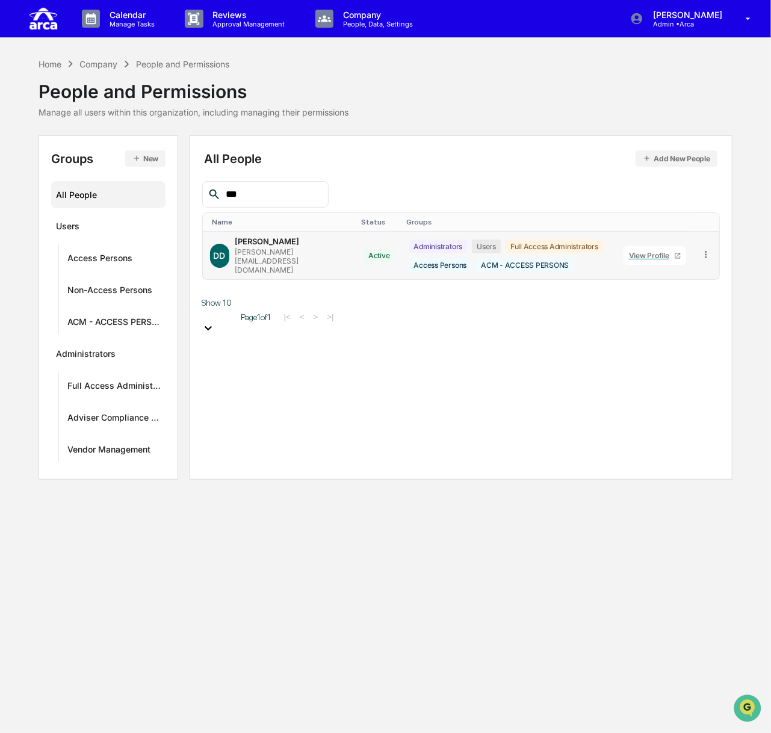
type input "***"
click at [267, 246] on div "[PERSON_NAME]" at bounding box center [267, 241] width 64 height 10
click at [529, 251] on div "View Profile" at bounding box center [651, 255] width 45 height 9
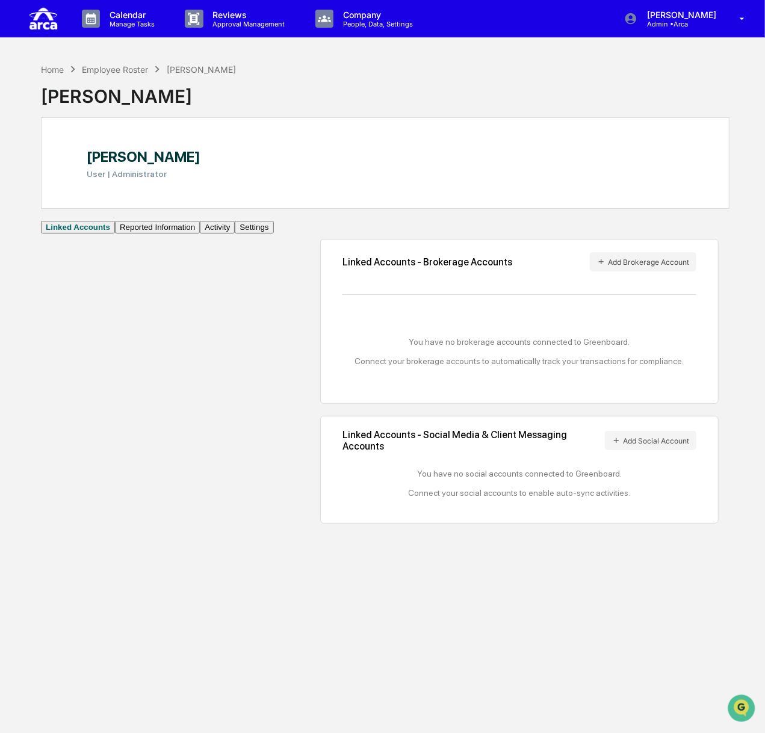
click at [200, 233] on button "Activity" at bounding box center [217, 227] width 35 height 13
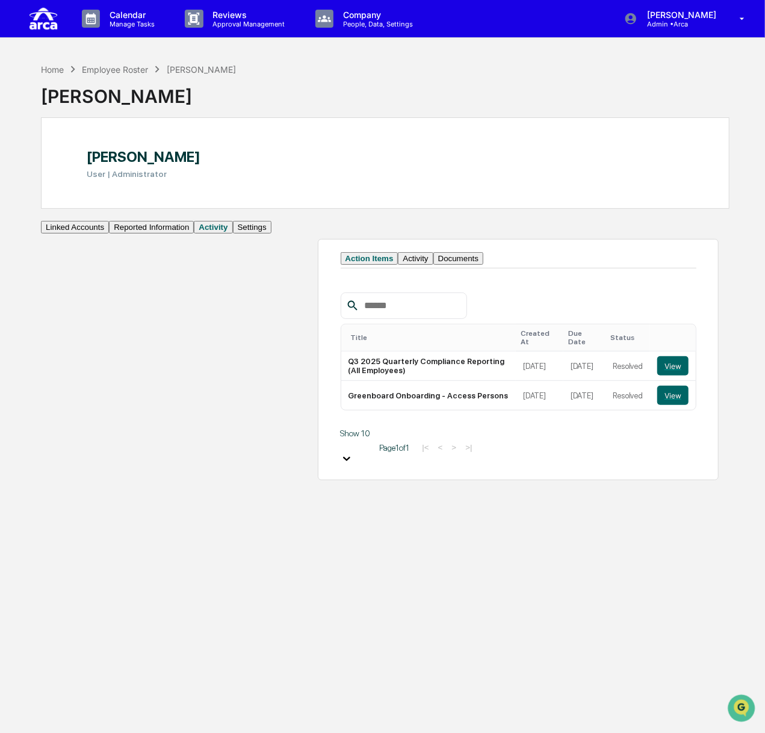
click at [233, 233] on button "Settings" at bounding box center [252, 227] width 38 height 13
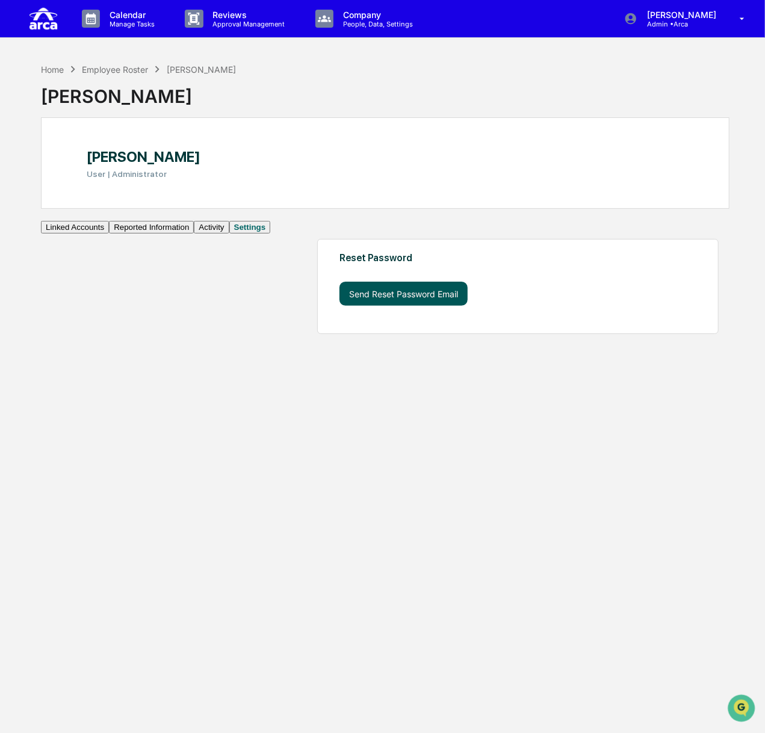
click at [339, 297] on button "Send Reset Password Email" at bounding box center [403, 294] width 128 height 24
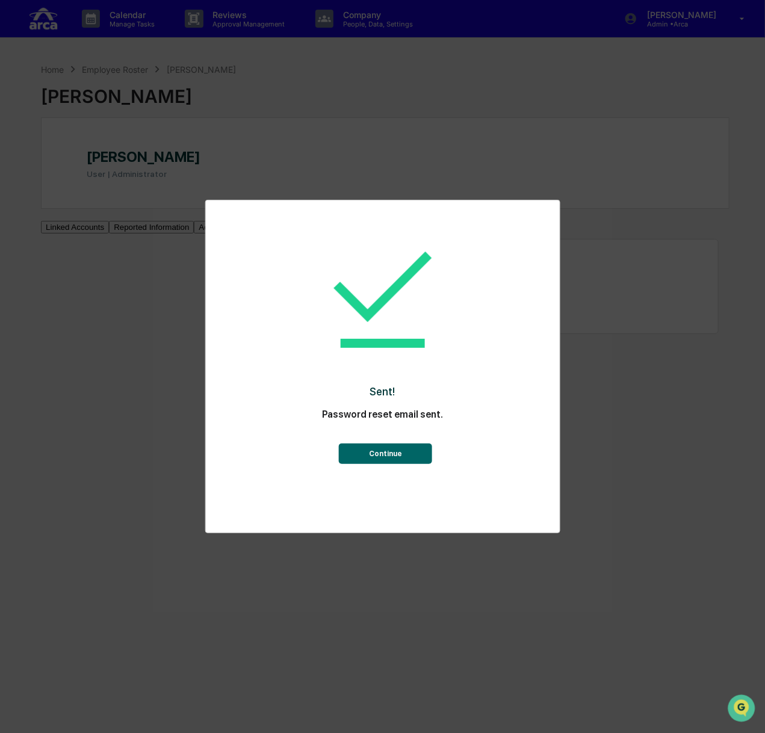
click at [405, 454] on button "Continue" at bounding box center [385, 453] width 93 height 20
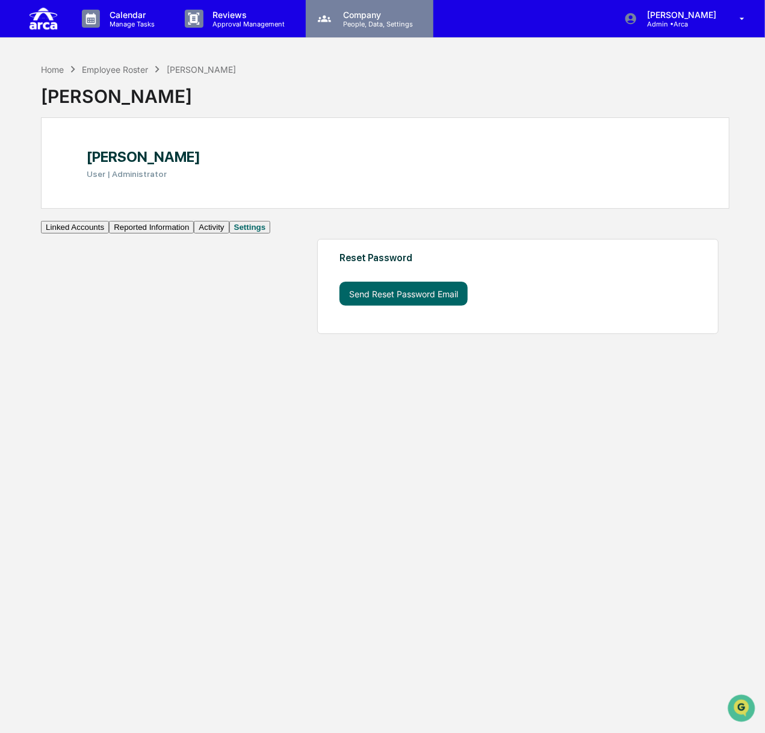
click at [369, 17] on p "Company" at bounding box center [375, 15] width 85 height 10
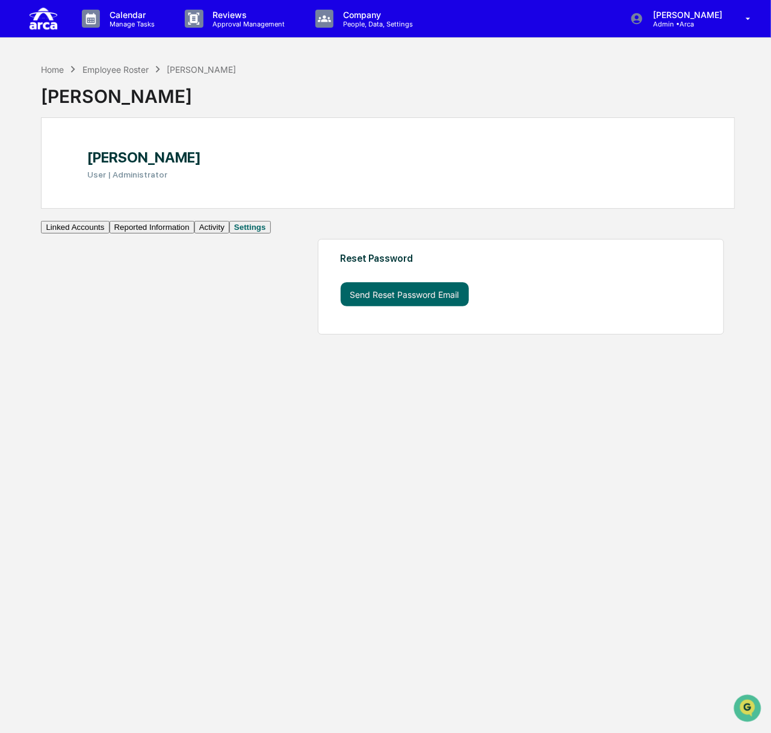
click at [529, 70] on div at bounding box center [385, 366] width 771 height 733
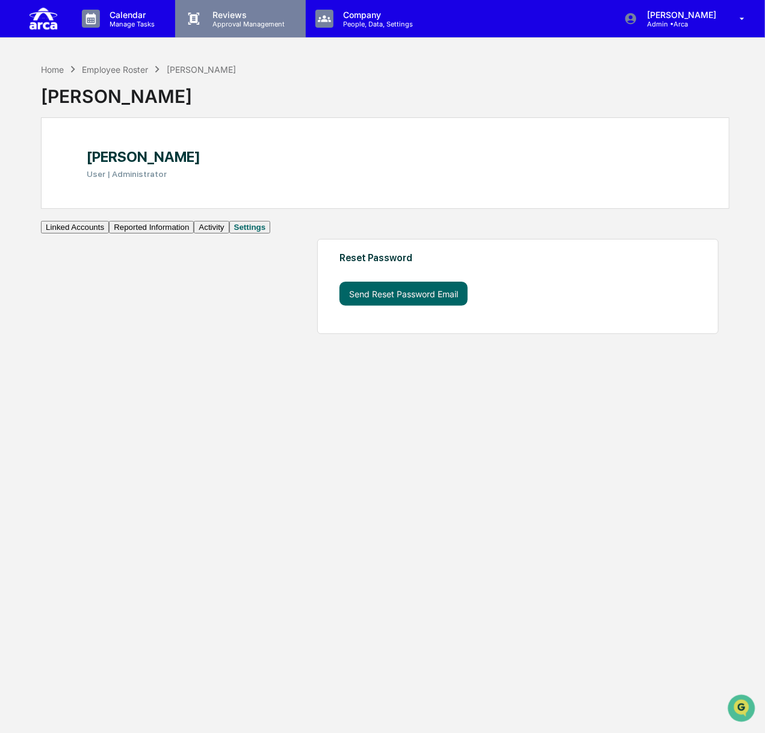
click at [282, 35] on div "Reviews Approval Management" at bounding box center [240, 18] width 130 height 37
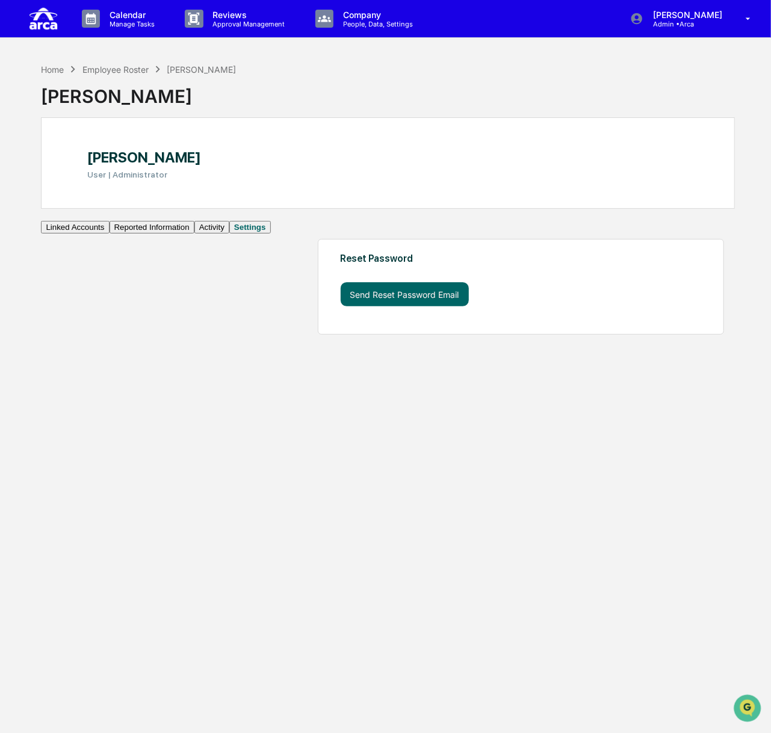
click at [115, 23] on div at bounding box center [385, 366] width 771 height 733
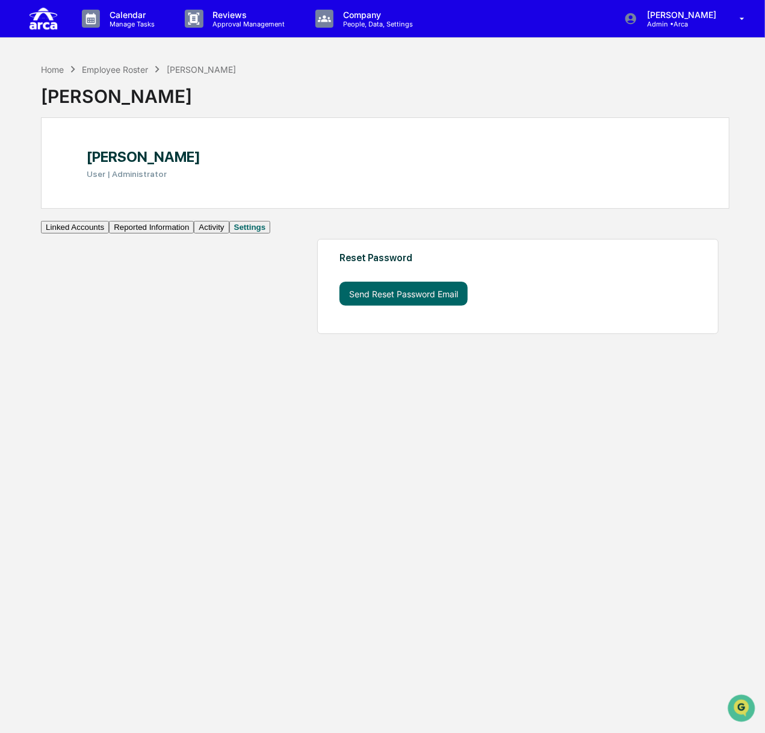
click at [115, 23] on p "Manage Tasks" at bounding box center [130, 24] width 61 height 8
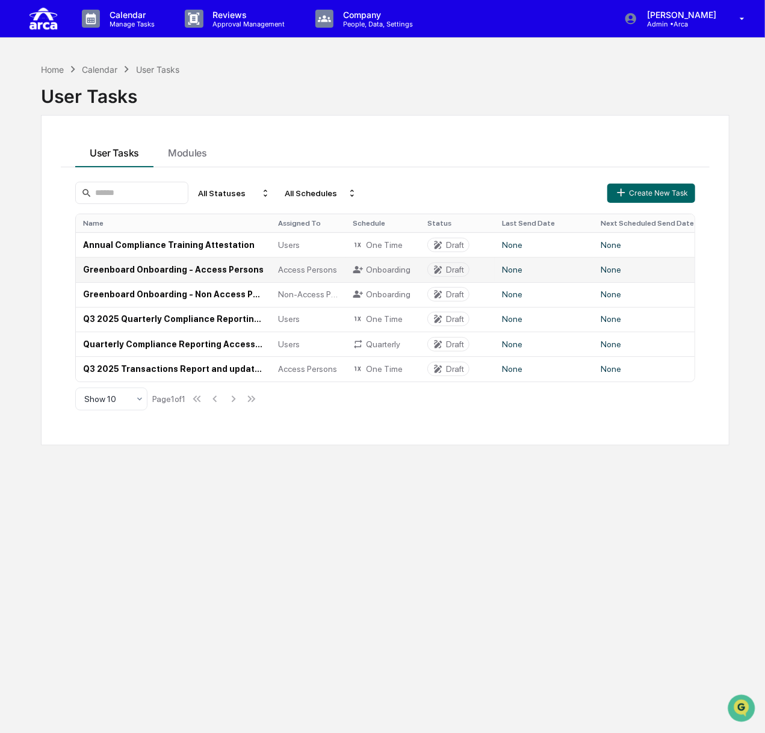
click at [174, 272] on td "Greenboard Onboarding - Access Persons" at bounding box center [173, 269] width 195 height 25
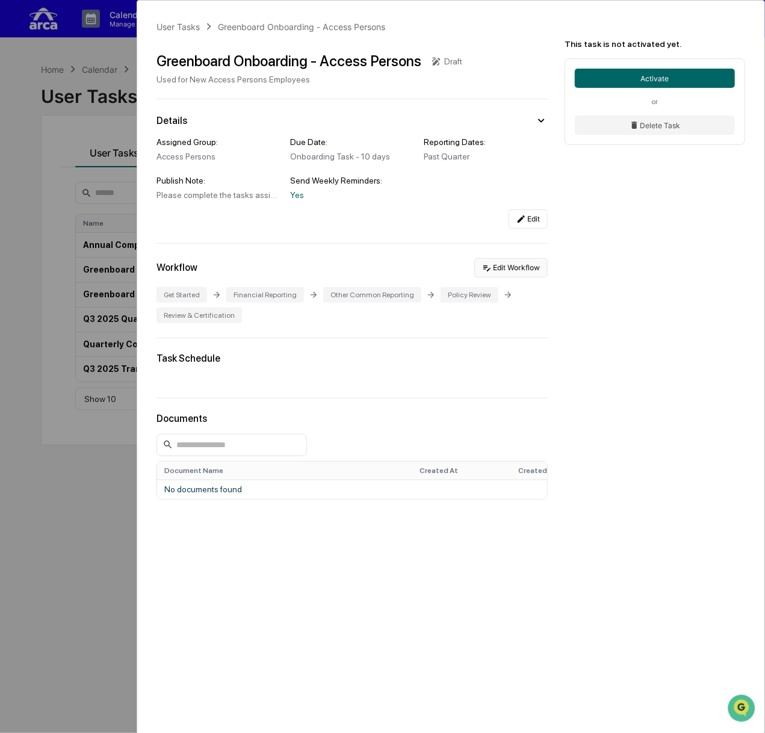
click at [517, 266] on button "Edit Workflow" at bounding box center [510, 267] width 73 height 19
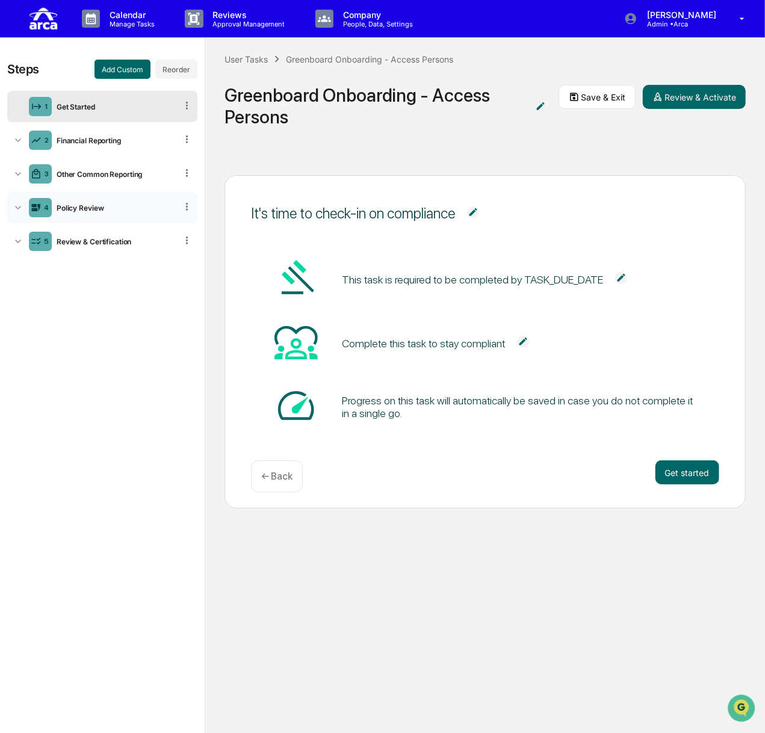
click at [109, 206] on div "Policy Review" at bounding box center [114, 207] width 125 height 9
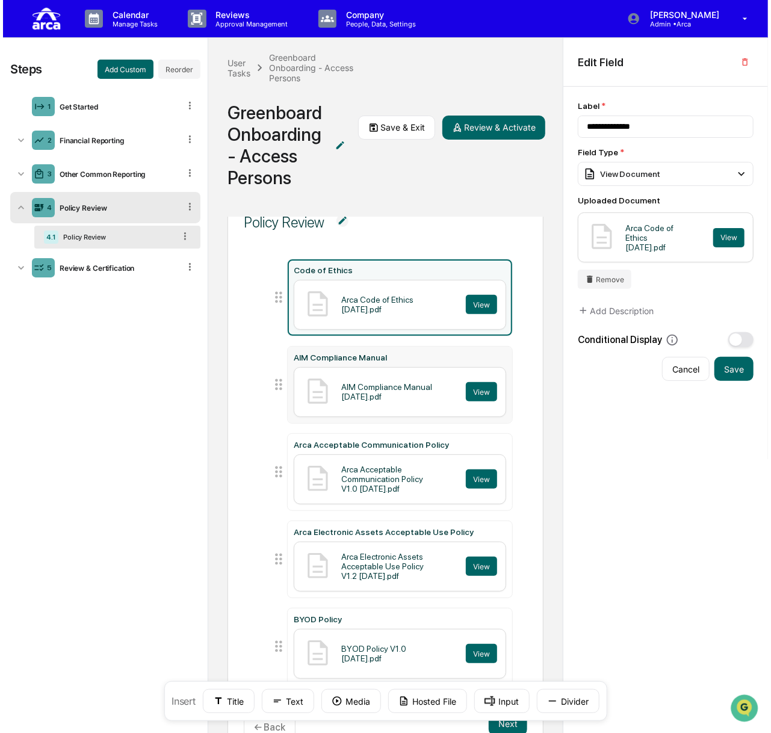
scroll to position [82, 0]
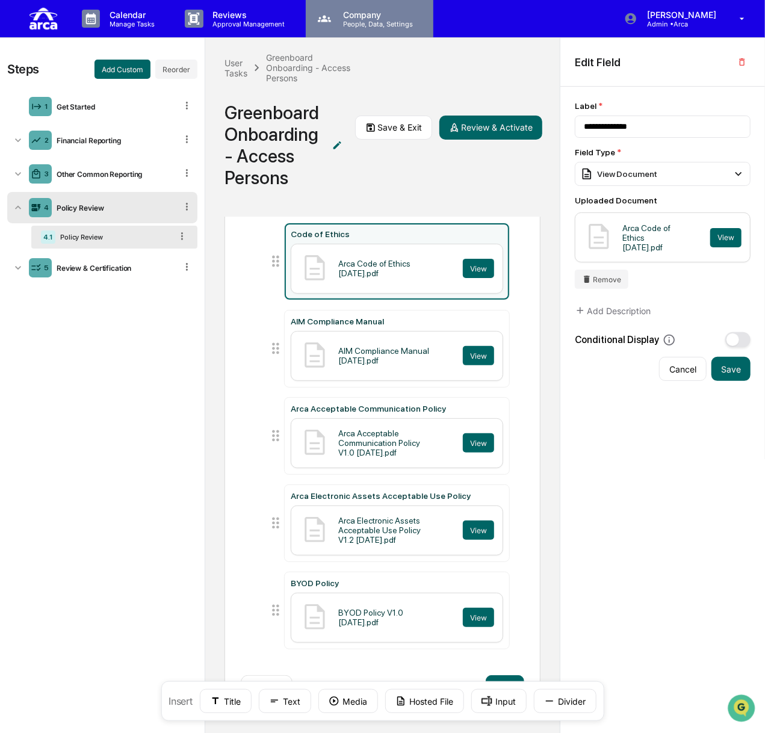
click at [372, 18] on p "Company" at bounding box center [375, 15] width 85 height 10
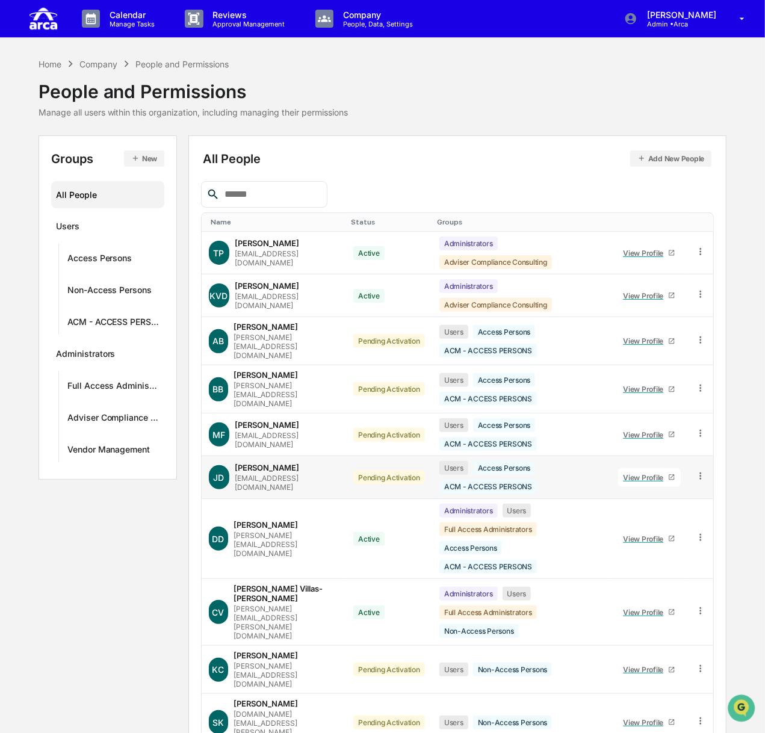
click at [529, 473] on div "View Profile" at bounding box center [645, 477] width 45 height 9
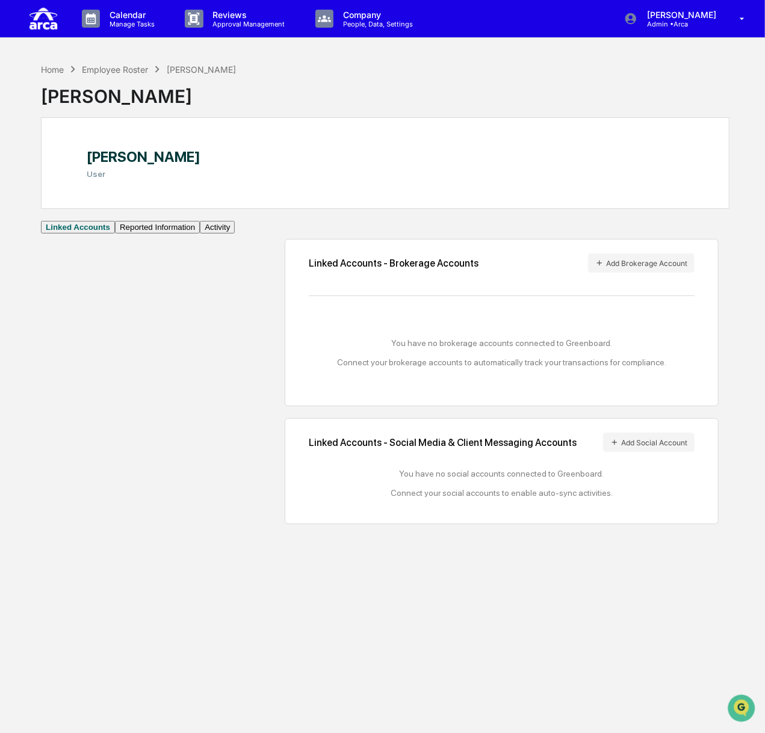
click at [116, 233] on button "Reported Information" at bounding box center [157, 227] width 85 height 13
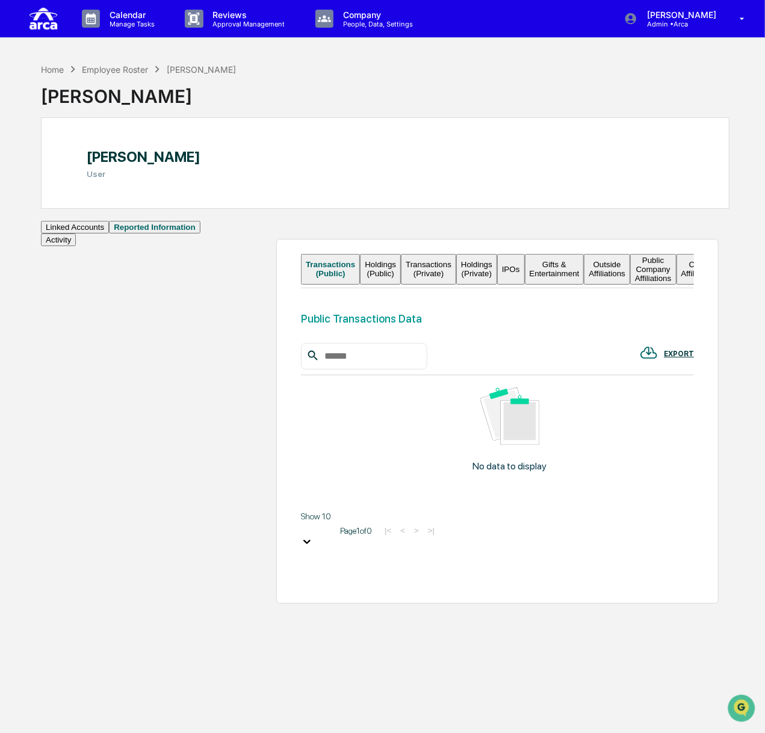
click at [381, 268] on button "Holdings (Public)" at bounding box center [380, 269] width 41 height 31
click at [456, 268] on button "Transactions (Private)" at bounding box center [428, 269] width 55 height 31
click at [497, 270] on button "Holdings (Private)" at bounding box center [476, 269] width 41 height 31
click at [529, 285] on button "Political Contributions" at bounding box center [750, 269] width 57 height 31
click at [519, 285] on button "Gifts & Entertainment" at bounding box center [549, 269] width 60 height 31
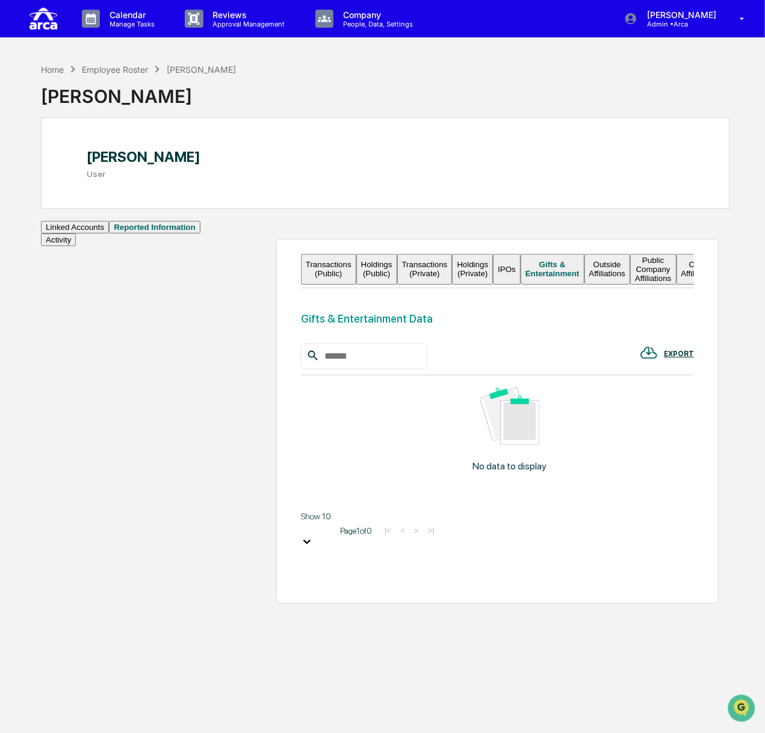
click at [76, 246] on button "Activity" at bounding box center [58, 239] width 35 height 13
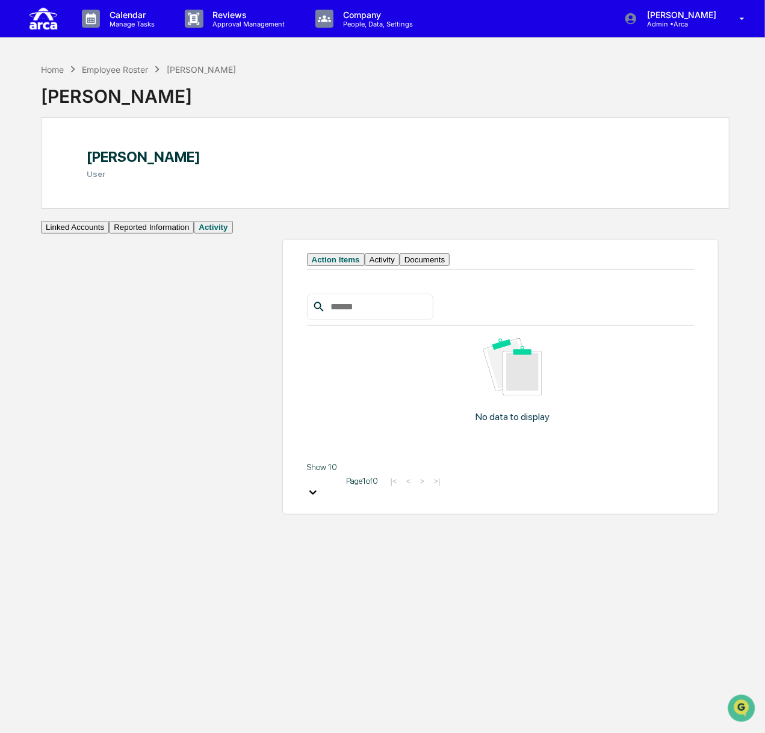
click at [399, 266] on button "Documents" at bounding box center [424, 259] width 50 height 13
click at [395, 266] on button "Documents" at bounding box center [422, 259] width 54 height 13
click at [360, 266] on button "Activity" at bounding box center [377, 259] width 35 height 13
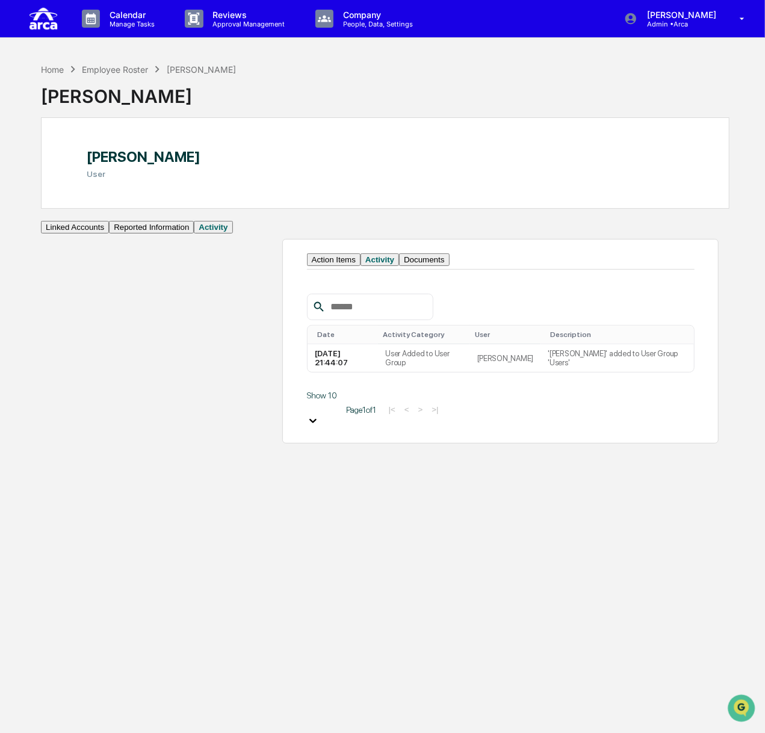
click at [307, 266] on button "Action Items" at bounding box center [334, 259] width 54 height 13
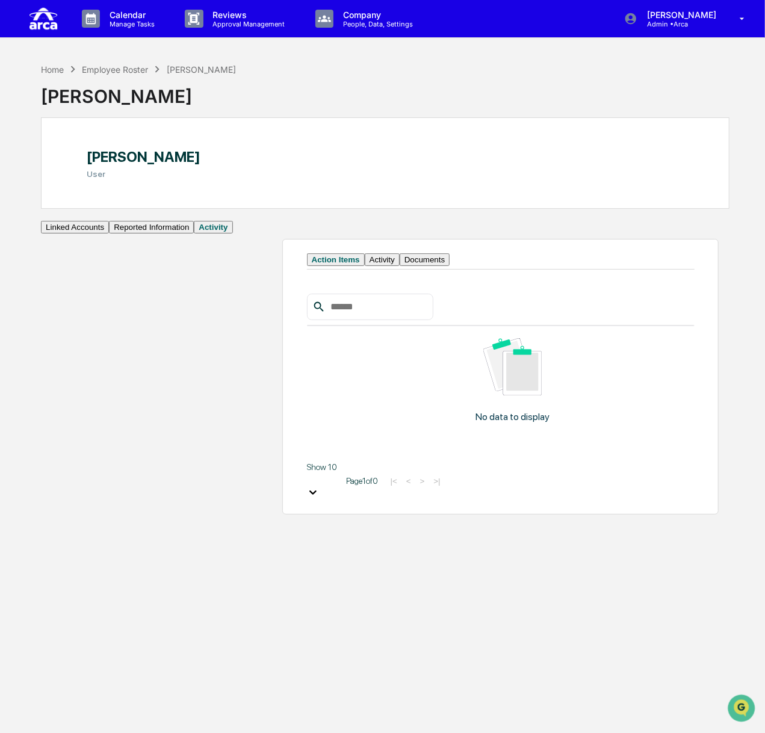
click at [109, 233] on button "Reported Information" at bounding box center [151, 227] width 85 height 13
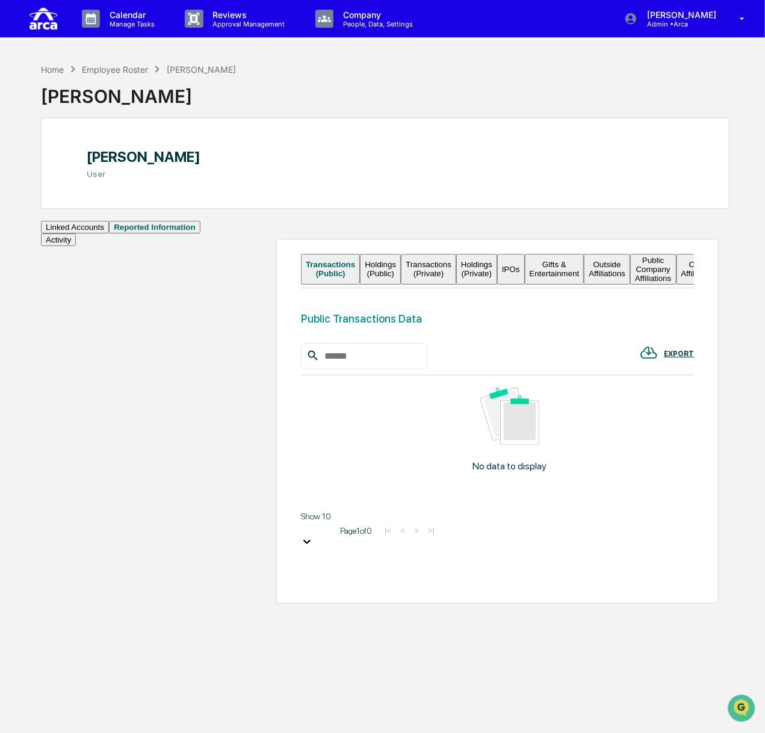
click at [360, 269] on button "Holdings (Public)" at bounding box center [380, 269] width 41 height 31
click at [456, 265] on button "Transactions (Private)" at bounding box center [428, 269] width 55 height 31
click at [497, 257] on button "Holdings (Private)" at bounding box center [476, 269] width 41 height 31
click at [301, 277] on button "Transactions (Public)" at bounding box center [328, 269] width 55 height 31
click at [395, 274] on button "Holdings (Public)" at bounding box center [380, 269] width 41 height 31
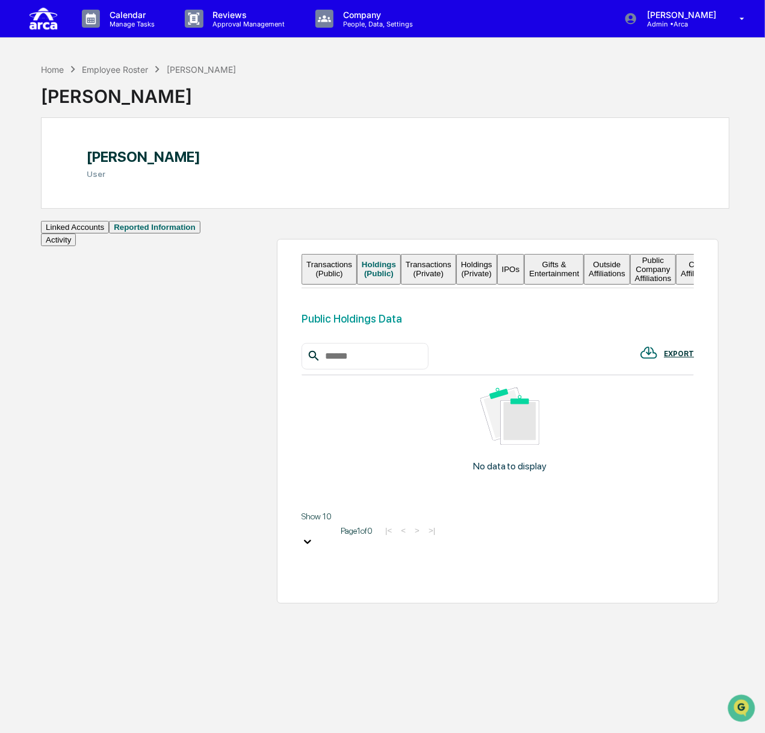
click at [456, 266] on button "Transactions (Private)" at bounding box center [428, 269] width 55 height 31
click at [497, 271] on button "Holdings (Private)" at bounding box center [476, 269] width 41 height 31
click at [85, 233] on button "Linked Accounts" at bounding box center [75, 227] width 68 height 13
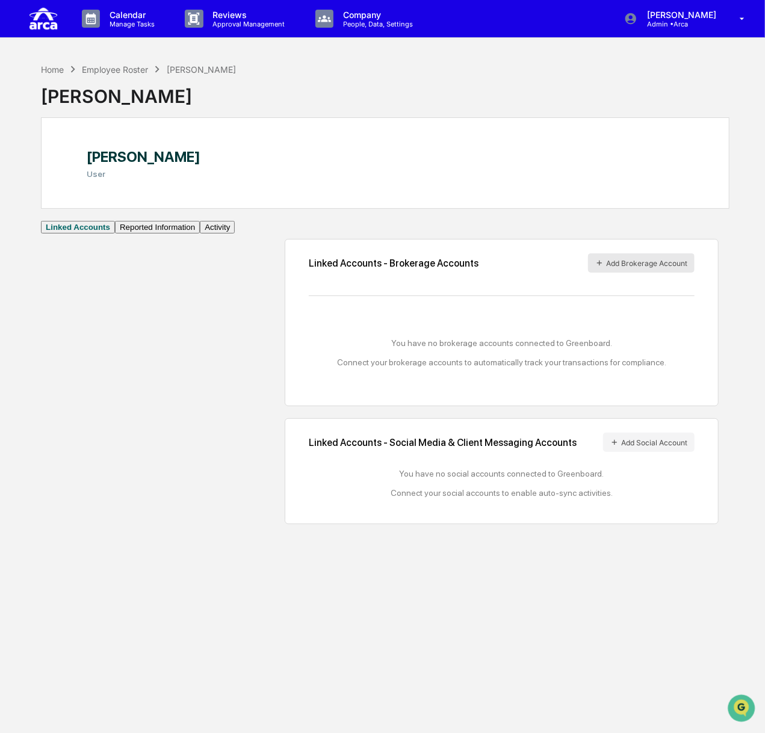
click at [529, 266] on button "Add Brokerage Account" at bounding box center [641, 262] width 106 height 19
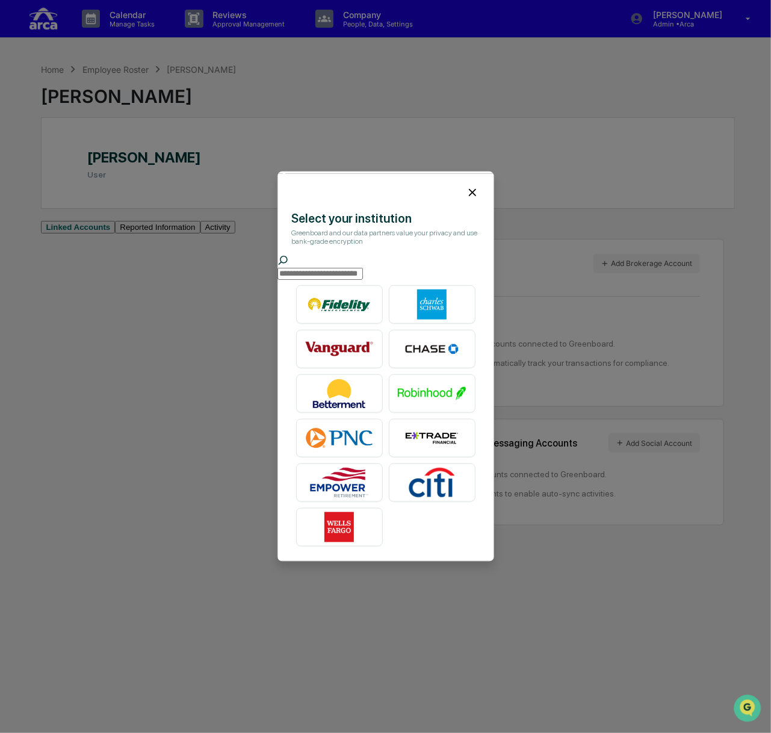
click at [466, 186] on icon at bounding box center [472, 192] width 13 height 13
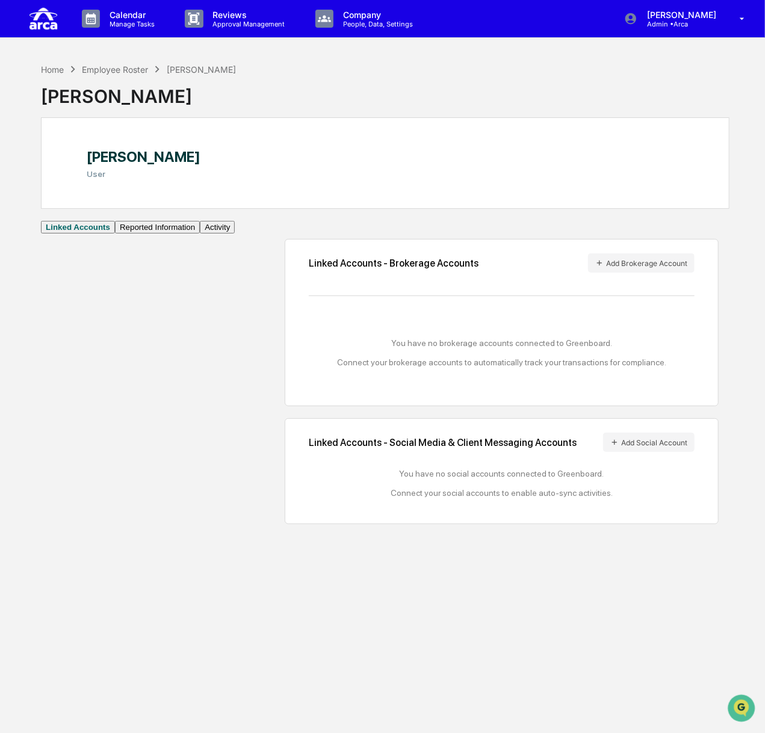
click at [115, 233] on button "Reported Information" at bounding box center [157, 227] width 85 height 13
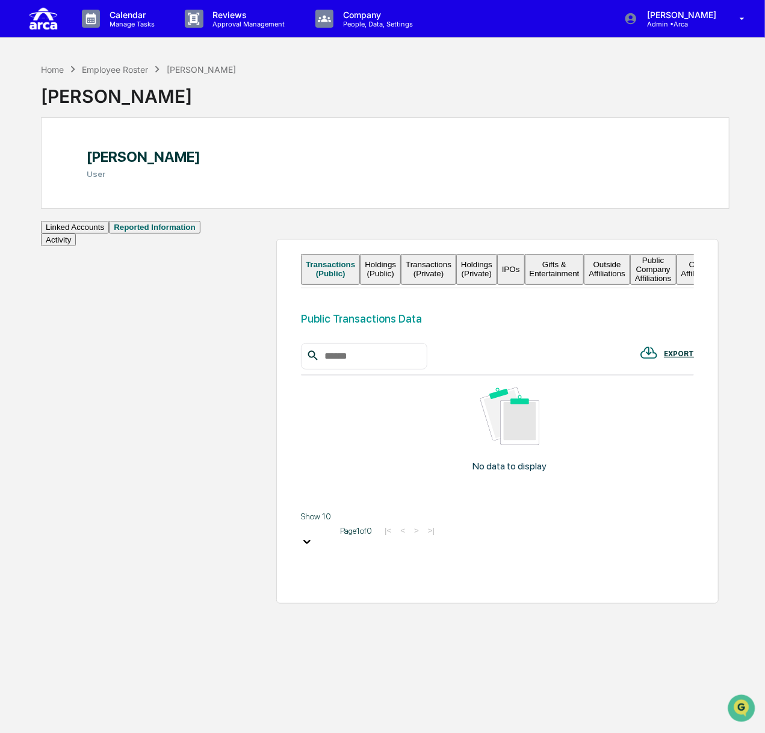
click at [456, 271] on button "Transactions (Private)" at bounding box center [428, 269] width 55 height 31
click at [497, 268] on button "Holdings (Private)" at bounding box center [476, 269] width 41 height 31
click at [453, 268] on button "Transactions (Private)" at bounding box center [425, 269] width 55 height 31
click at [497, 269] on button "Holdings (Private)" at bounding box center [476, 269] width 41 height 31
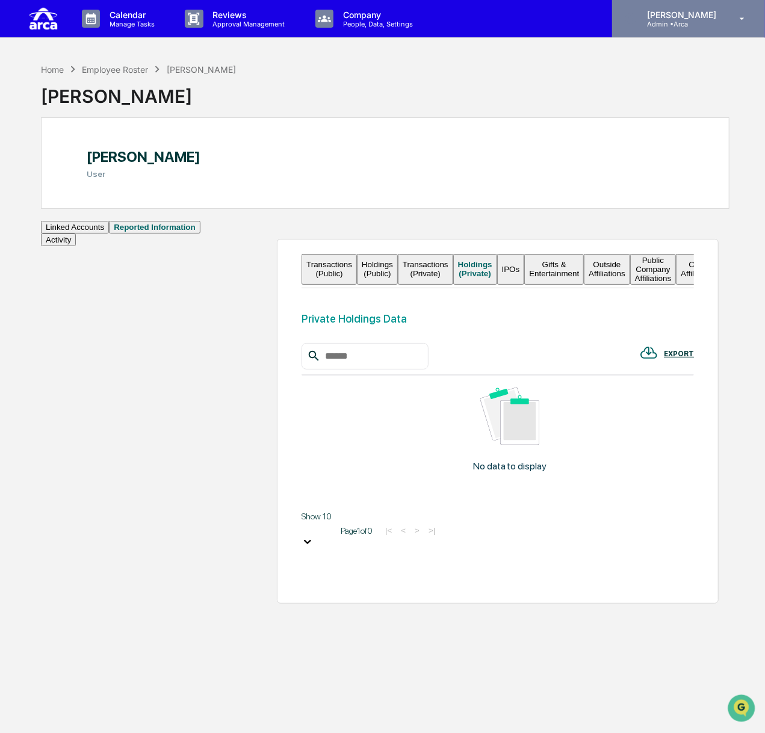
click at [529, 17] on p "[PERSON_NAME]" at bounding box center [679, 15] width 85 height 10
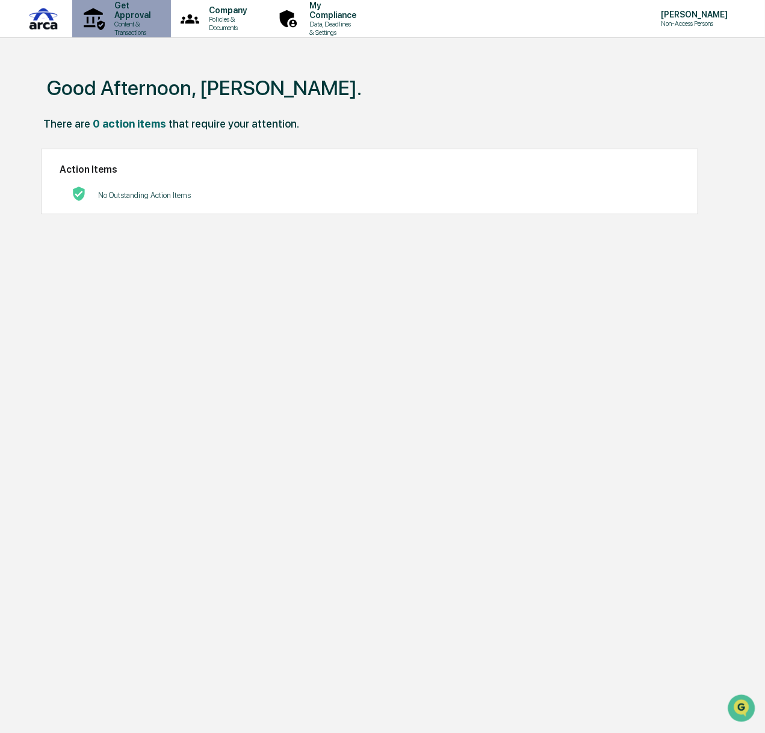
click at [149, 20] on p "Content & Transactions" at bounding box center [131, 28] width 52 height 17
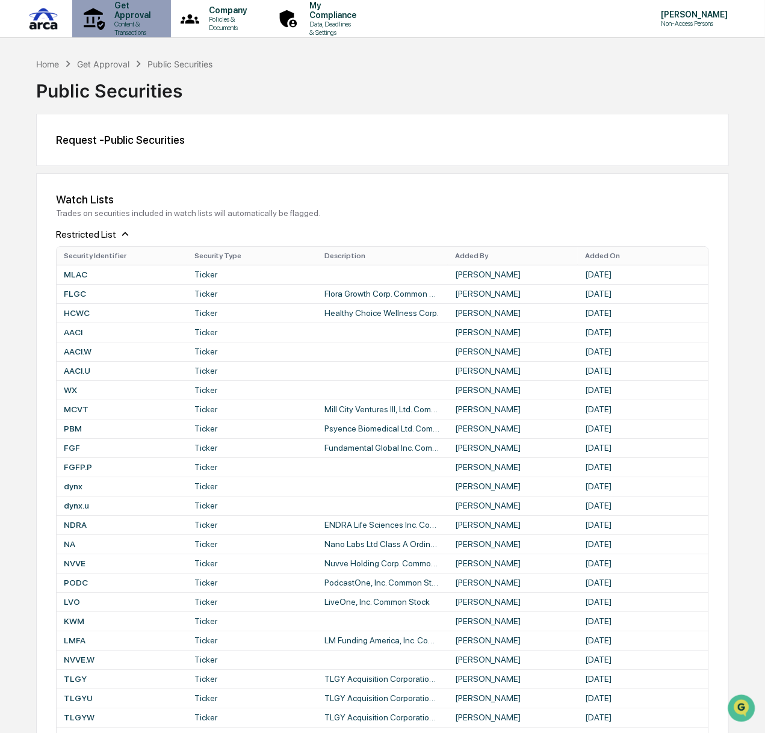
click at [132, 14] on p "Get Approval" at bounding box center [131, 10] width 52 height 19
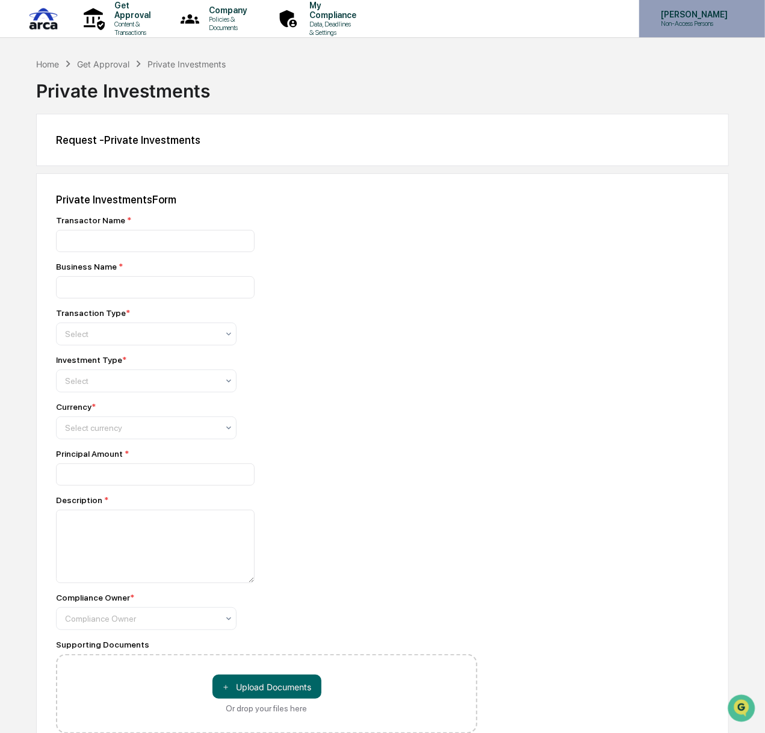
click at [529, 30] on div "[PERSON_NAME] Non-Access Persons" at bounding box center [702, 18] width 126 height 37
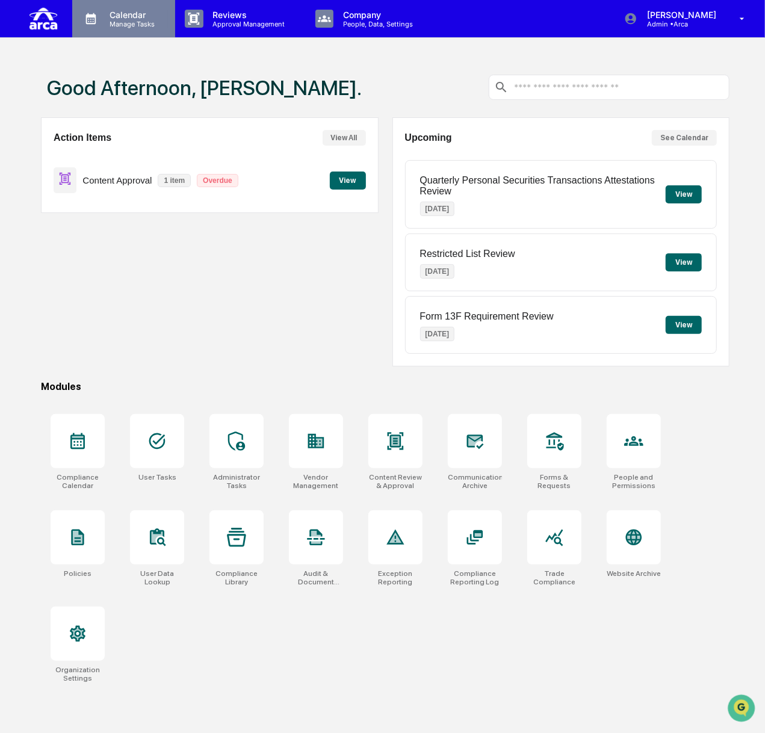
click at [114, 18] on p "Calendar" at bounding box center [130, 15] width 61 height 10
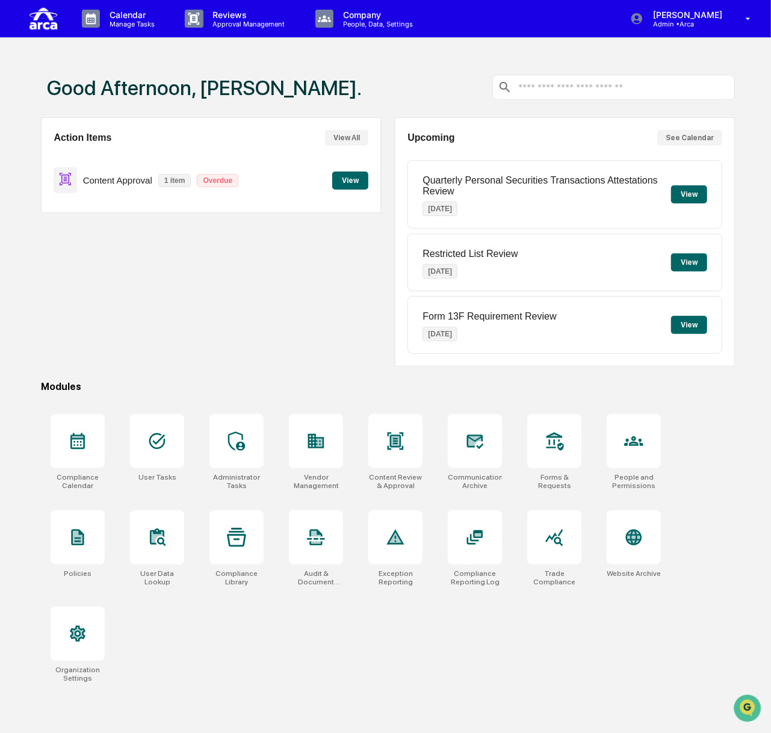
click at [411, 63] on div at bounding box center [385, 366] width 771 height 733
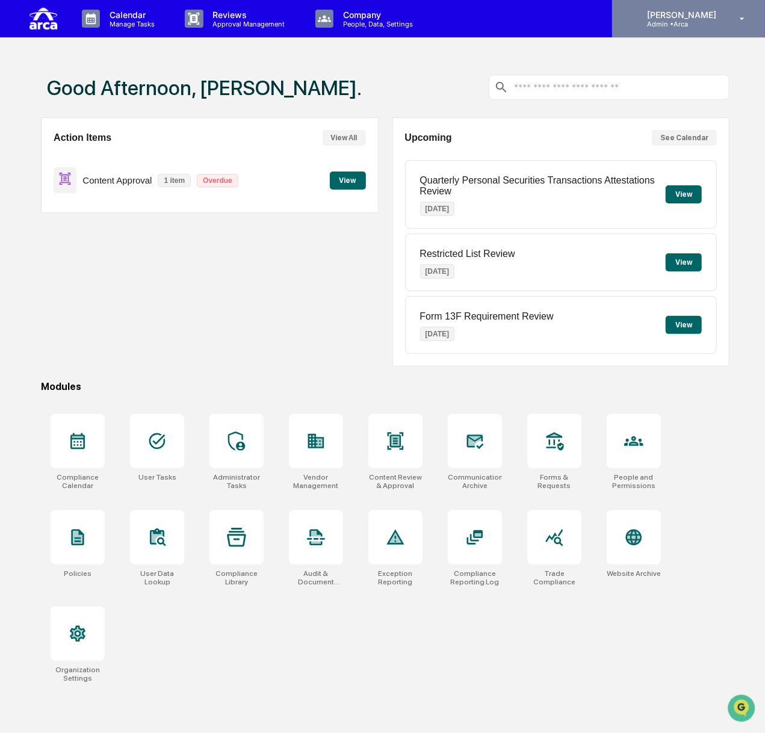
click at [529, 24] on p "Admin • Arca" at bounding box center [679, 24] width 85 height 8
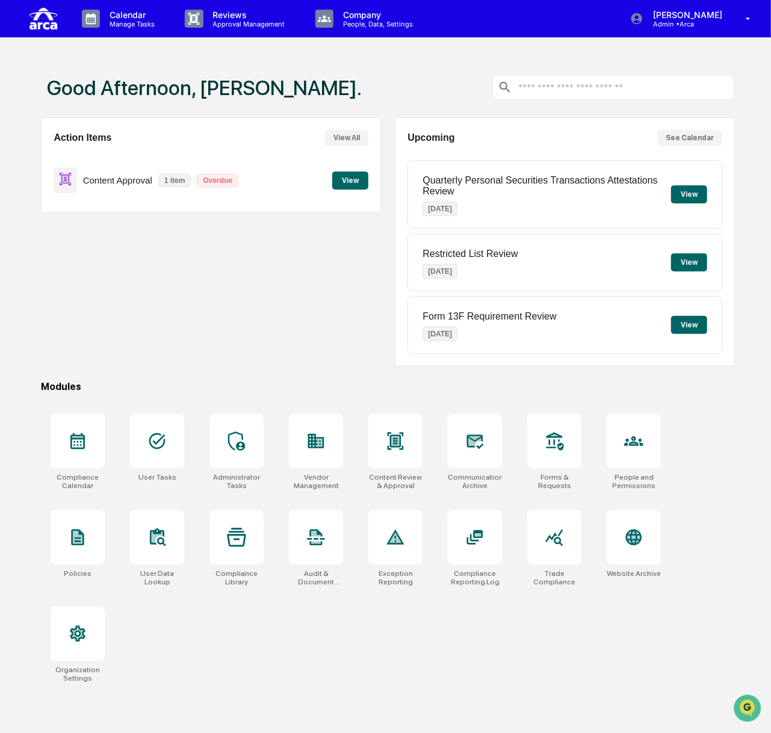
click at [339, 76] on div at bounding box center [385, 366] width 771 height 733
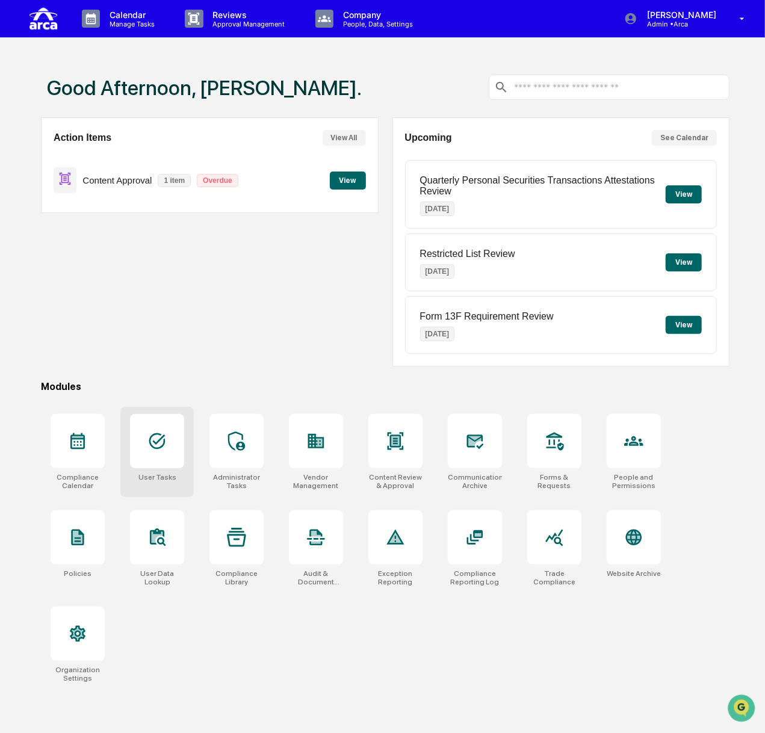
click at [158, 429] on div at bounding box center [157, 441] width 54 height 54
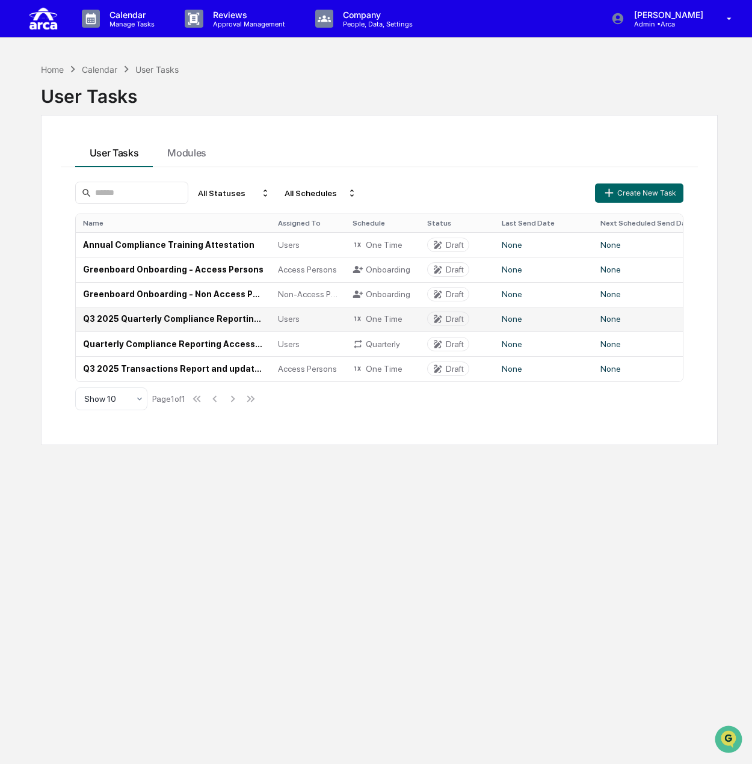
click at [142, 321] on td "Q3 2025 Quarterly Compliance Reporting (All Employees)" at bounding box center [173, 319] width 195 height 25
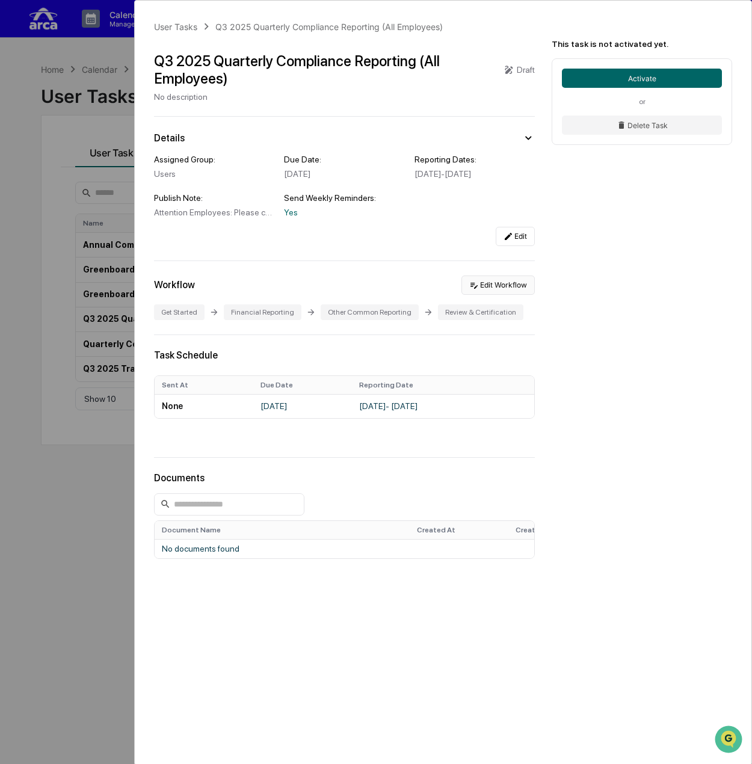
click at [525, 295] on button "Edit Workflow" at bounding box center [497, 285] width 73 height 19
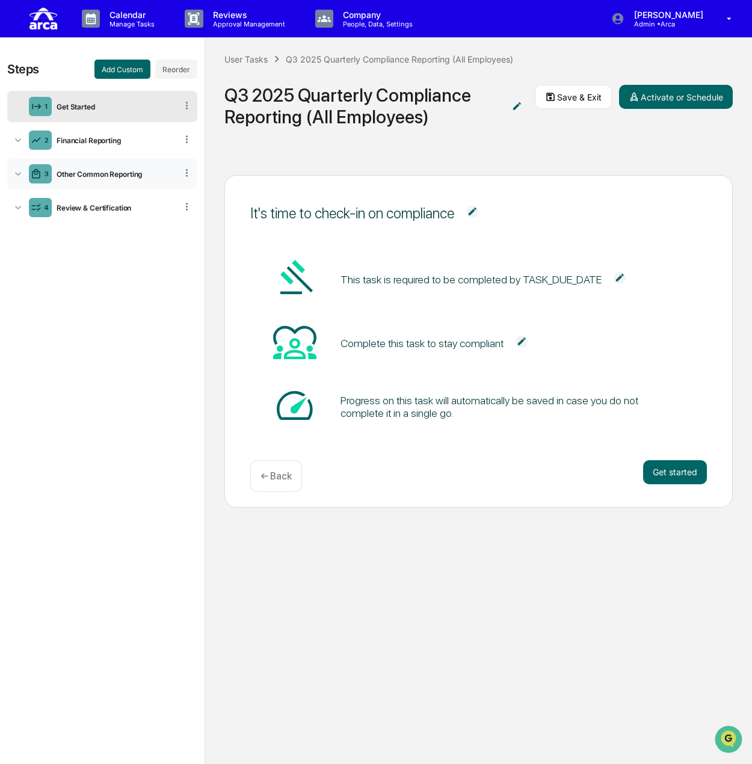
click at [97, 168] on div "3 Other Common Reporting" at bounding box center [102, 173] width 190 height 31
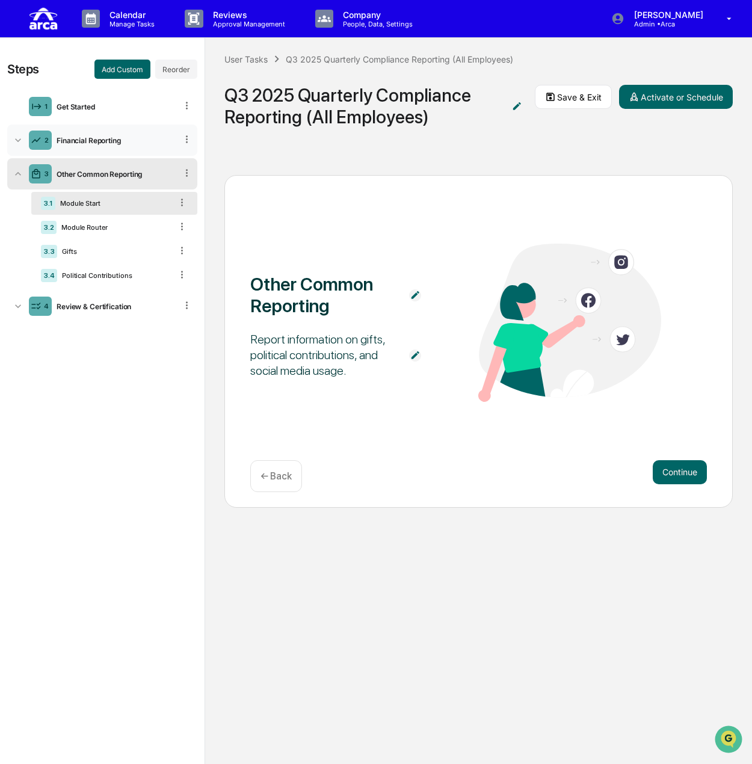
click at [93, 137] on div "Financial Reporting" at bounding box center [114, 140] width 125 height 9
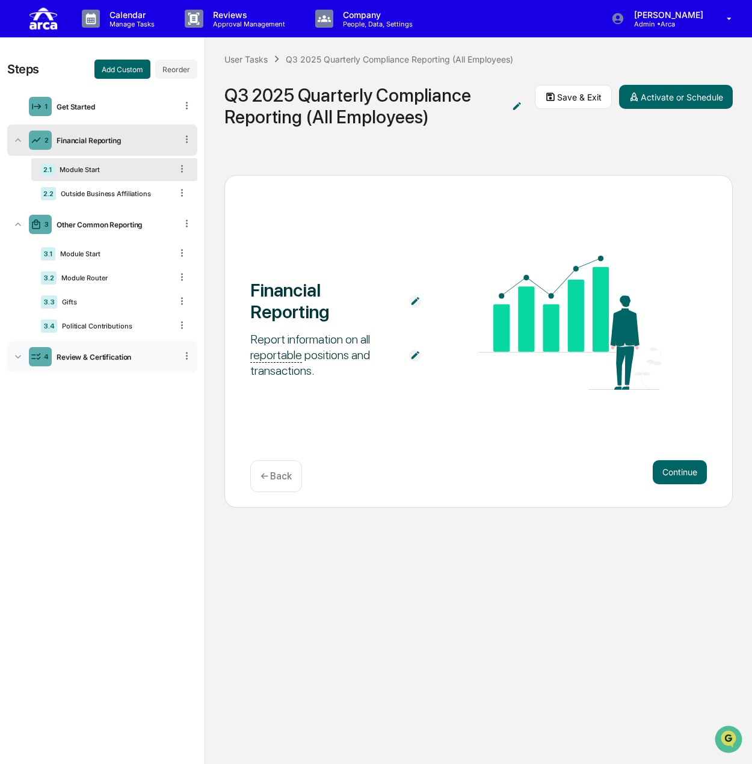
click at [64, 356] on div "Review & Certification" at bounding box center [114, 357] width 125 height 9
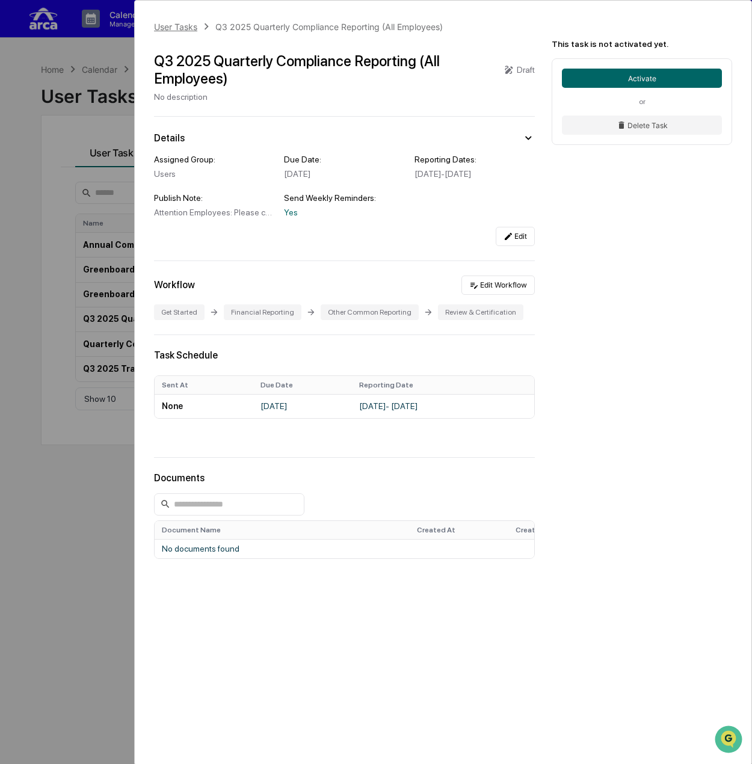
click at [168, 26] on div "User Tasks" at bounding box center [175, 27] width 43 height 10
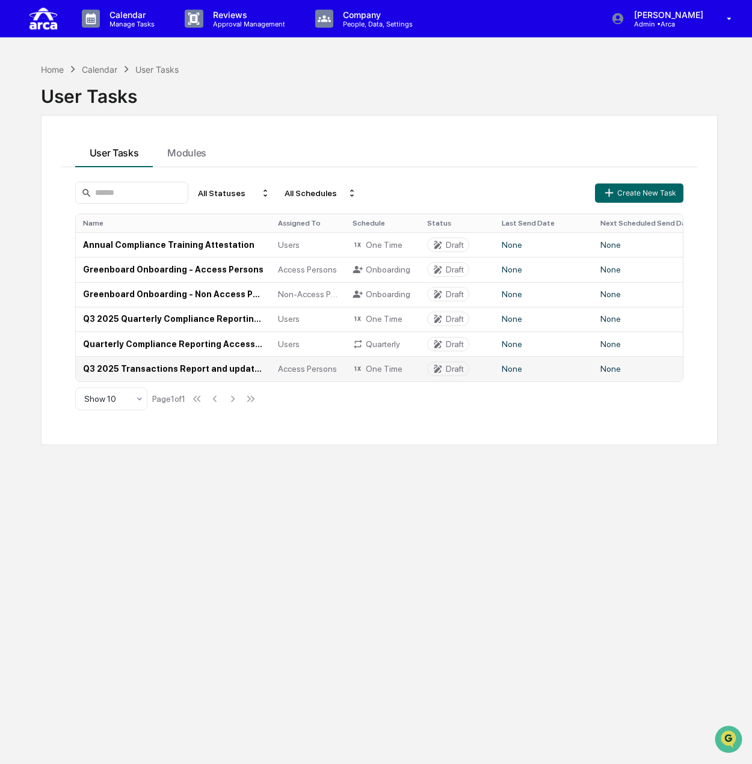
click at [152, 368] on td "Q3 2025 Transactions Report and updated [PERSON_NAME] Confirmation (Access Pers…" at bounding box center [173, 368] width 195 height 25
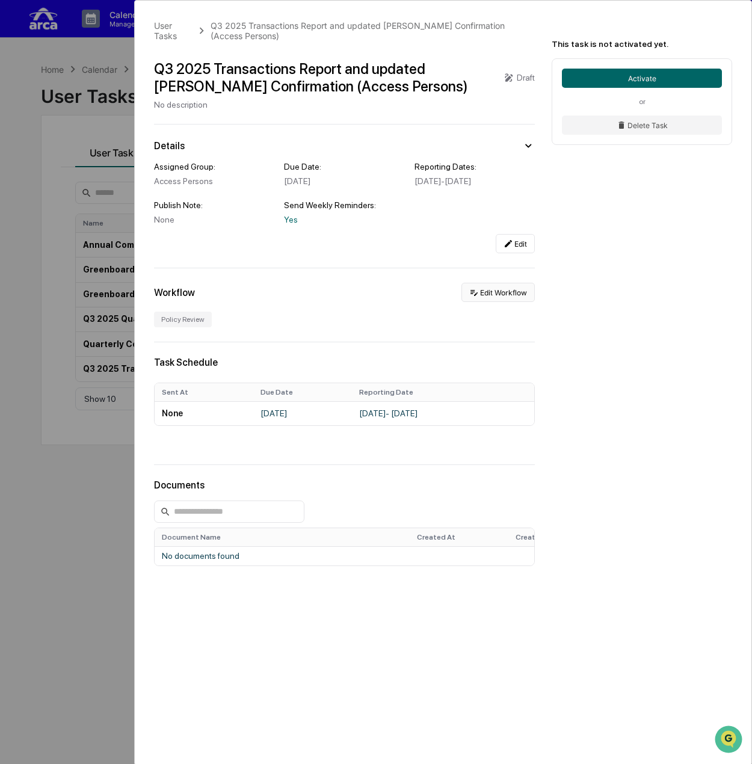
click at [516, 295] on button "Edit Workflow" at bounding box center [497, 292] width 73 height 19
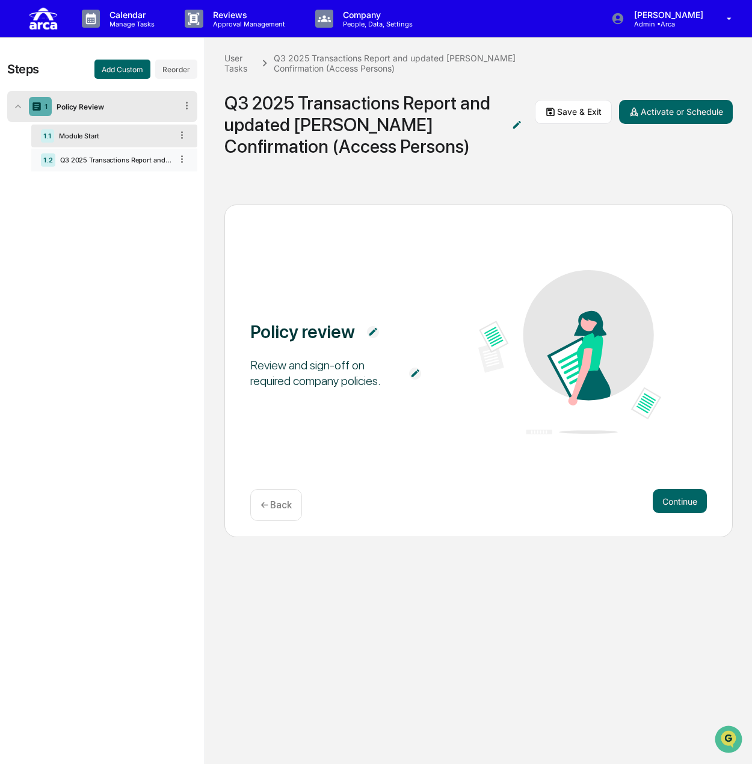
click at [107, 164] on div "1.2 Q3 2025 Transactions Report and updated COE Confirmation (Access Persons) (…" at bounding box center [114, 160] width 166 height 23
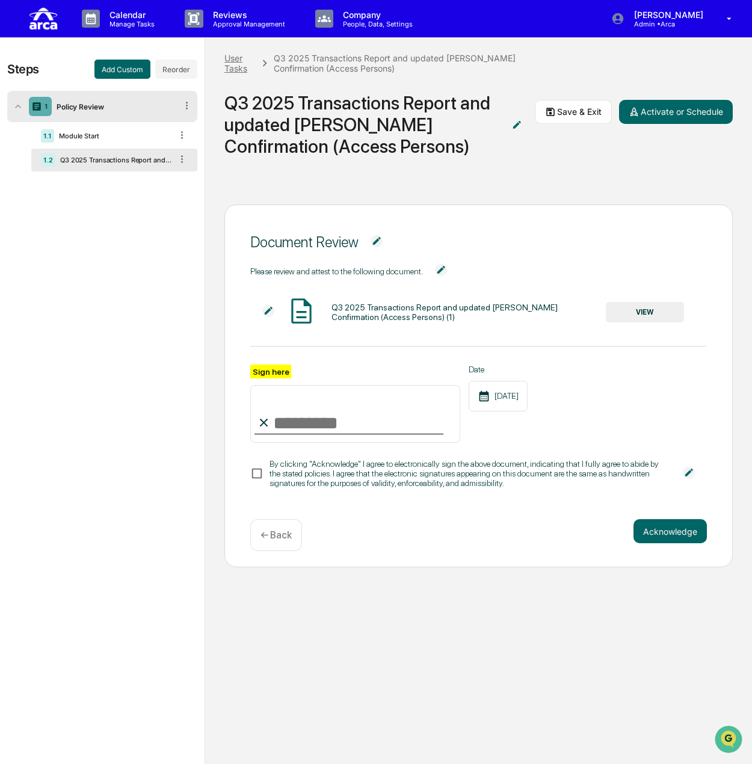
click at [229, 63] on div "User Tasks" at bounding box center [239, 63] width 31 height 20
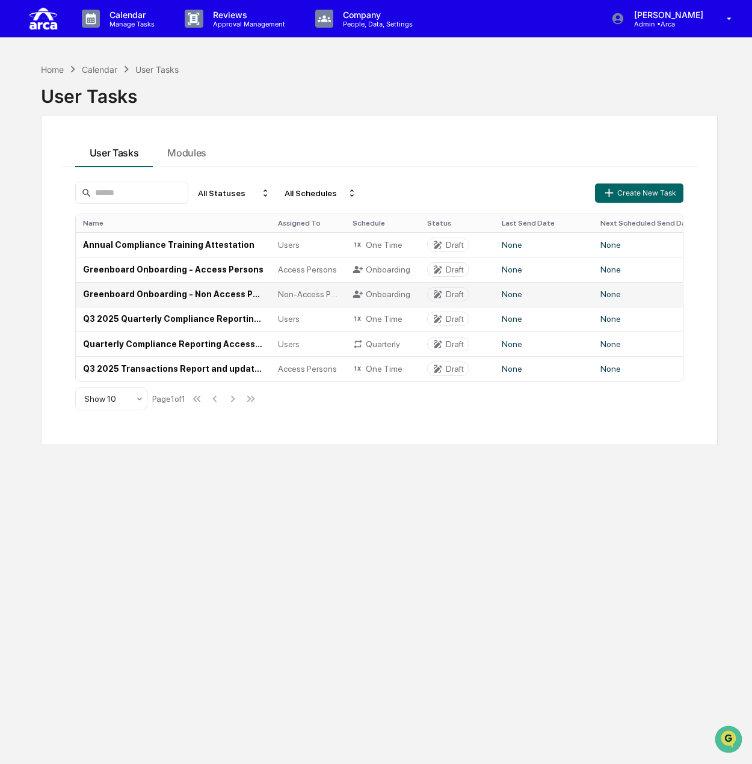
click at [155, 291] on td "Greenboard Onboarding - Non Access Persons" at bounding box center [173, 294] width 195 height 25
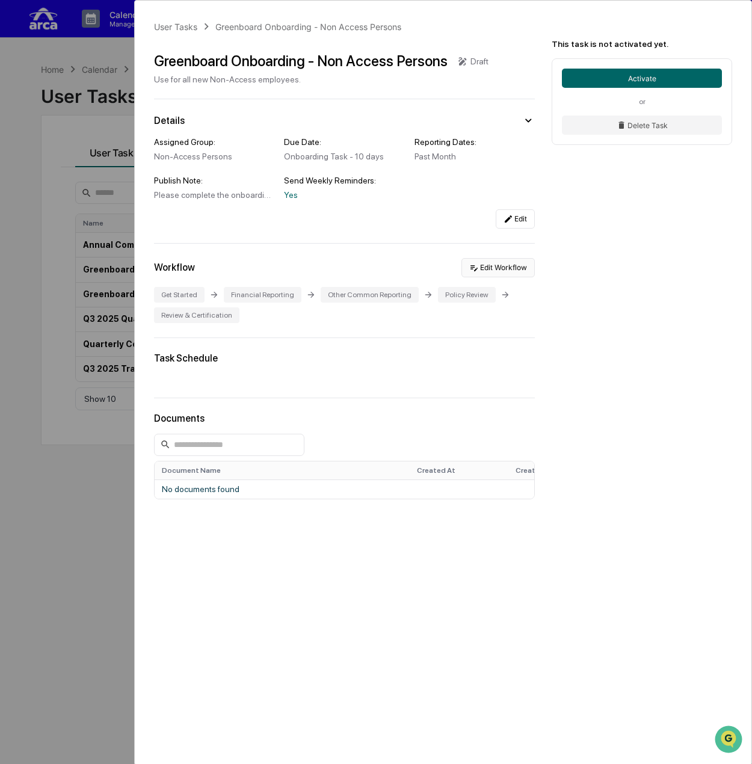
click at [515, 271] on button "Edit Workflow" at bounding box center [497, 267] width 73 height 19
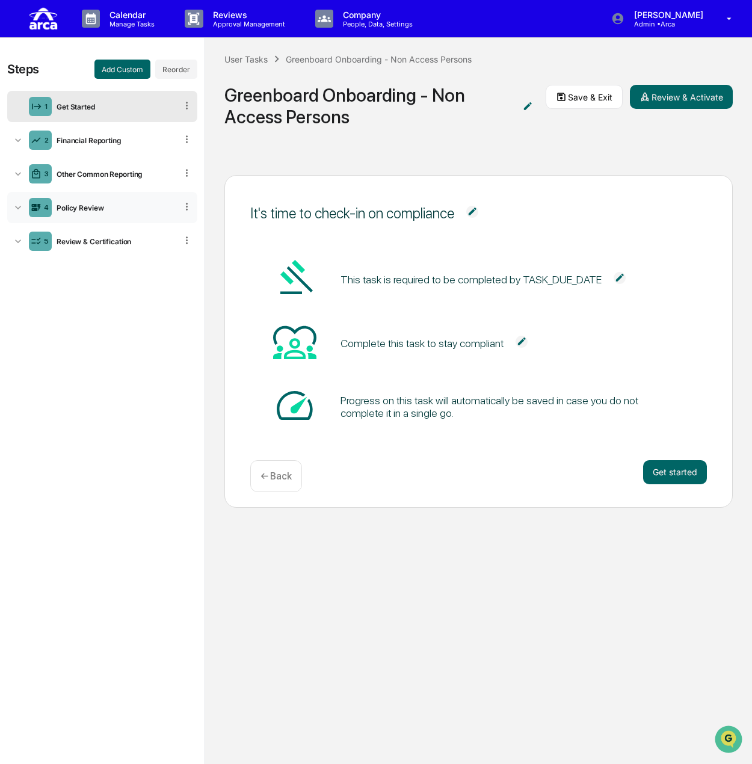
click at [99, 212] on div "4 Policy Review" at bounding box center [102, 207] width 190 height 31
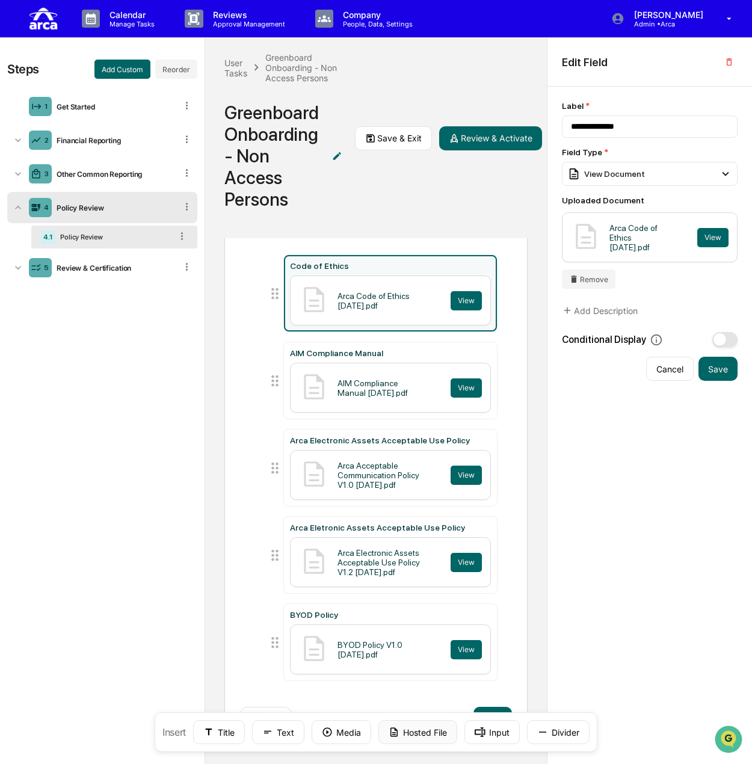
click at [408, 731] on button "Hosted File" at bounding box center [417, 732] width 79 height 24
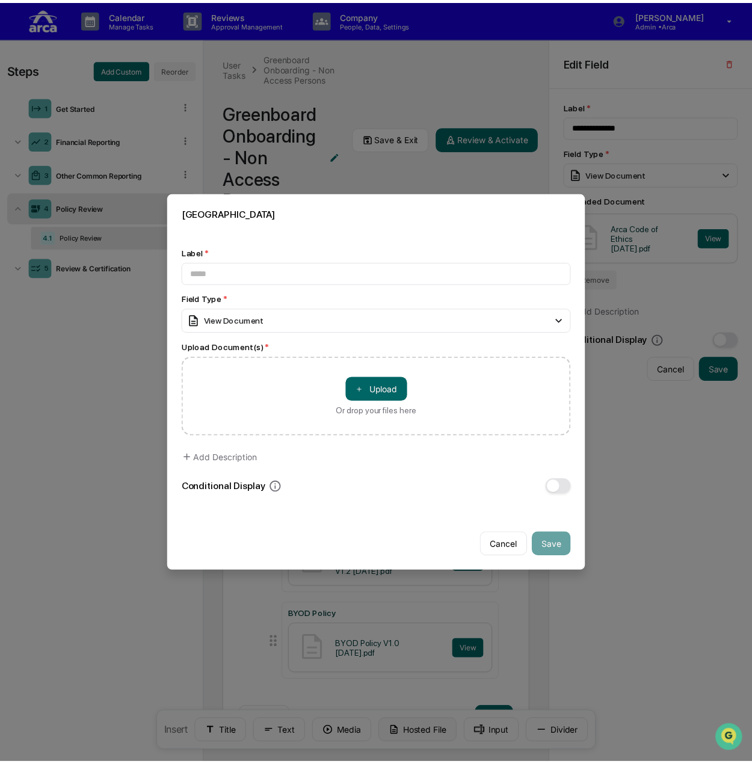
scroll to position [72, 0]
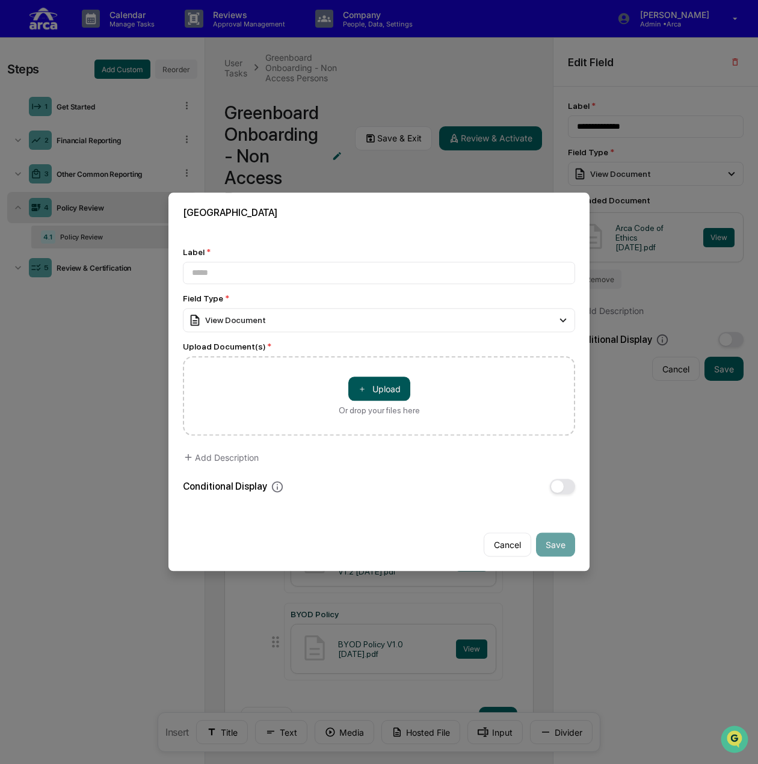
click at [383, 388] on button "＋ Upload" at bounding box center [379, 389] width 62 height 24
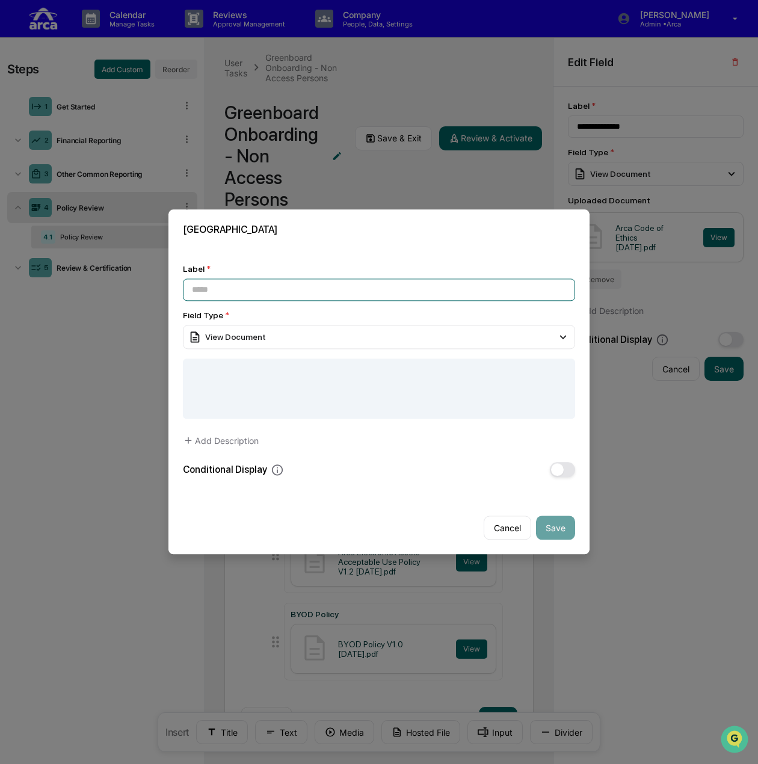
click at [261, 287] on input at bounding box center [379, 290] width 392 height 22
click at [282, 279] on input "*********" at bounding box center [379, 290] width 392 height 22
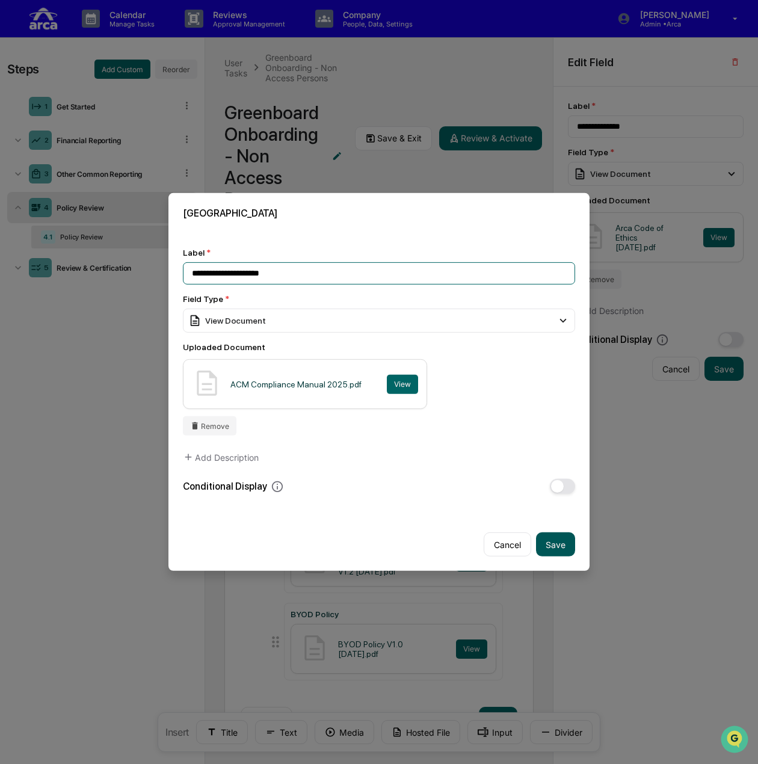
type input "**********"
click at [558, 544] on button "Save" at bounding box center [555, 544] width 39 height 24
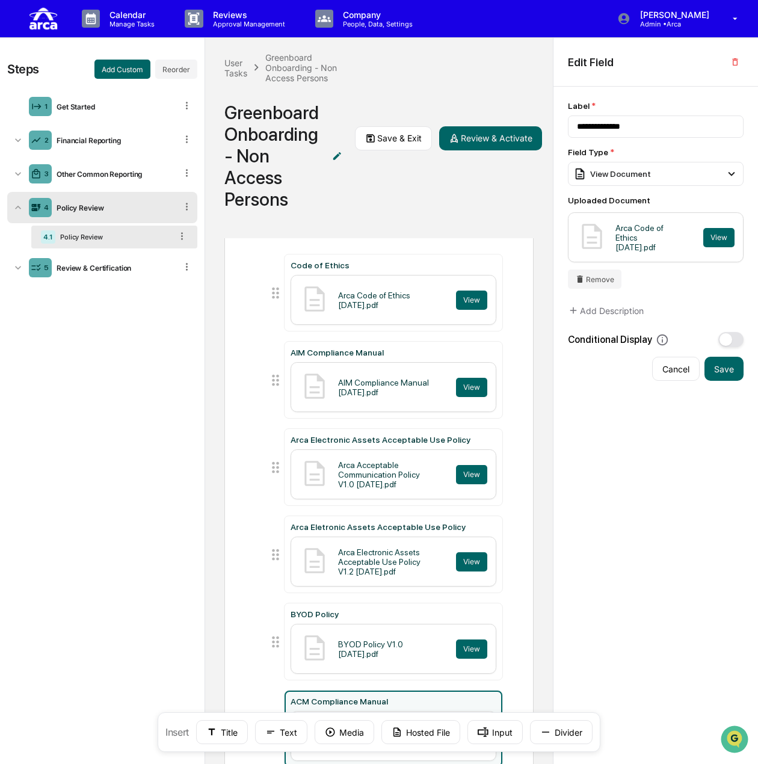
type input "**********"
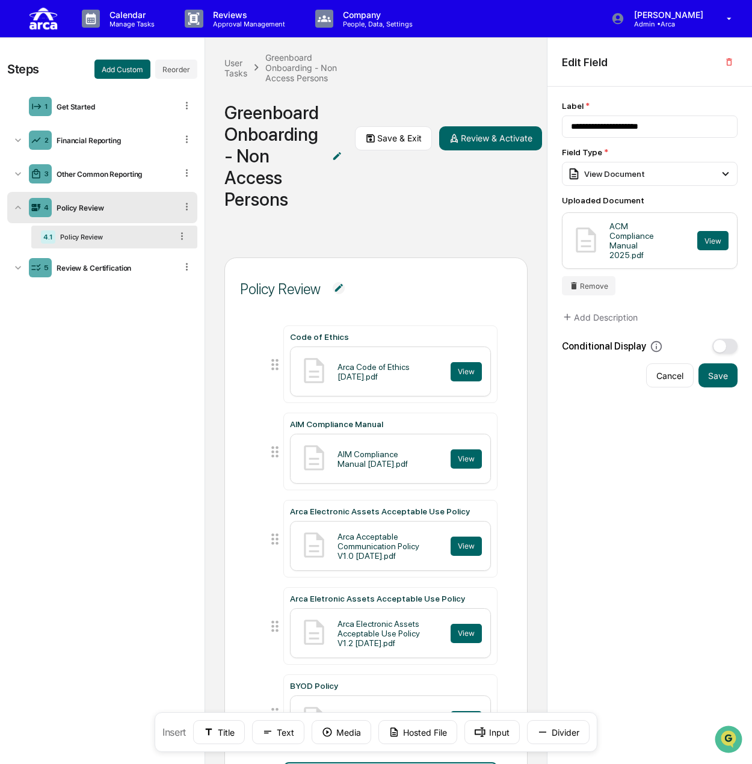
scroll to position [0, 0]
click at [441, 732] on button "Hosted File" at bounding box center [417, 732] width 79 height 24
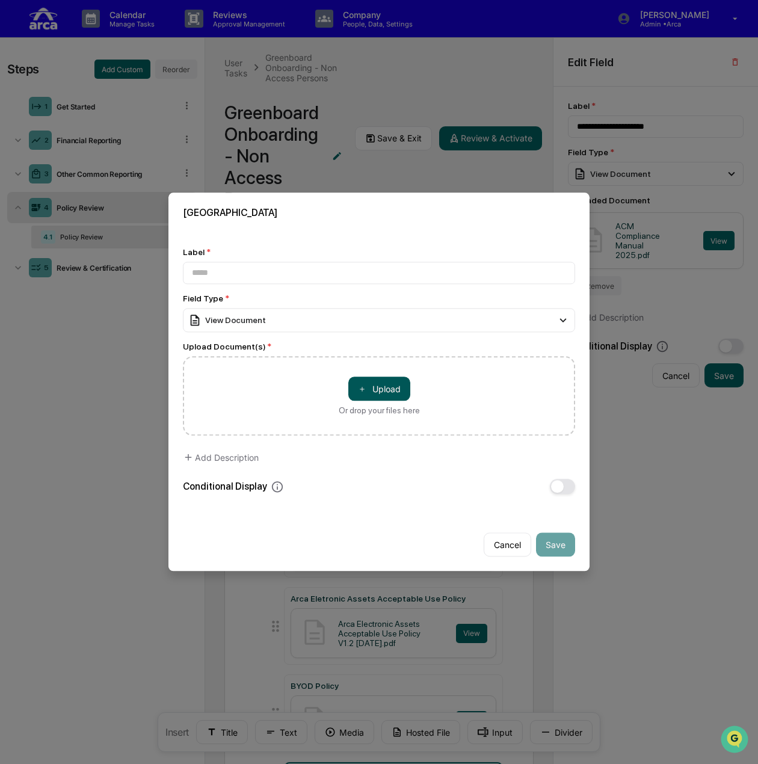
click at [367, 381] on button "＋ Upload" at bounding box center [379, 389] width 62 height 24
click at [384, 386] on button "＋ Upload" at bounding box center [379, 389] width 62 height 24
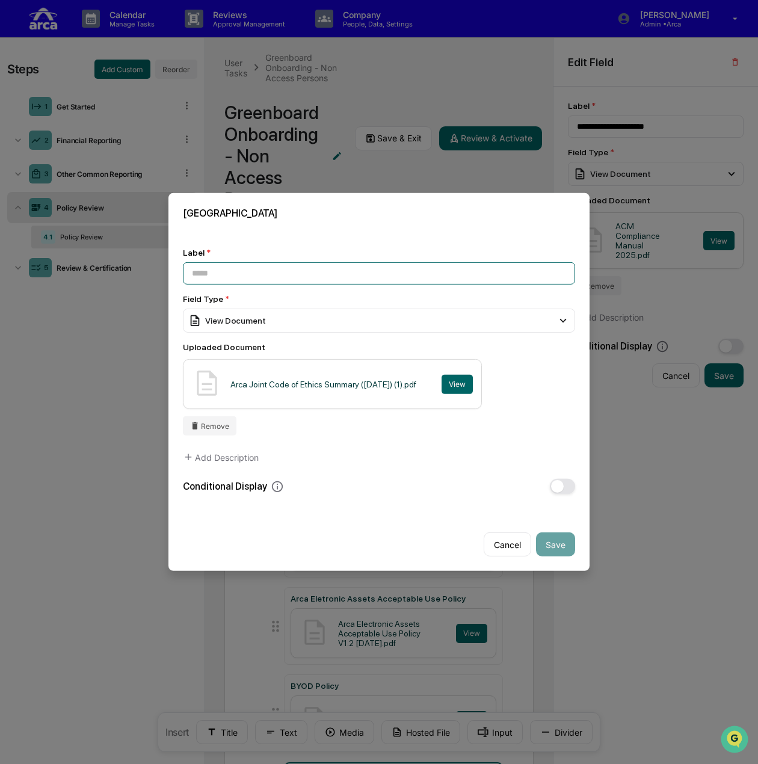
click at [283, 265] on input at bounding box center [379, 273] width 392 height 22
type input "*"
type input "**********"
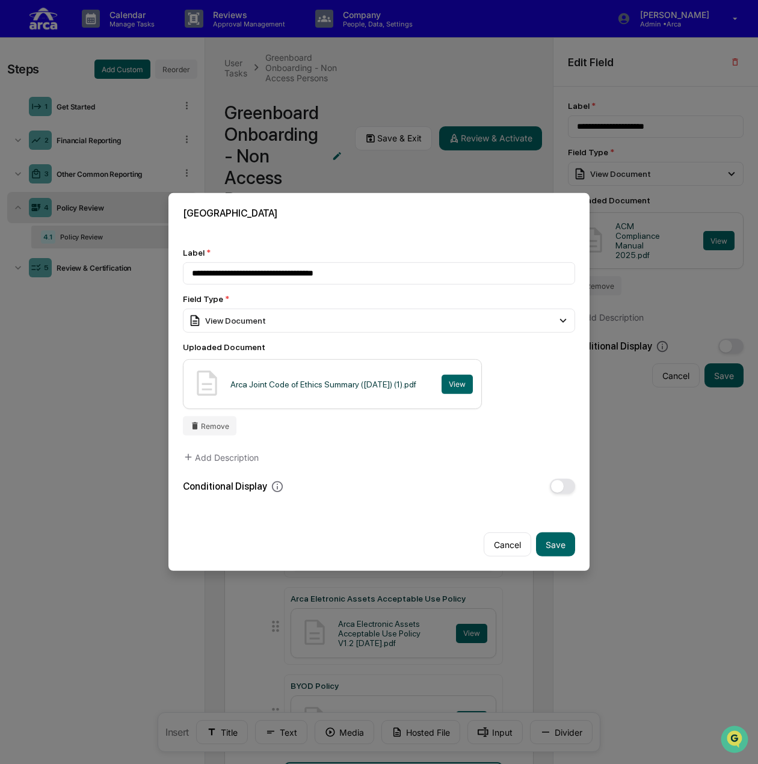
click at [550, 534] on button "Save" at bounding box center [555, 544] width 39 height 24
type input "**********"
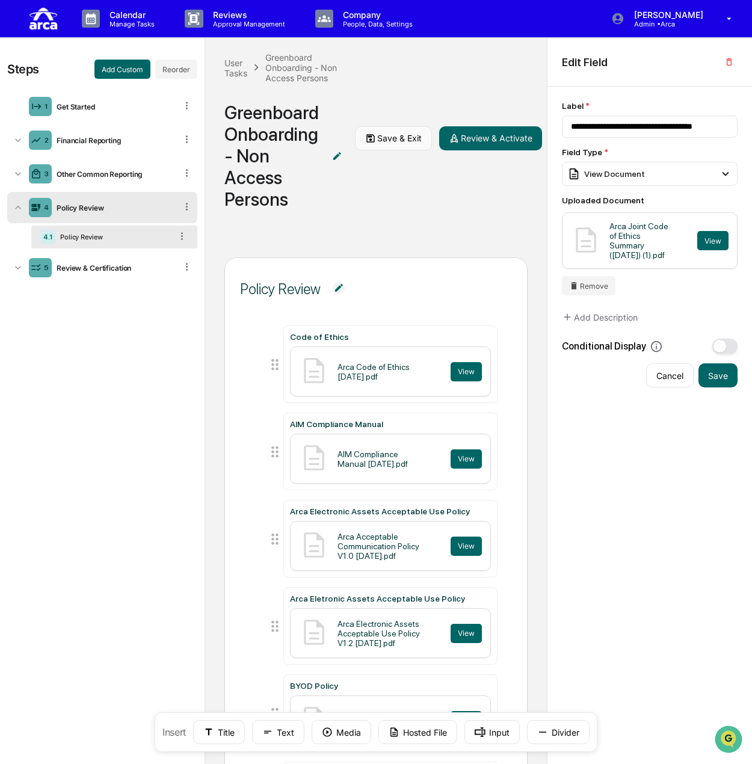
click at [381, 137] on button "Save & Exit" at bounding box center [393, 138] width 77 height 24
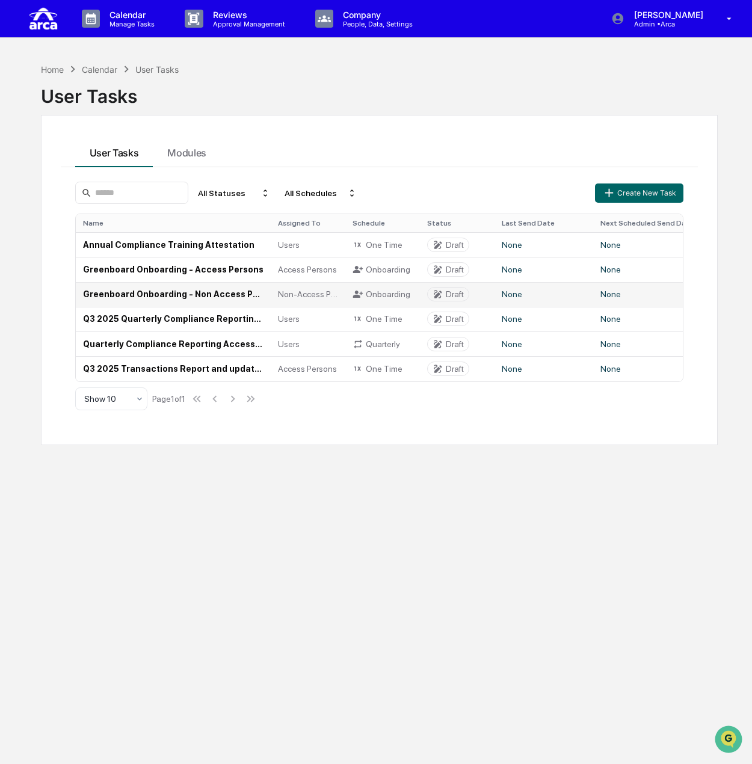
click at [147, 292] on td "Greenboard Onboarding - Non Access Persons" at bounding box center [173, 294] width 195 height 25
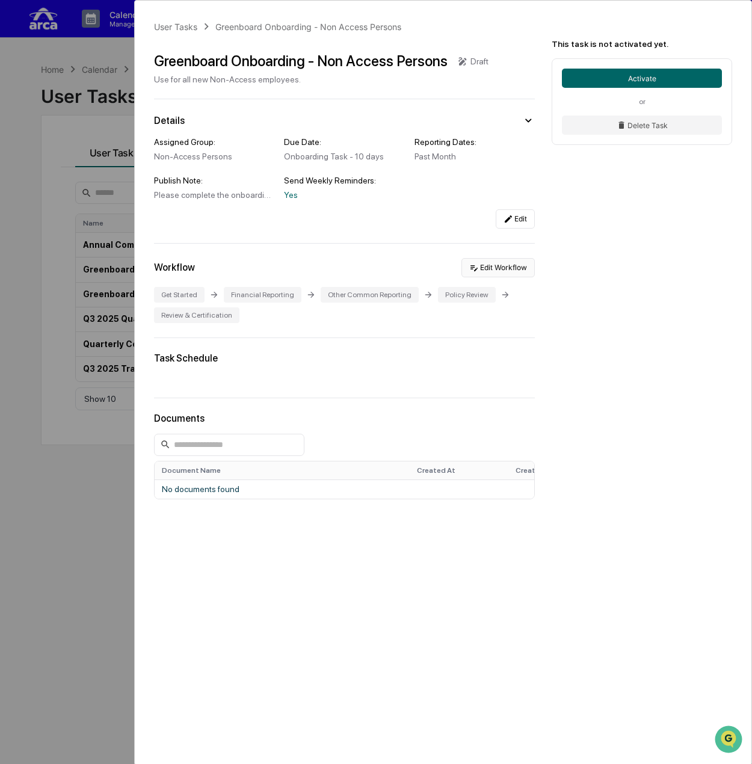
click at [510, 269] on button "Edit Workflow" at bounding box center [497, 267] width 73 height 19
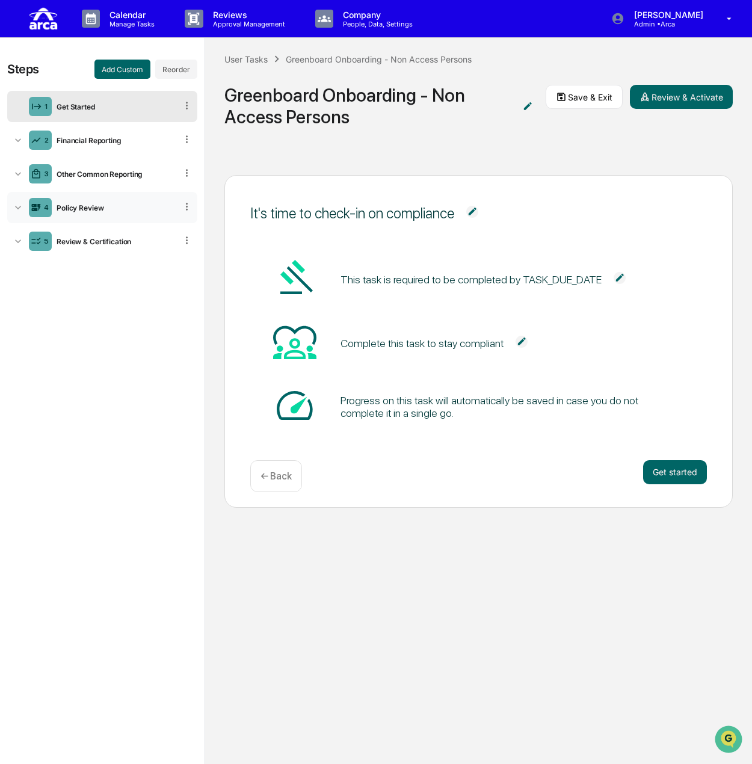
click at [117, 214] on div "4 Policy Review" at bounding box center [102, 207] width 190 height 31
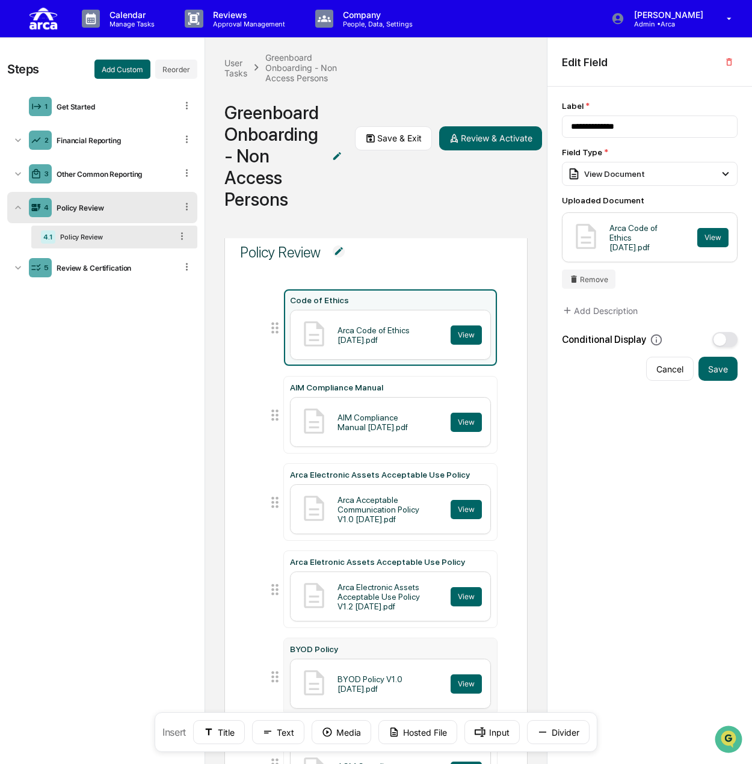
scroll to position [13, 0]
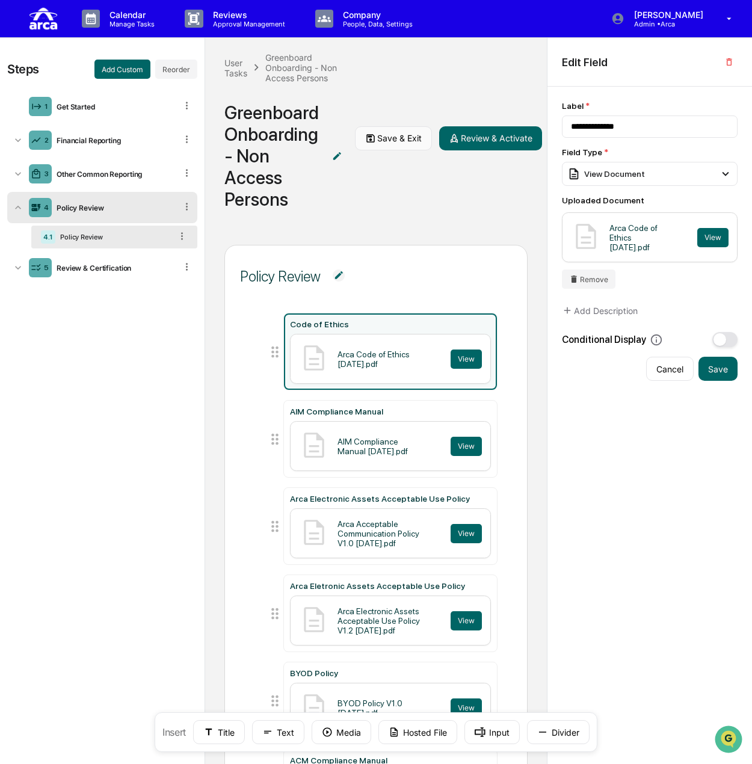
click at [386, 133] on button "Save & Exit" at bounding box center [393, 138] width 77 height 24
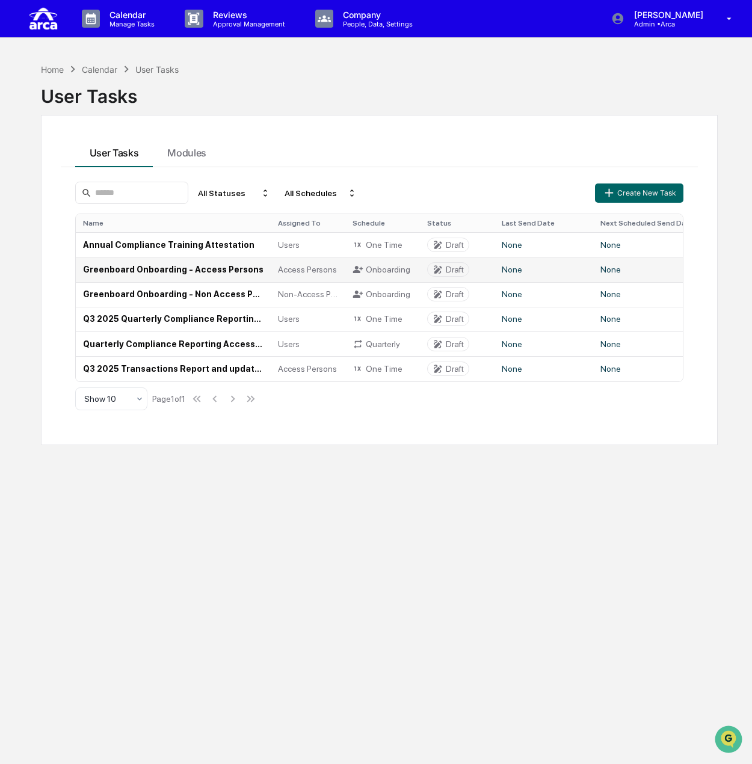
click at [152, 272] on td "Greenboard Onboarding - Access Persons" at bounding box center [173, 269] width 195 height 25
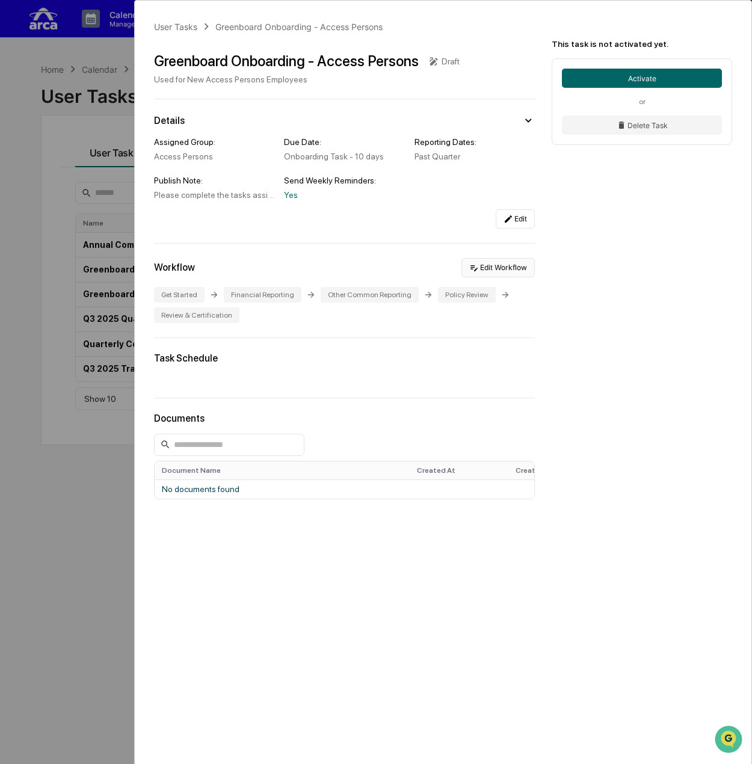
click at [508, 276] on button "Edit Workflow" at bounding box center [497, 267] width 73 height 19
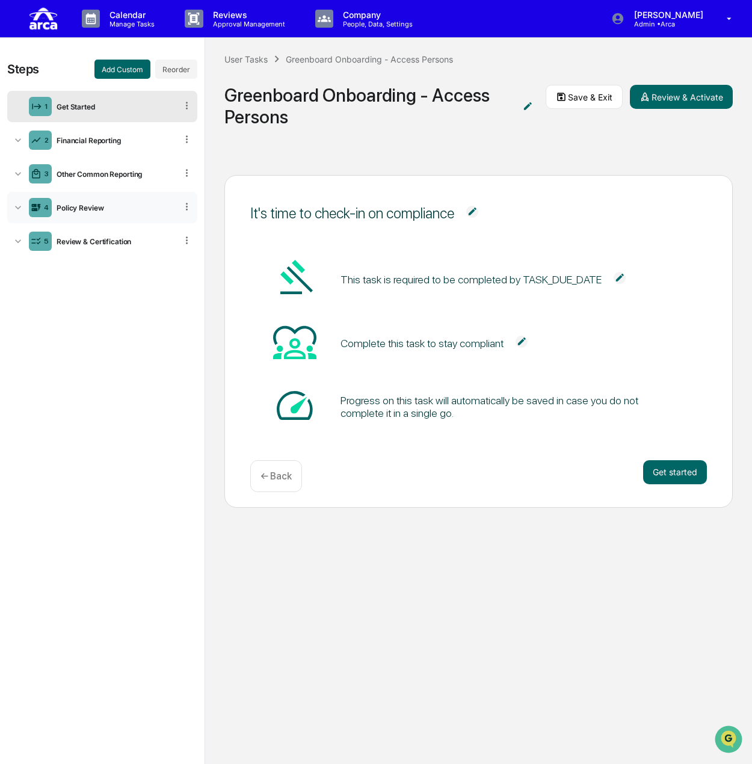
click at [114, 202] on div "4 Policy Review" at bounding box center [102, 207] width 190 height 31
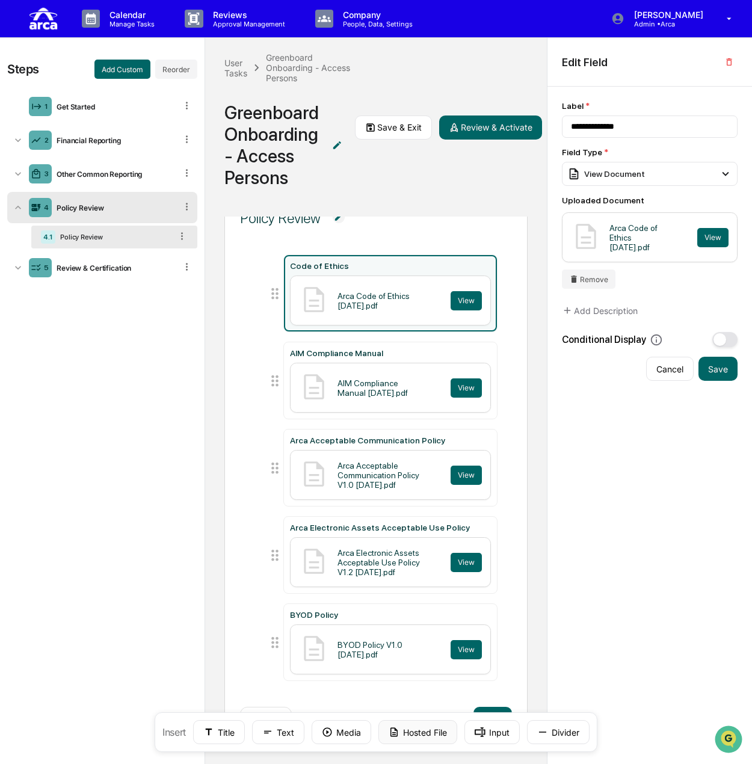
click at [409, 730] on button "Hosted File" at bounding box center [417, 732] width 79 height 24
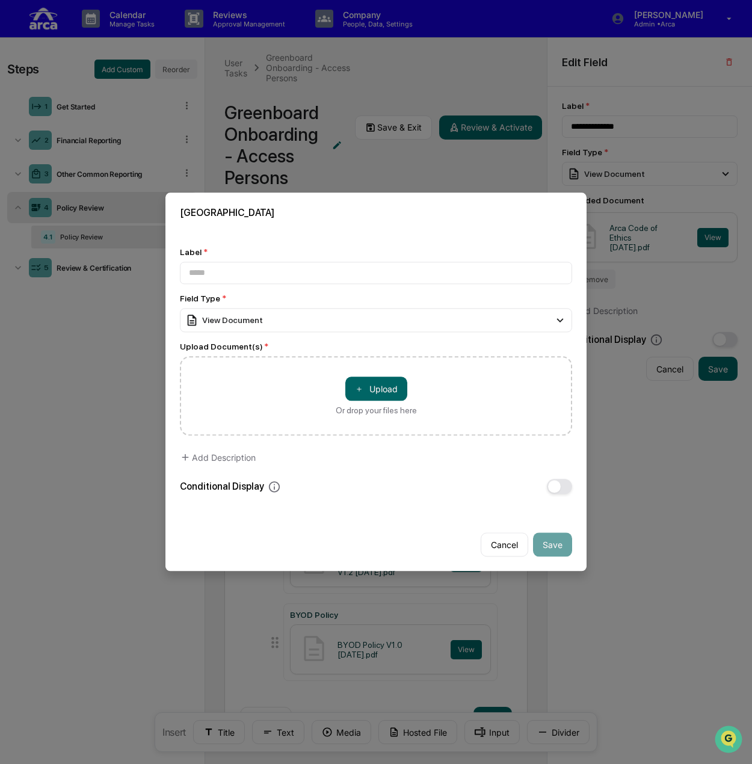
scroll to position [50, 0]
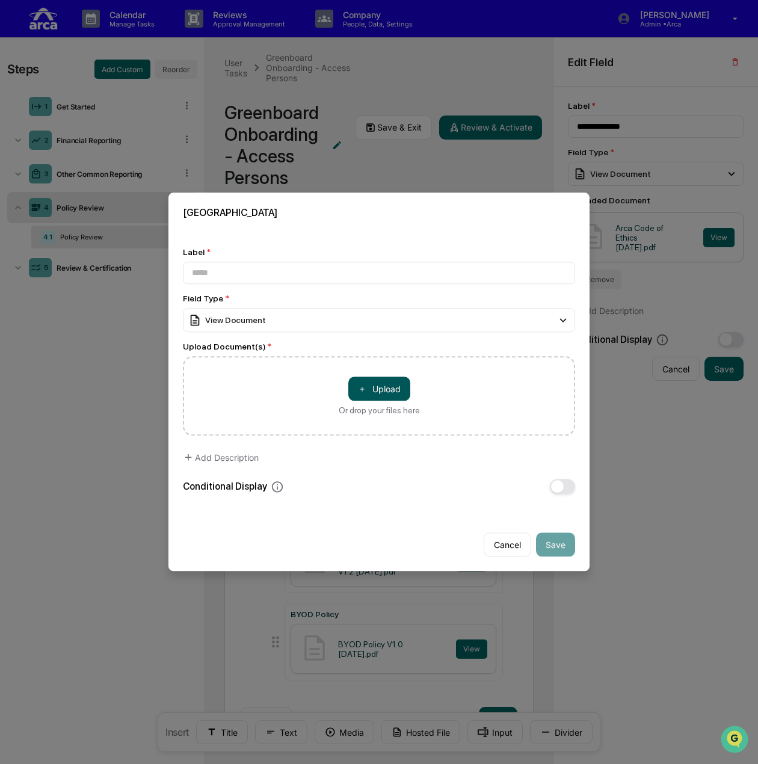
click at [362, 384] on span "＋" at bounding box center [362, 388] width 8 height 11
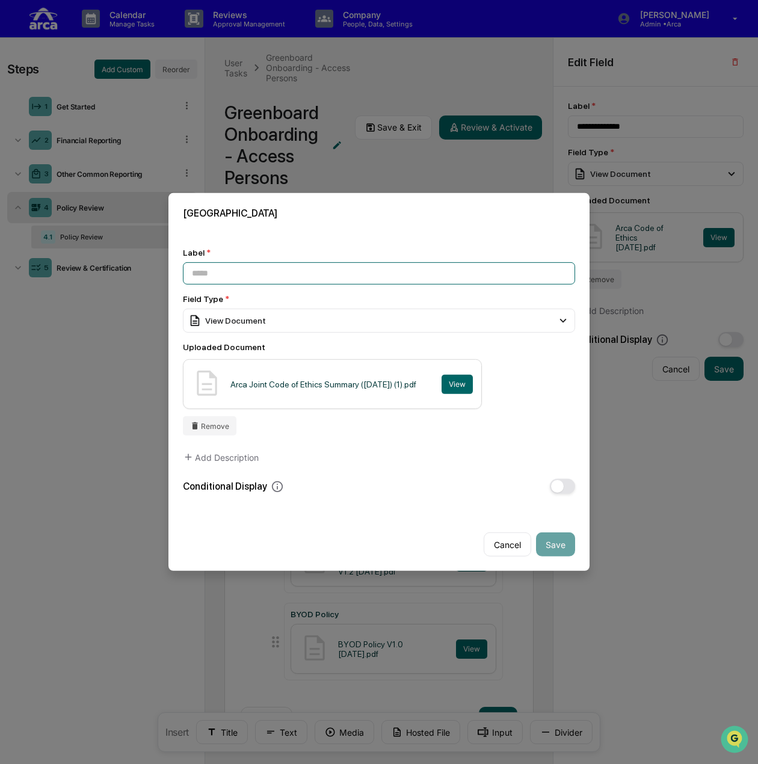
click at [267, 271] on input at bounding box center [379, 273] width 392 height 22
type input "**********"
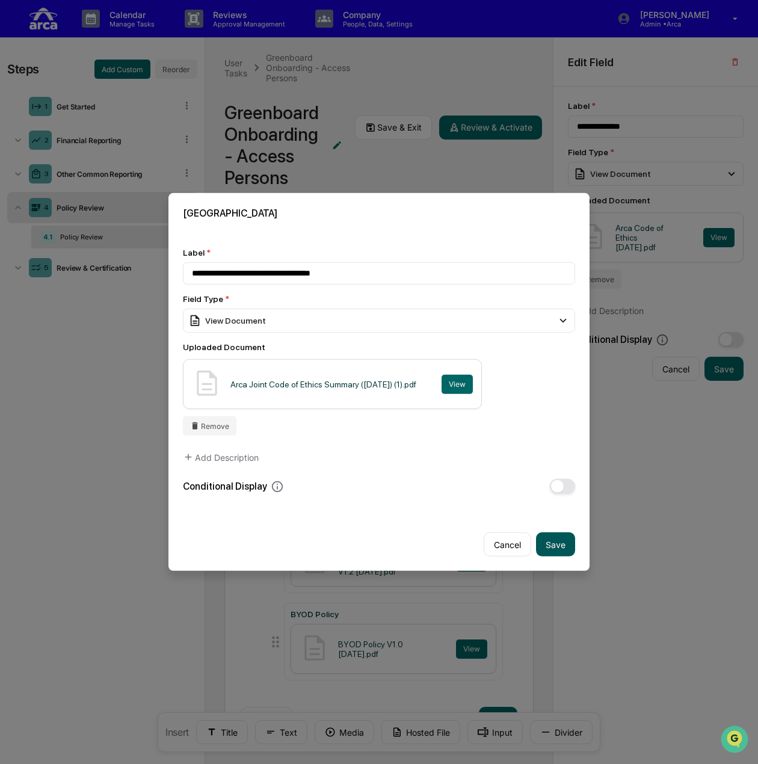
click at [552, 536] on button "Save" at bounding box center [555, 544] width 39 height 24
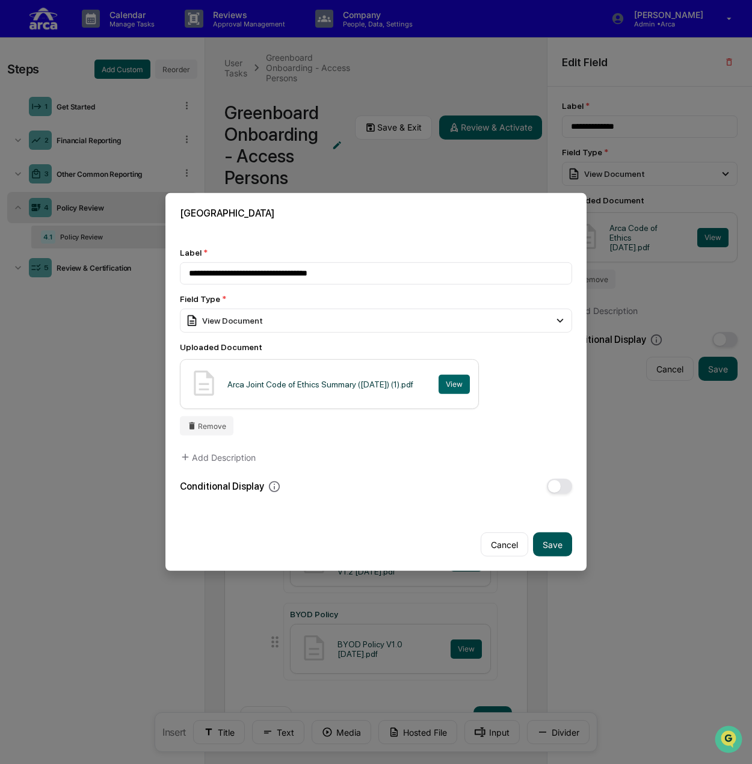
type input "**********"
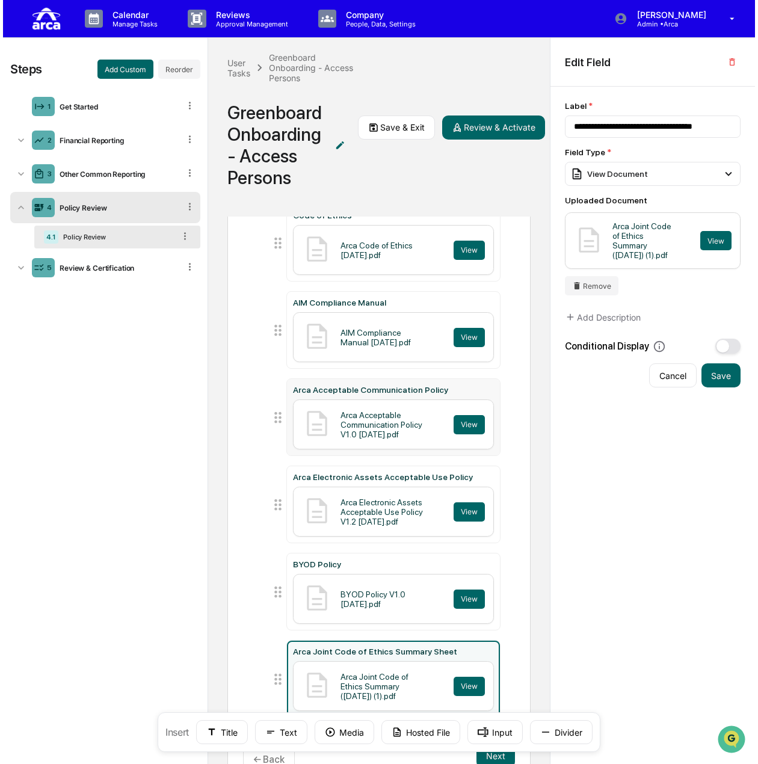
scroll to position [144, 0]
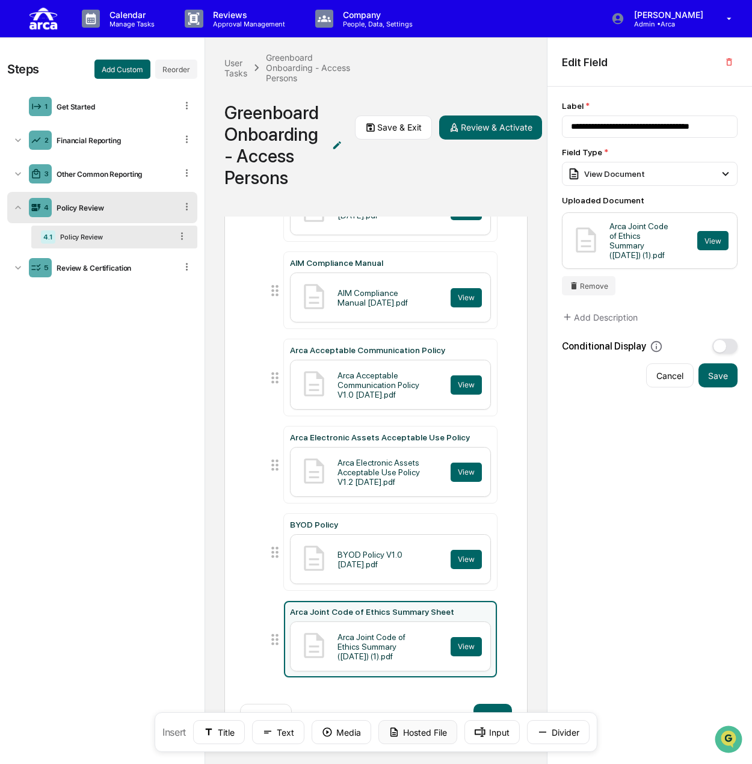
click at [409, 729] on button "Hosted File" at bounding box center [417, 732] width 79 height 24
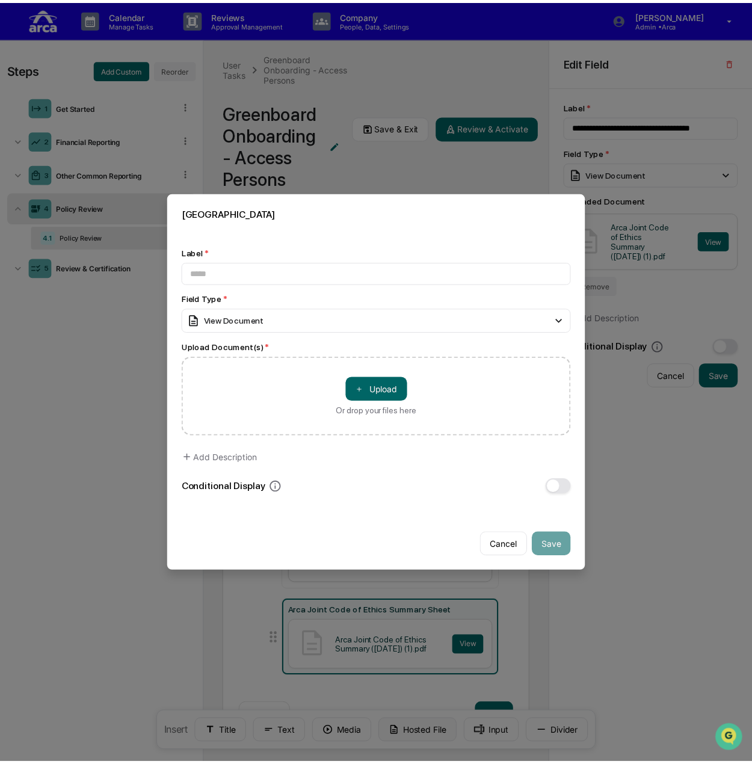
scroll to position [137, 0]
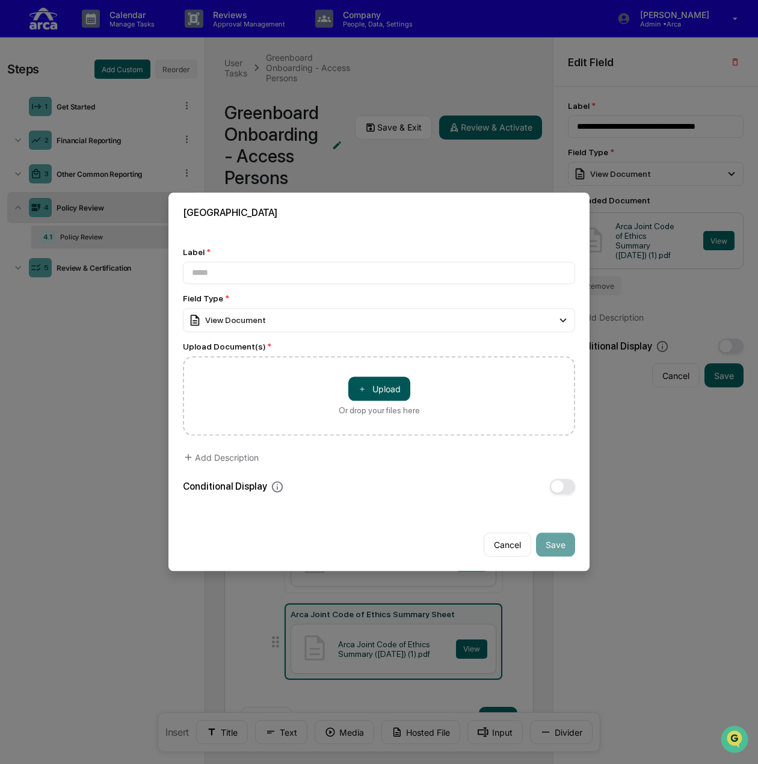
click at [367, 386] on button "＋ Upload" at bounding box center [379, 389] width 62 height 24
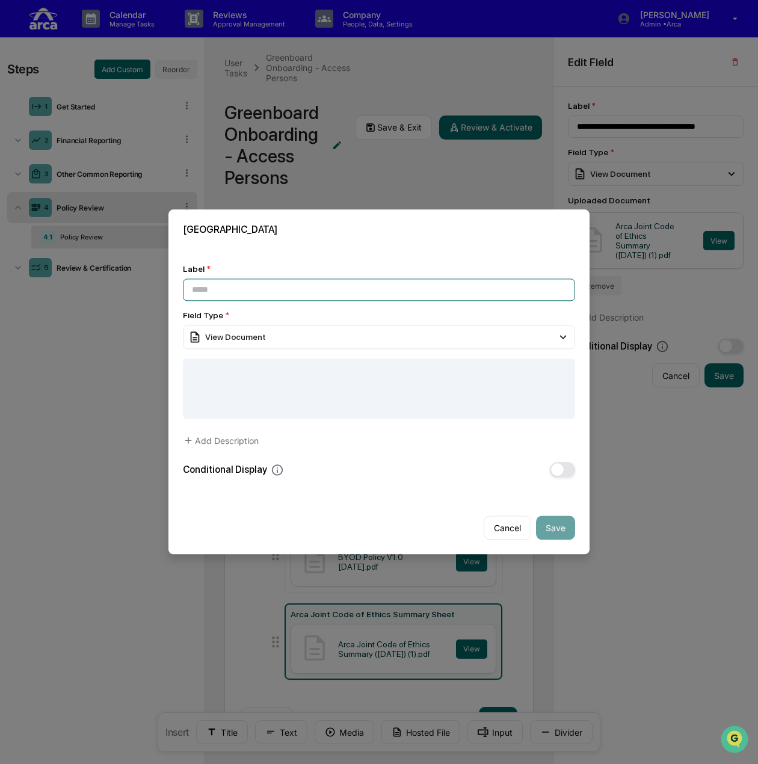
click at [282, 287] on input at bounding box center [379, 290] width 392 height 22
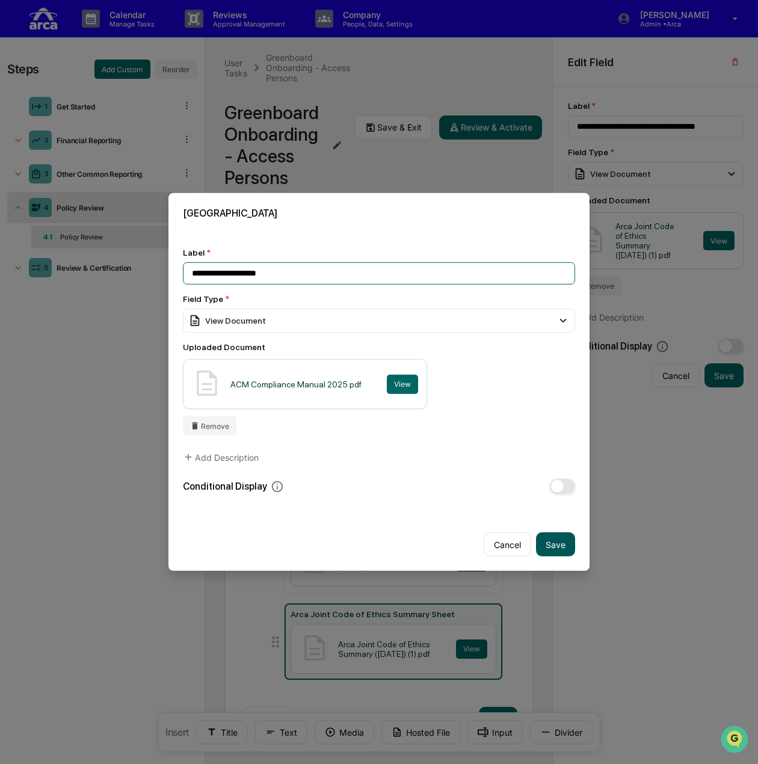
type input "**********"
click at [544, 533] on button "Save" at bounding box center [555, 544] width 39 height 24
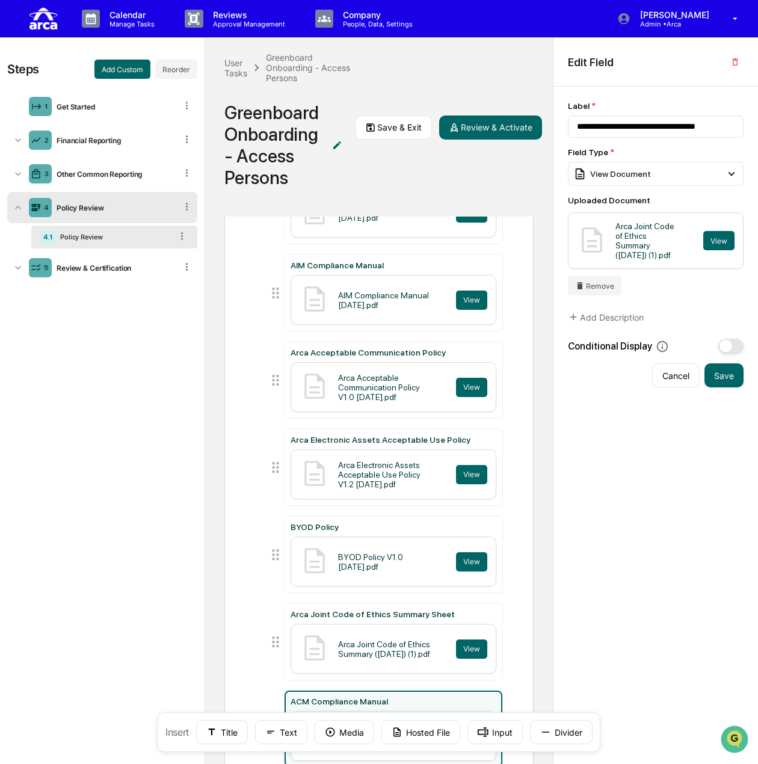
type input "**********"
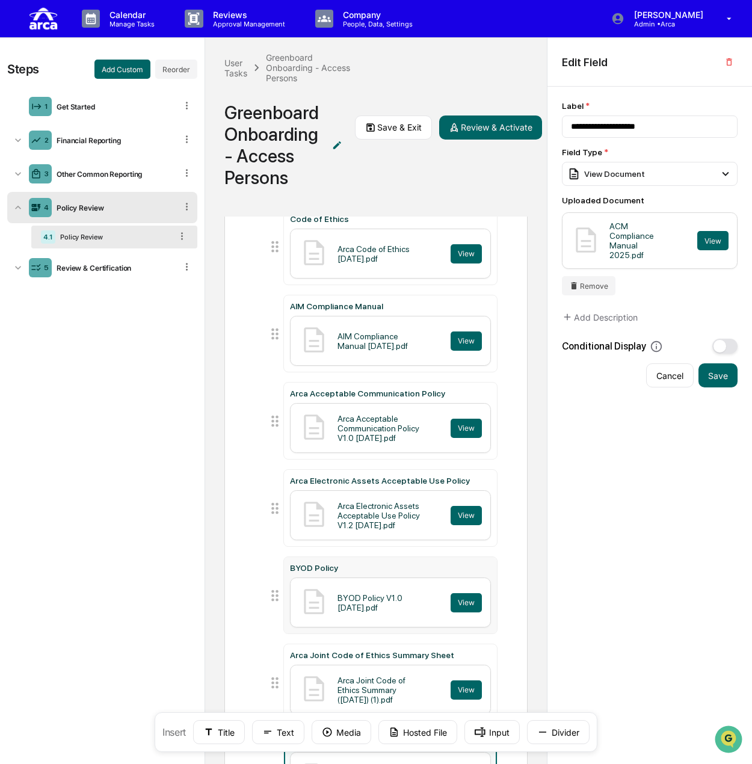
scroll to position [0, 0]
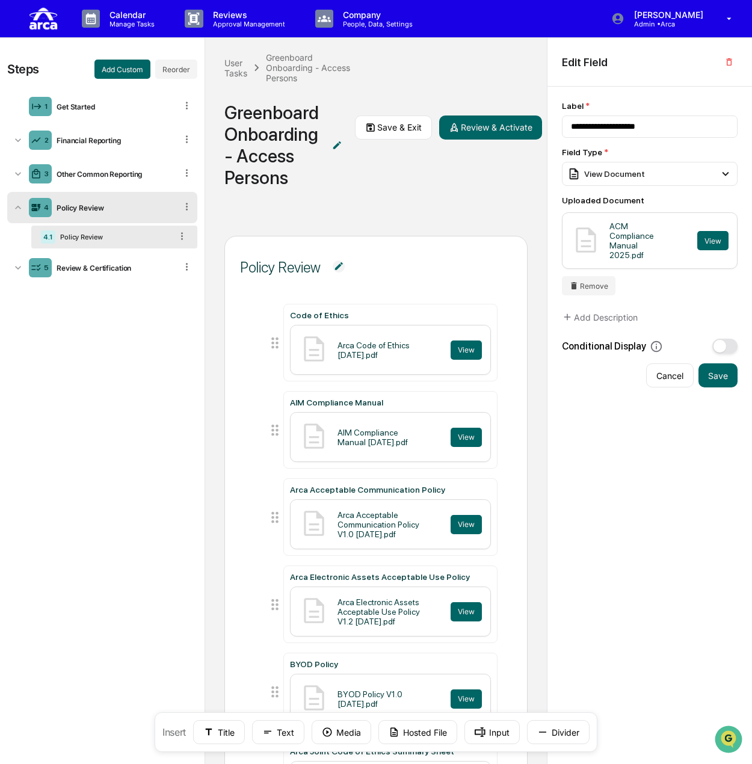
click at [434, 182] on div "User Tasks Greenboard Onboarding - Access Persons Greenboard Onboarding - Acces…" at bounding box center [376, 127] width 342 height 179
